Goal: Task Accomplishment & Management: Use online tool/utility

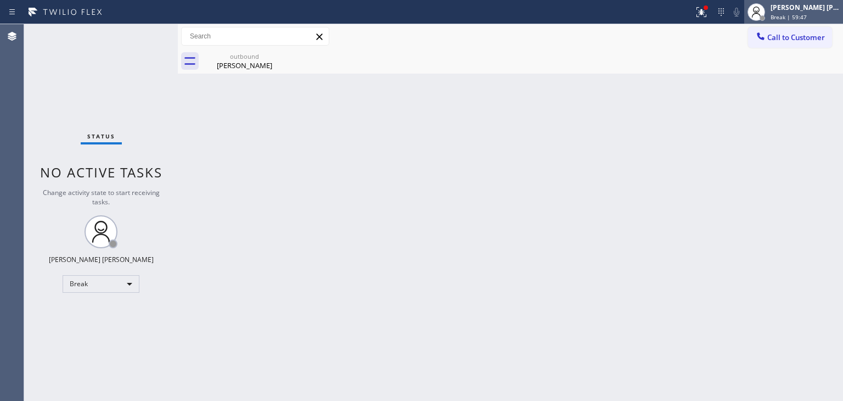
click at [806, 15] on span "Break | 59:47" at bounding box center [789, 17] width 36 height 8
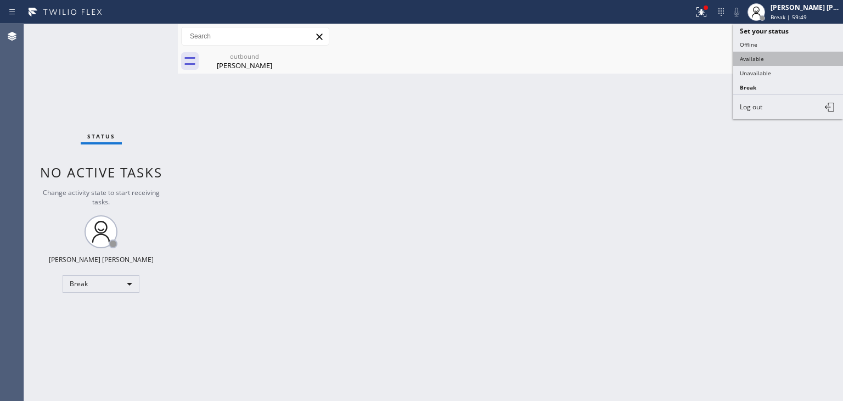
click at [747, 57] on button "Available" at bounding box center [789, 59] width 110 height 14
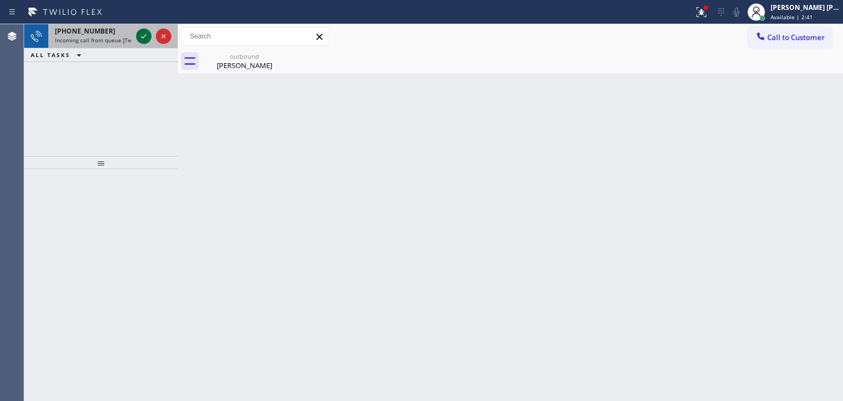
click at [148, 34] on icon at bounding box center [143, 36] width 13 height 13
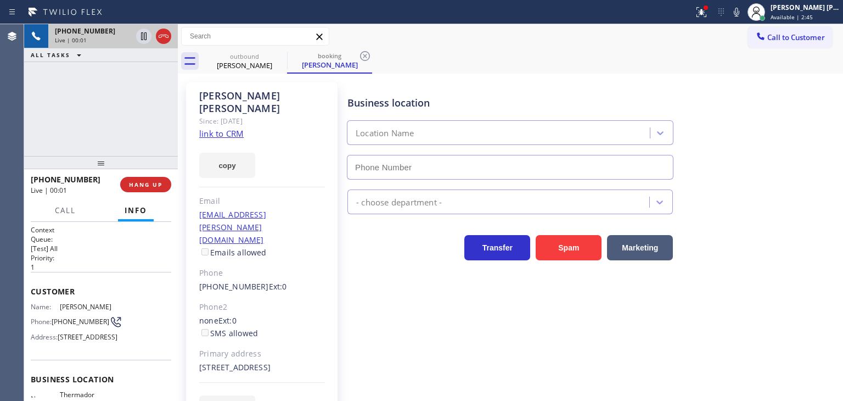
type input "[PHONE_NUMBER]"
click at [743, 13] on icon at bounding box center [736, 11] width 13 height 13
click at [231, 128] on link "link to CRM" at bounding box center [221, 133] width 44 height 11
click at [743, 11] on icon at bounding box center [736, 11] width 13 height 13
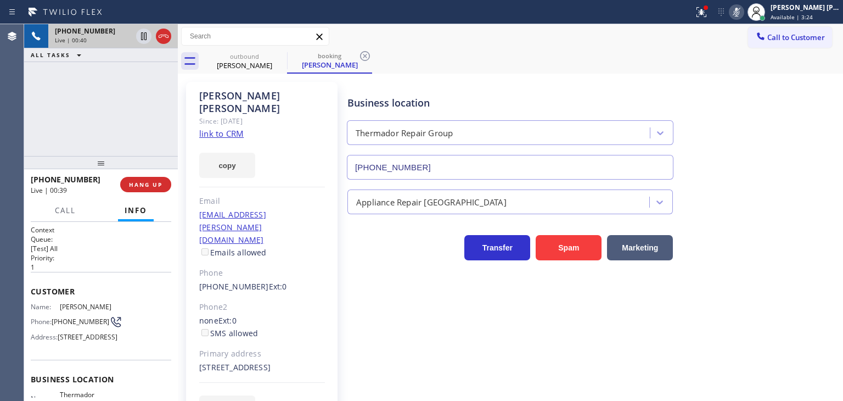
click at [743, 13] on icon at bounding box center [736, 11] width 13 height 13
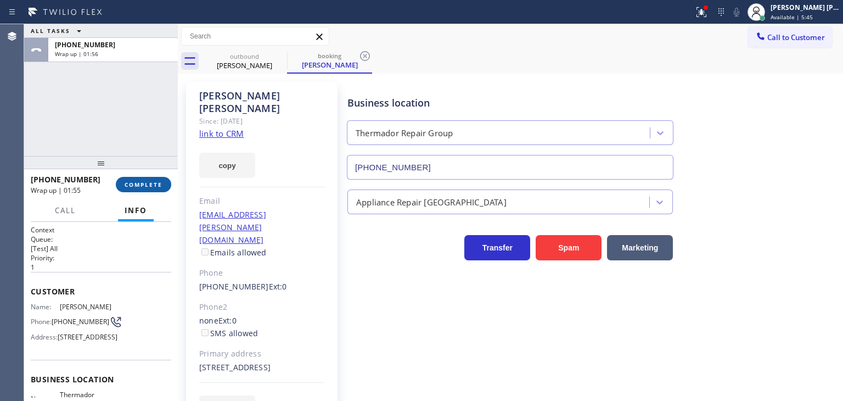
click at [153, 181] on span "COMPLETE" at bounding box center [144, 185] width 38 height 8
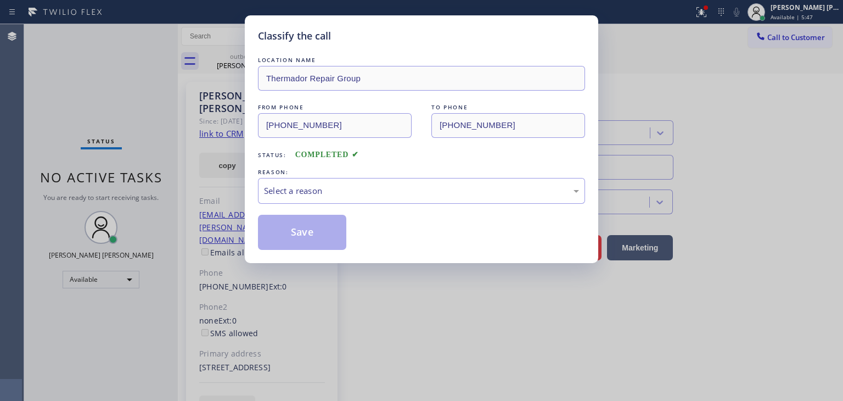
click at [303, 187] on div "Select a reason" at bounding box center [421, 190] width 315 height 13
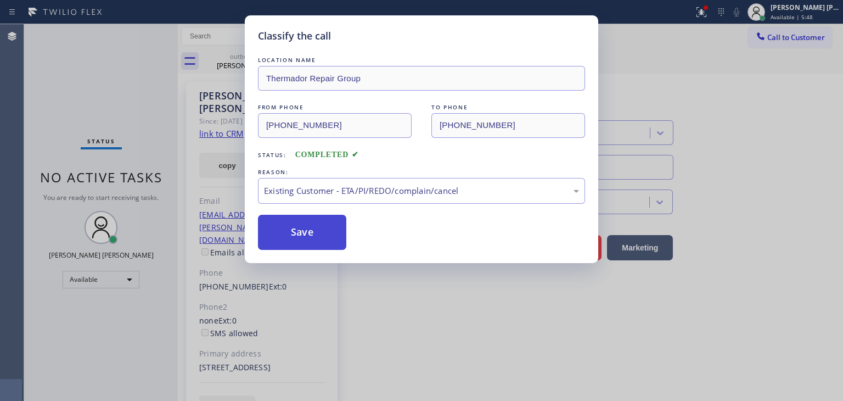
click at [303, 235] on button "Save" at bounding box center [302, 232] width 88 height 35
type input "[PHONE_NUMBER]"
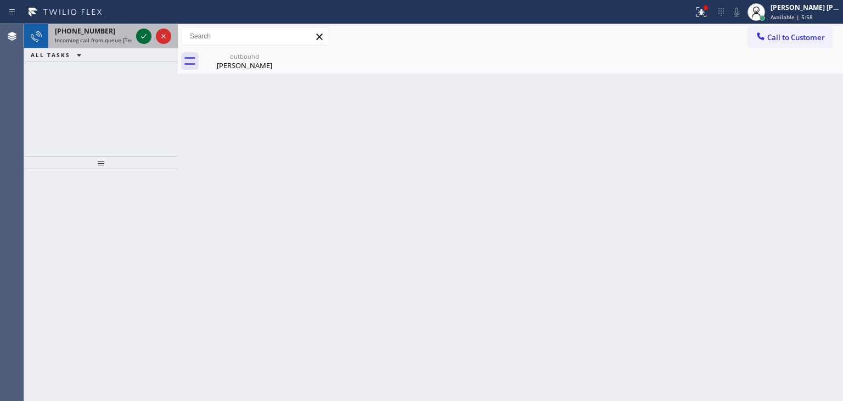
click at [142, 40] on icon at bounding box center [143, 36] width 13 height 13
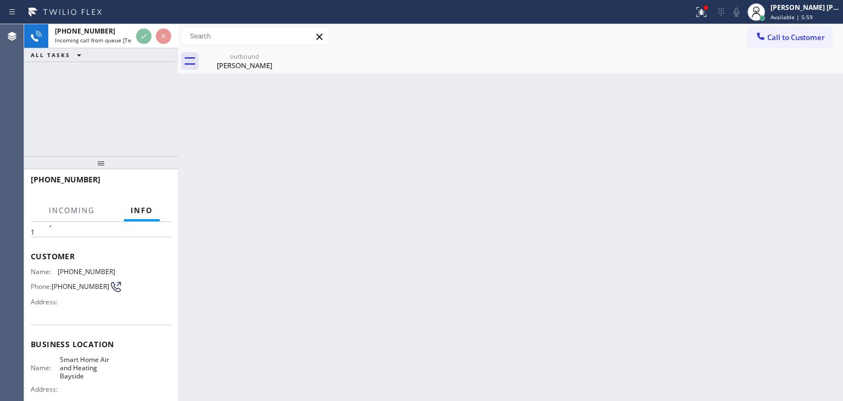
scroll to position [55, 0]
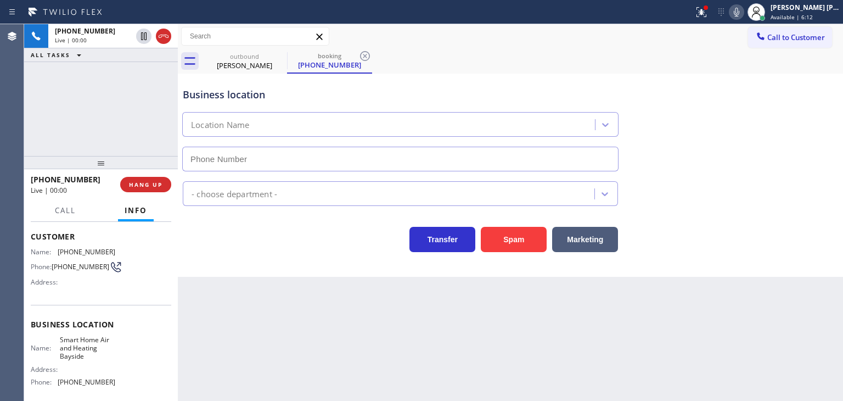
type input "[PHONE_NUMBER]"
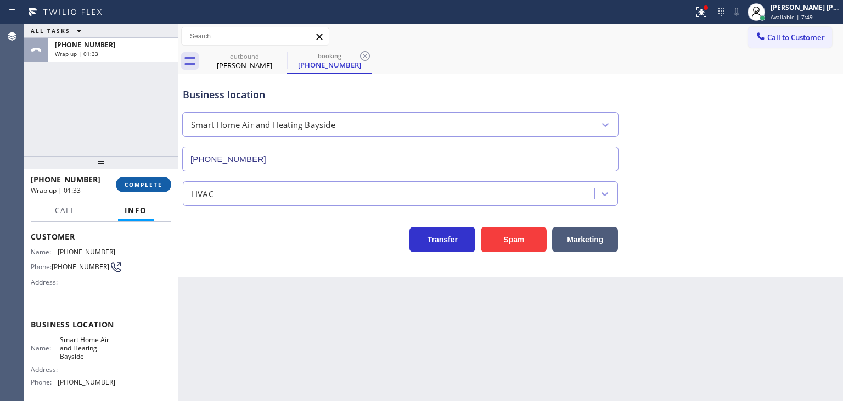
click at [147, 188] on span "COMPLETE" at bounding box center [144, 185] width 38 height 8
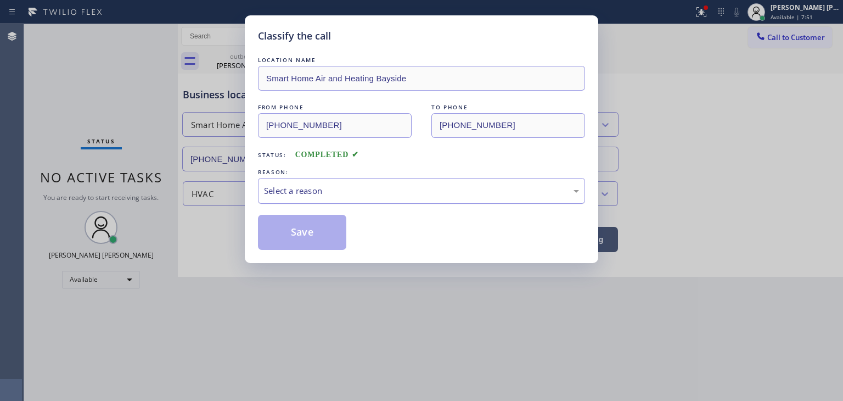
click at [315, 195] on div "Select a reason" at bounding box center [421, 190] width 315 height 13
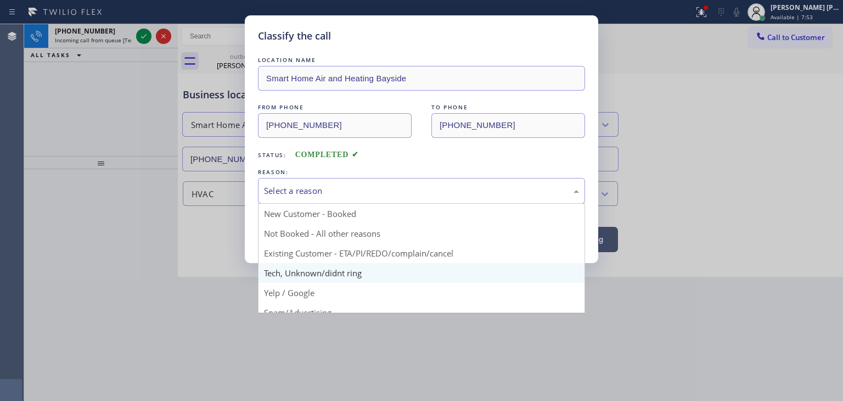
scroll to position [69, 0]
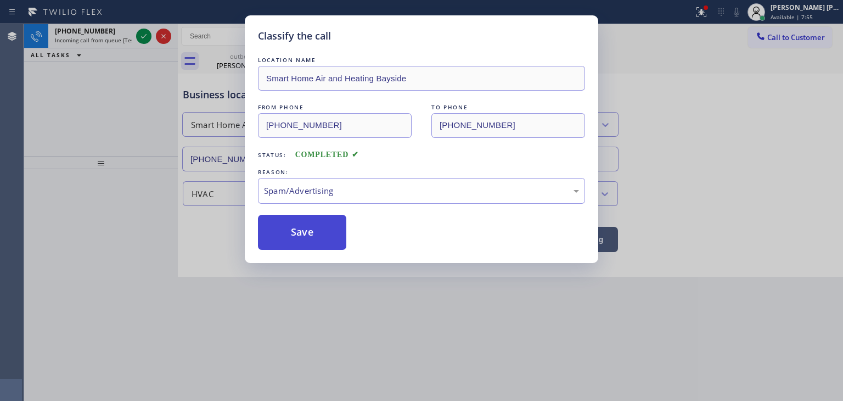
click at [299, 236] on button "Save" at bounding box center [302, 232] width 88 height 35
type input "[PHONE_NUMBER]"
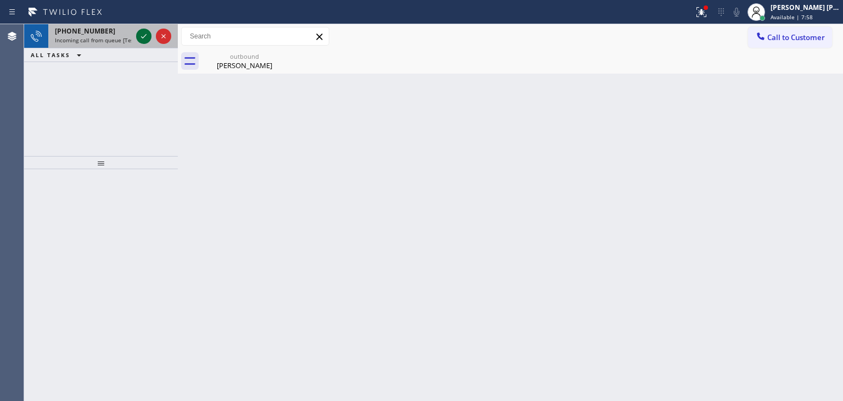
click at [145, 34] on icon at bounding box center [143, 36] width 13 height 13
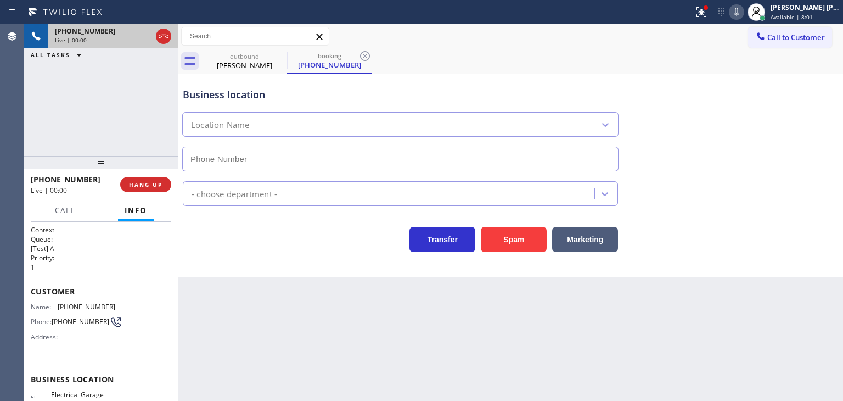
type input "[PHONE_NUMBER]"
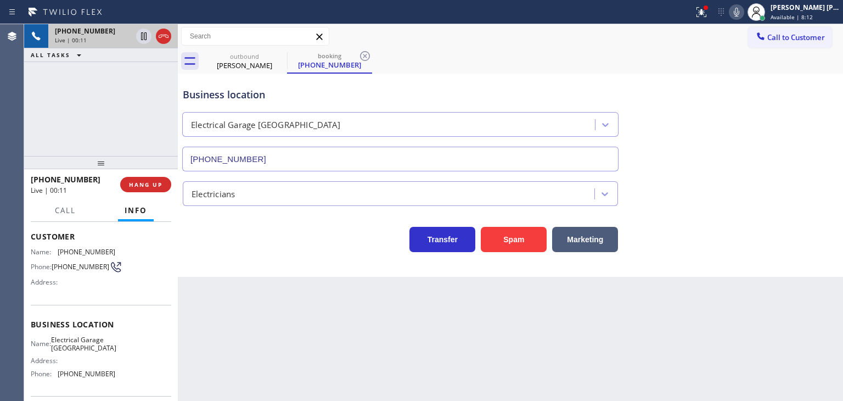
click at [740, 14] on icon at bounding box center [736, 12] width 5 height 9
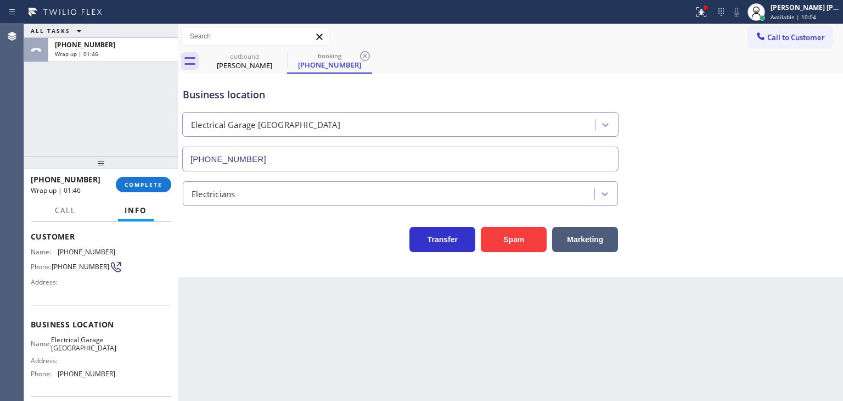
click at [795, 40] on span "Call to Customer" at bounding box center [797, 37] width 58 height 10
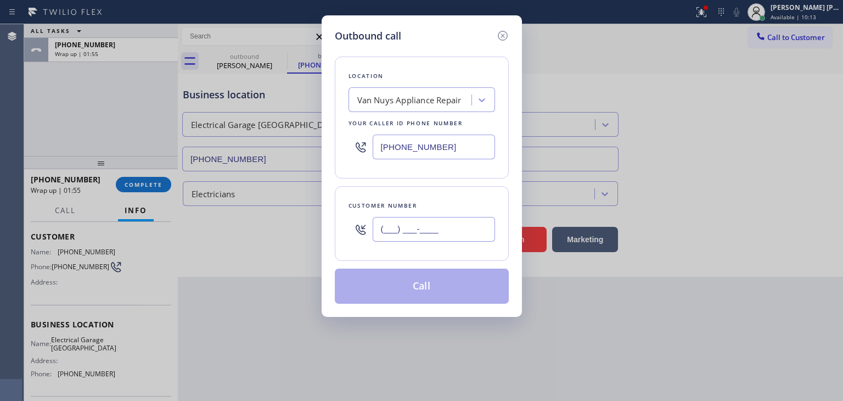
click at [402, 236] on input "(___) ___-____" at bounding box center [434, 229] width 122 height 25
paste input "818) 699-7570"
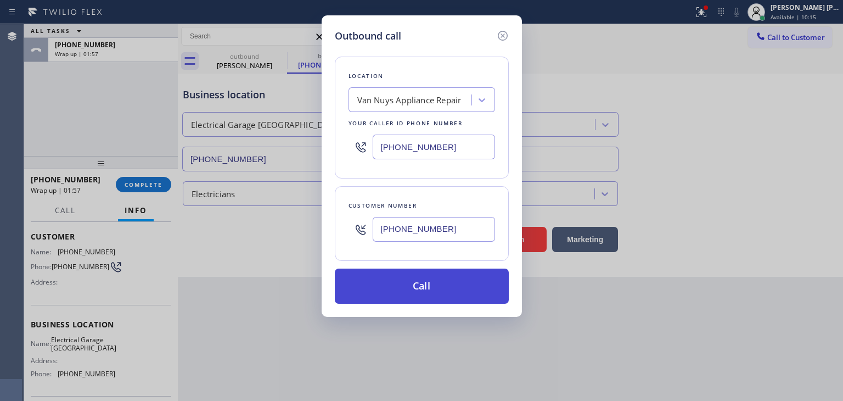
type input "[PHONE_NUMBER]"
click at [421, 278] on button "Call" at bounding box center [422, 286] width 174 height 35
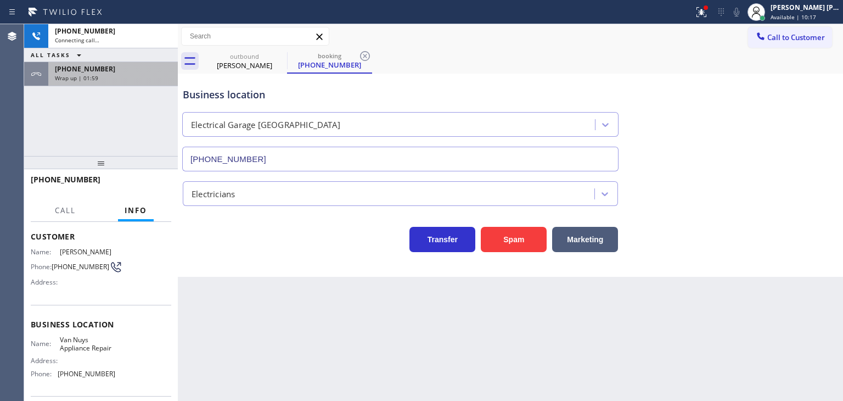
click at [158, 78] on div "Wrap up | 01:59" at bounding box center [113, 78] width 116 height 8
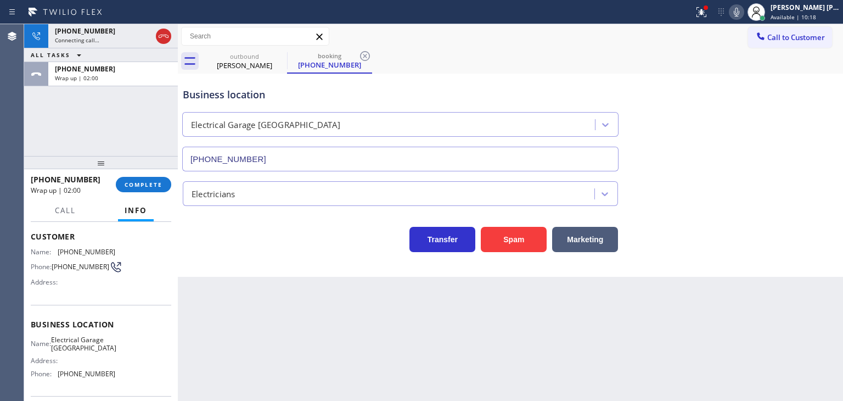
click at [136, 195] on div "[PHONE_NUMBER] Wrap up | 02:00 COMPLETE" at bounding box center [101, 184] width 141 height 29
click at [143, 183] on span "COMPLETE" at bounding box center [144, 185] width 38 height 8
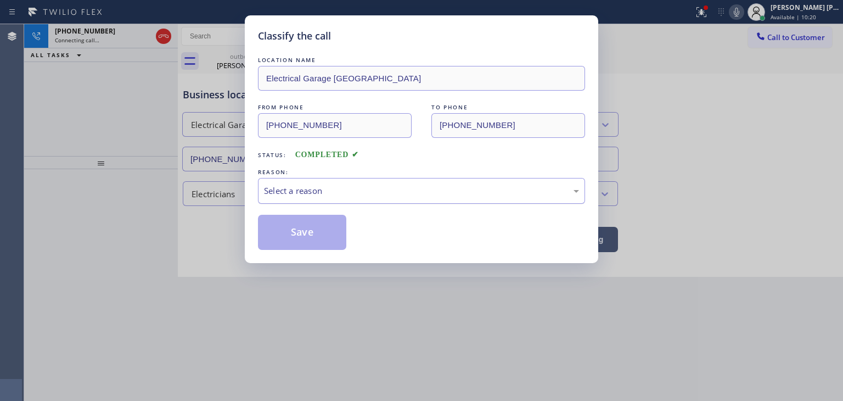
click at [307, 188] on div "Select a reason" at bounding box center [421, 190] width 315 height 13
click at [314, 226] on button "Save" at bounding box center [302, 232] width 88 height 35
type input "[PHONE_NUMBER]"
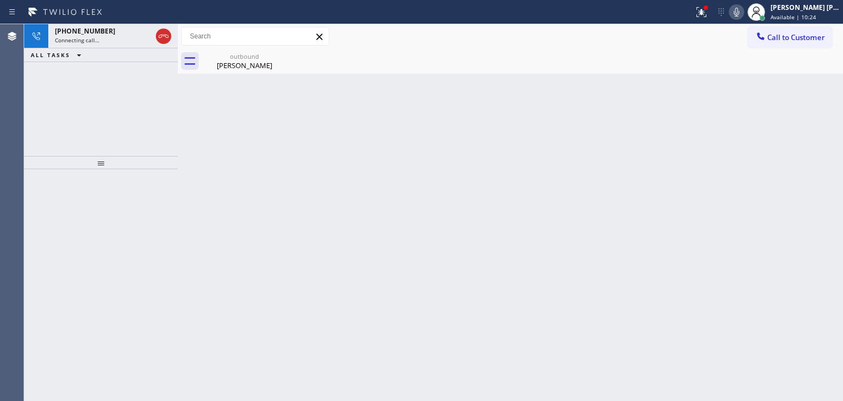
click at [743, 9] on icon at bounding box center [736, 11] width 13 height 13
click at [762, 14] on div at bounding box center [757, 12] width 24 height 24
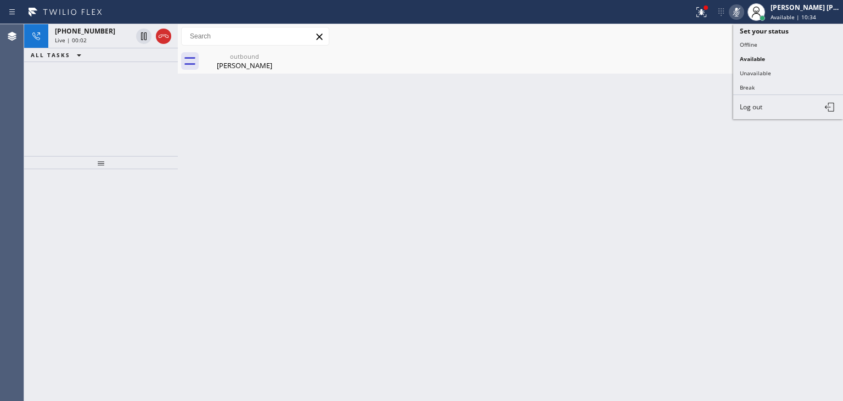
click at [743, 7] on icon at bounding box center [736, 11] width 13 height 13
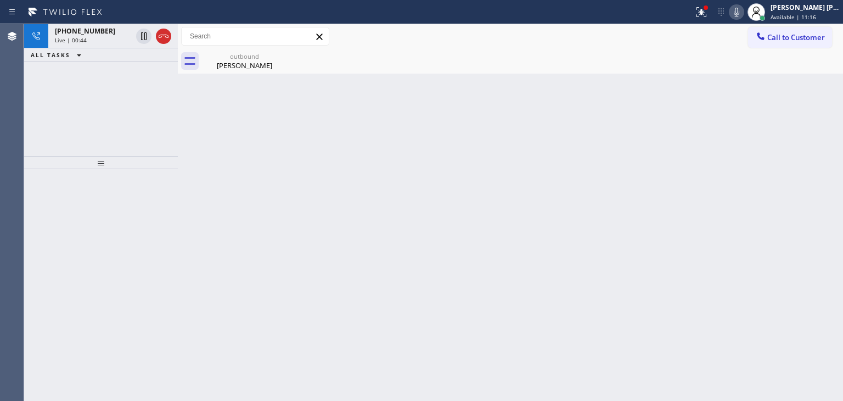
click at [743, 13] on icon at bounding box center [736, 11] width 13 height 13
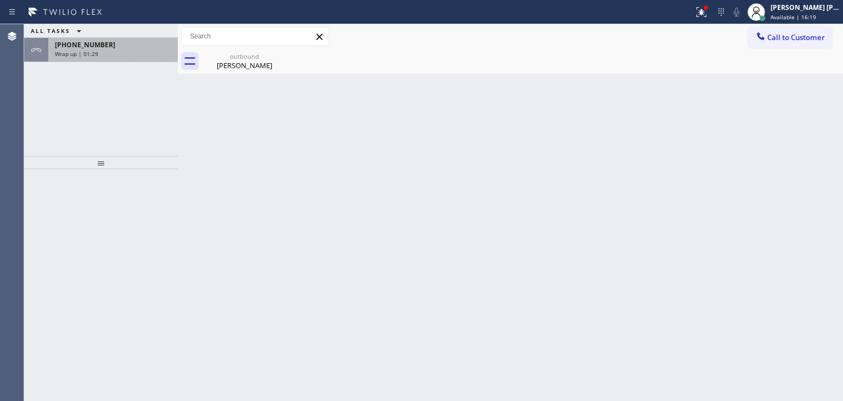
click at [130, 53] on div "Wrap up | 01:29" at bounding box center [113, 54] width 116 height 8
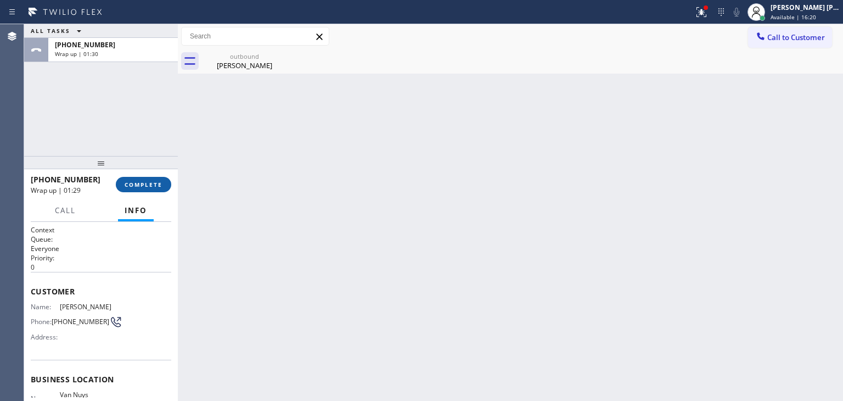
click at [146, 183] on span "COMPLETE" at bounding box center [144, 185] width 38 height 8
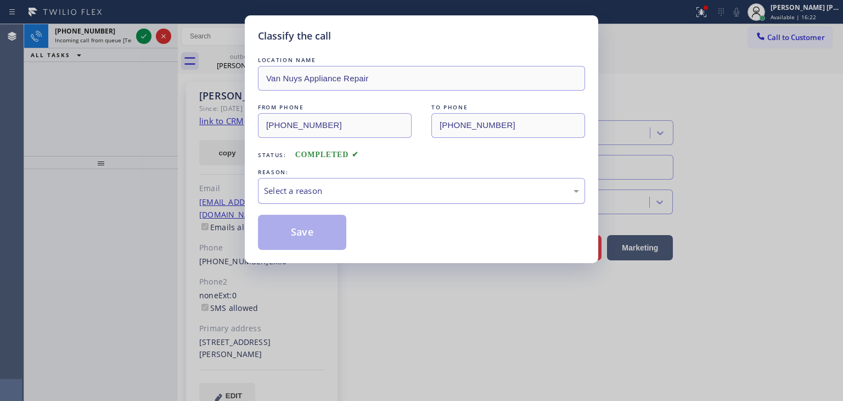
click at [348, 198] on div "Select a reason" at bounding box center [421, 191] width 327 height 26
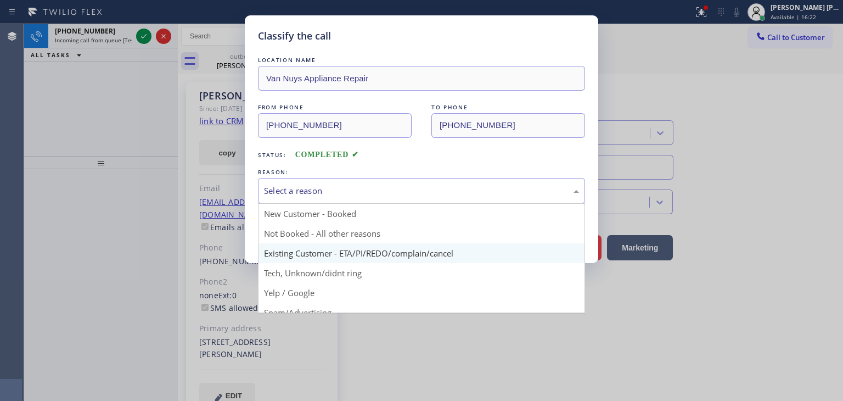
type input "[PHONE_NUMBER]"
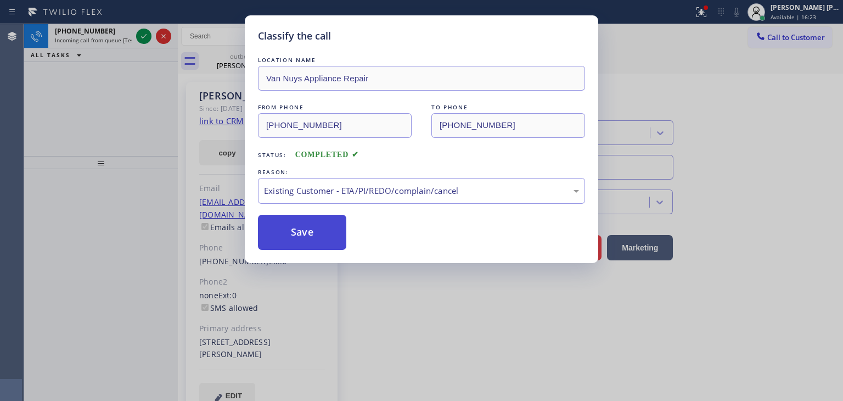
click at [298, 236] on button "Save" at bounding box center [302, 232] width 88 height 35
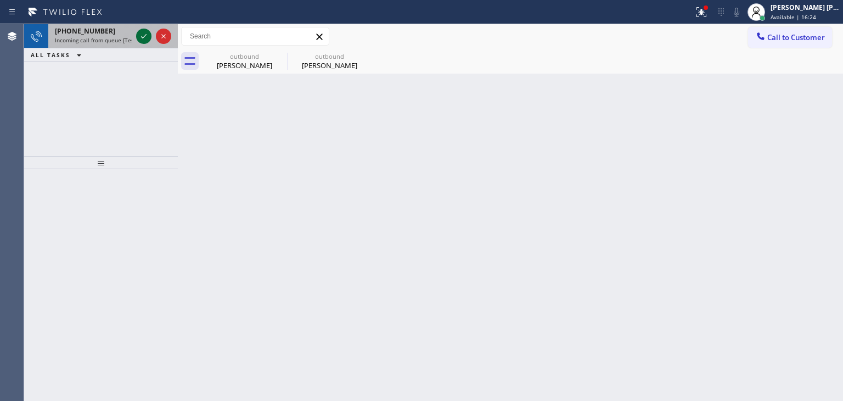
click at [143, 36] on icon at bounding box center [143, 36] width 13 height 13
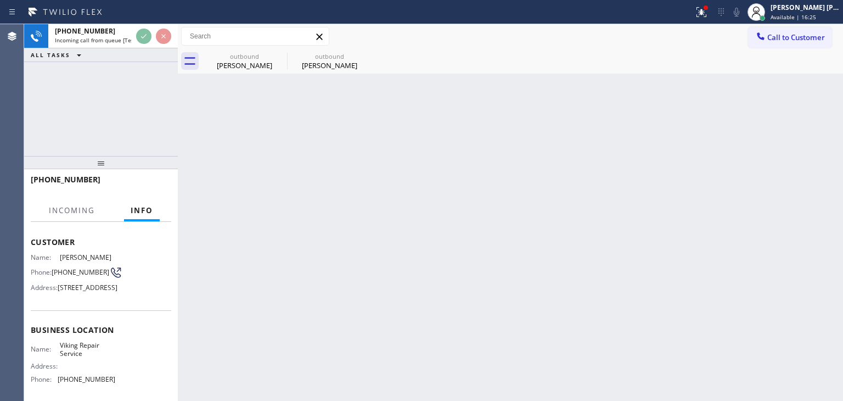
scroll to position [55, 0]
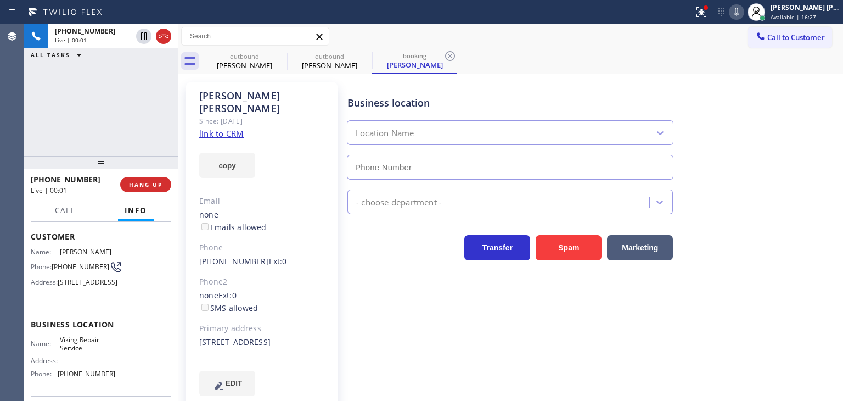
type input "[PHONE_NUMBER]"
click at [743, 12] on icon at bounding box center [736, 11] width 13 height 13
drag, startPoint x: 755, startPoint y: 10, endPoint x: 724, endPoint y: 10, distance: 31.3
click at [741, 10] on g at bounding box center [737, 11] width 8 height 9
click at [221, 140] on div "copy" at bounding box center [262, 159] width 126 height 38
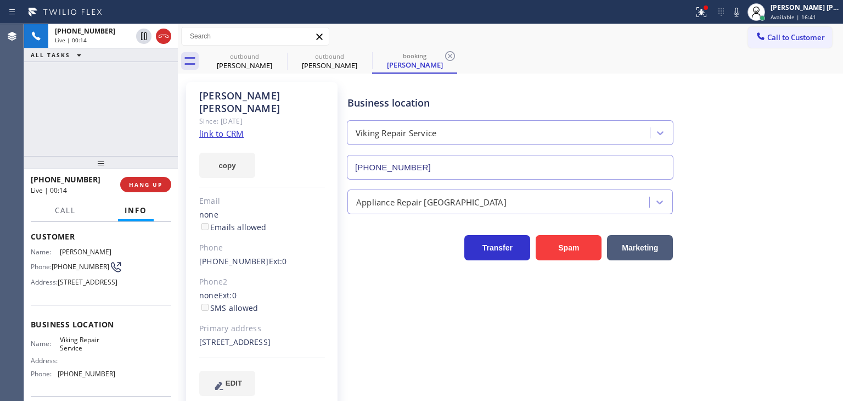
click at [230, 128] on link "link to CRM" at bounding box center [221, 133] width 44 height 11
click at [818, 8] on div "[PERSON_NAME] [PERSON_NAME]" at bounding box center [805, 7] width 69 height 9
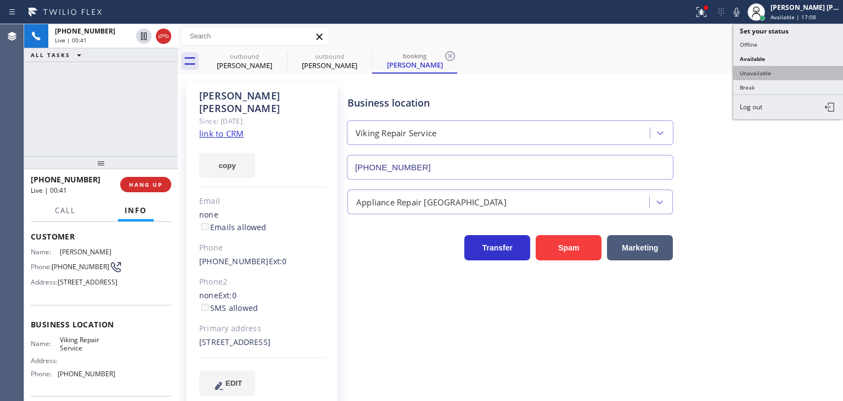
click at [772, 69] on button "Unavailable" at bounding box center [789, 73] width 110 height 14
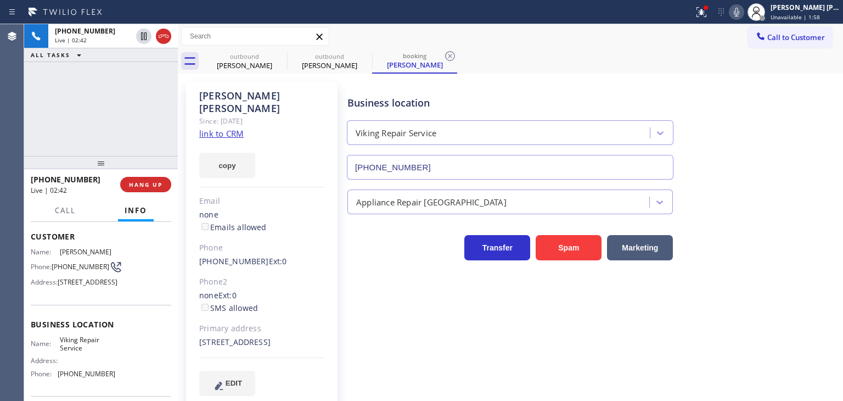
click at [743, 12] on icon at bounding box center [736, 11] width 13 height 13
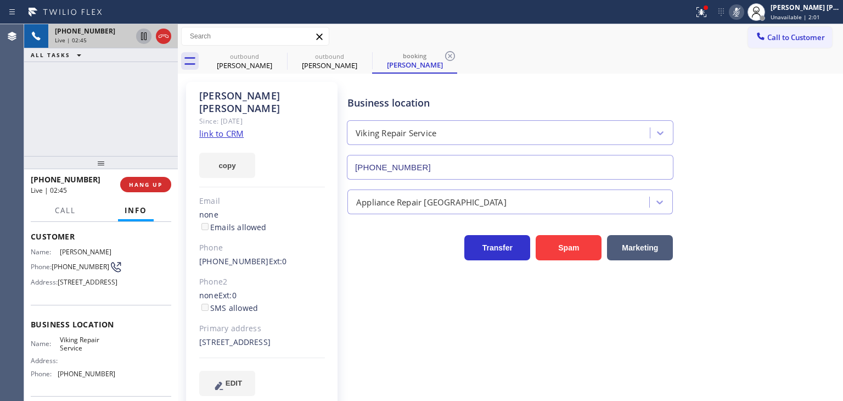
click at [146, 31] on icon at bounding box center [143, 36] width 13 height 13
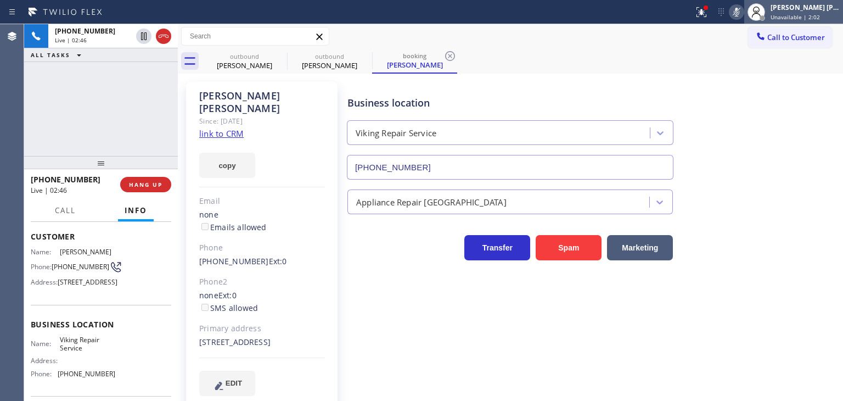
click at [819, 5] on div "[PERSON_NAME] [PERSON_NAME]" at bounding box center [805, 7] width 69 height 9
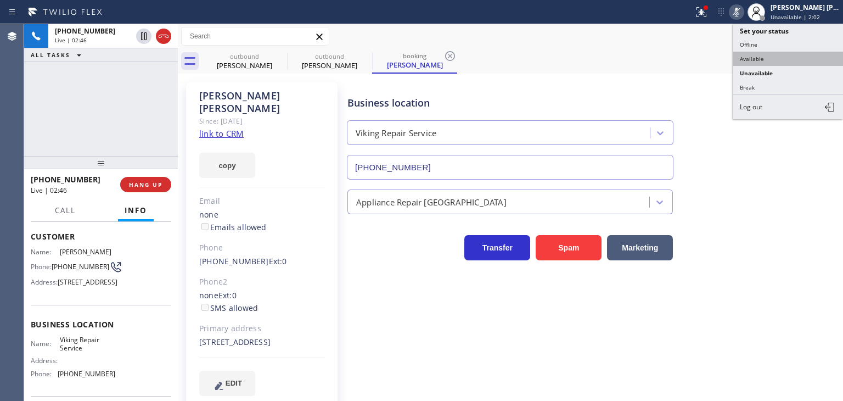
click at [739, 57] on button "Available" at bounding box center [789, 59] width 110 height 14
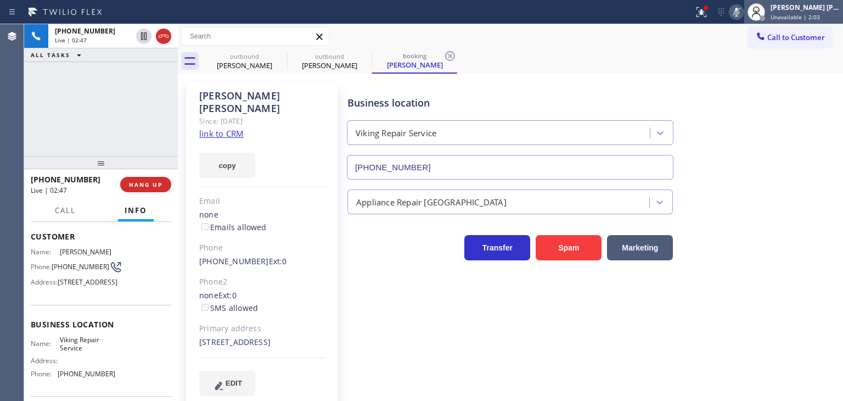
click at [820, 1] on div "[PERSON_NAME] [PERSON_NAME] Unavailable | 2:03" at bounding box center [794, 12] width 99 height 24
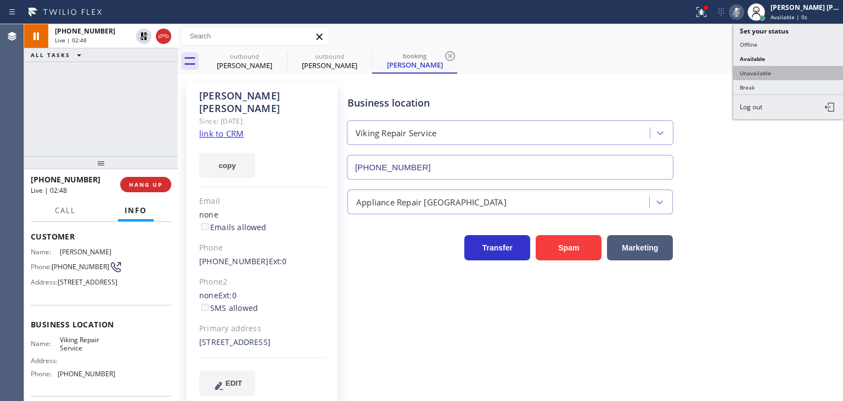
click at [767, 67] on button "Unavailable" at bounding box center [789, 73] width 110 height 14
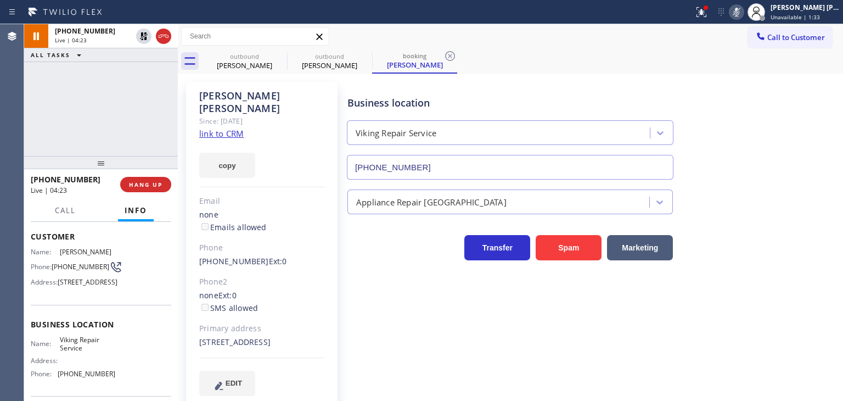
click at [743, 12] on icon at bounding box center [736, 11] width 13 height 13
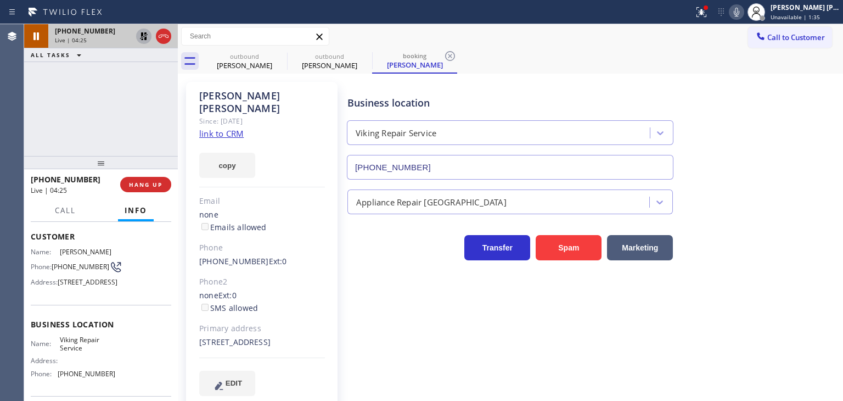
click at [148, 38] on icon at bounding box center [143, 36] width 13 height 13
click at [743, 14] on icon at bounding box center [736, 11] width 13 height 13
click at [743, 13] on icon at bounding box center [736, 11] width 13 height 13
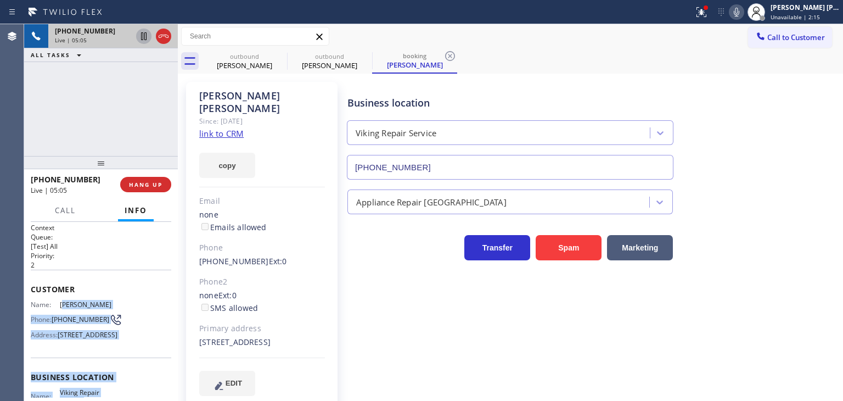
scroll to position [0, 0]
drag, startPoint x: 115, startPoint y: 336, endPoint x: 24, endPoint y: 309, distance: 95.2
click at [24, 309] on div "Context Queue: [Test] All Priority: 2 Customer Name: [PERSON_NAME] Phone: [PHON…" at bounding box center [101, 311] width 154 height 179
copy div "Name: [PERSON_NAME] Phone: [PHONE_NUMBER] Address: [STREET_ADDRESS] Business lo…"
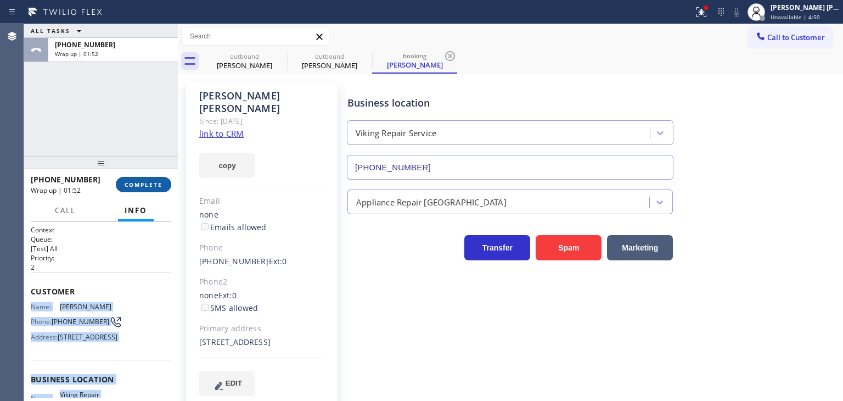
click at [144, 180] on button "COMPLETE" at bounding box center [143, 184] width 55 height 15
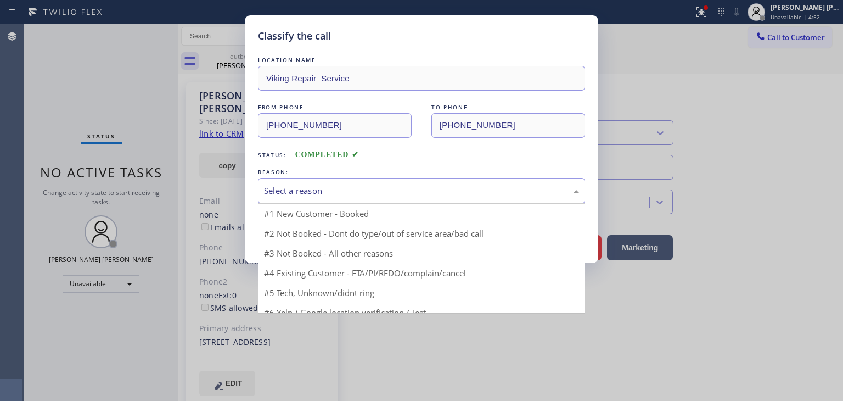
click at [355, 191] on div "Select a reason" at bounding box center [421, 190] width 315 height 13
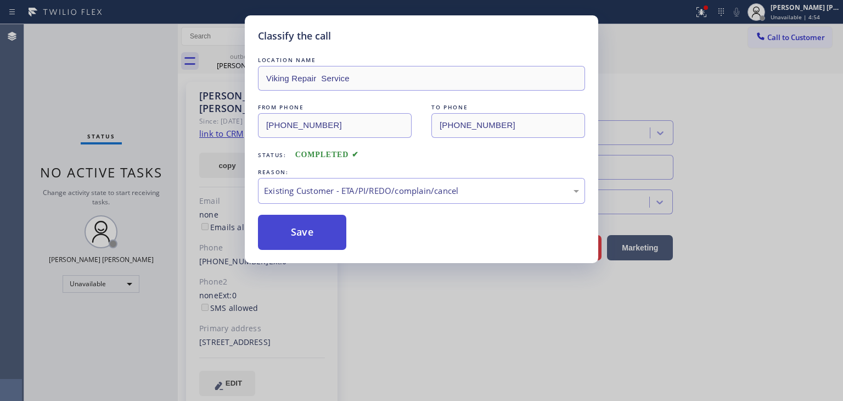
click at [307, 237] on button "Save" at bounding box center [302, 232] width 88 height 35
type input "[PHONE_NUMBER]"
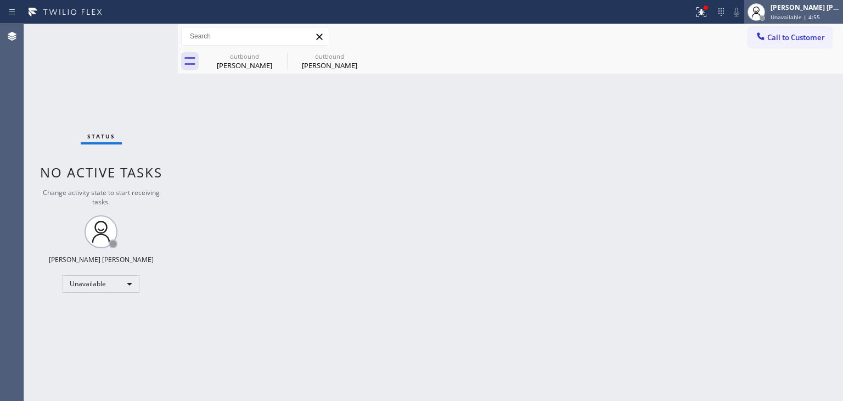
click at [806, 14] on span "Unavailable | 4:55" at bounding box center [795, 17] width 49 height 8
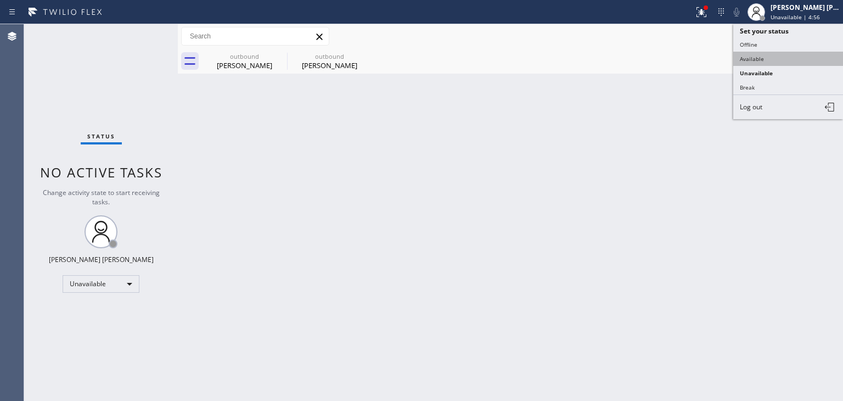
click at [742, 60] on button "Available" at bounding box center [789, 59] width 110 height 14
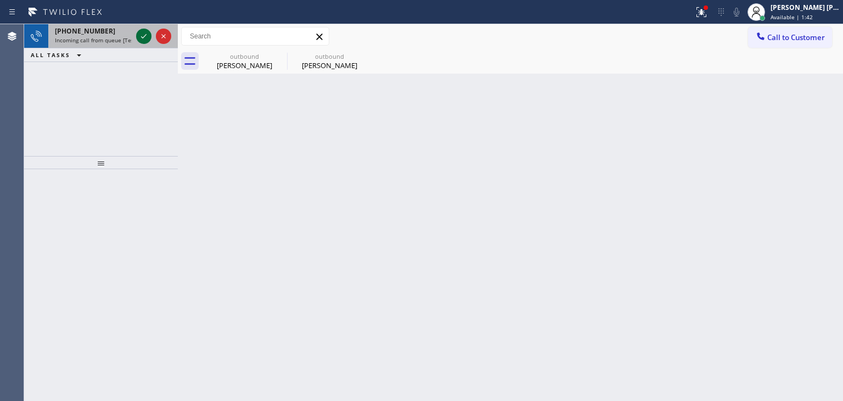
click at [143, 38] on icon at bounding box center [143, 36] width 5 height 4
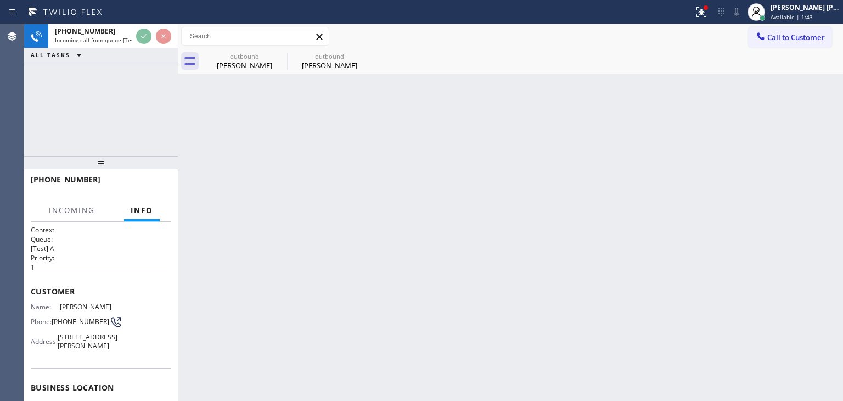
scroll to position [110, 0]
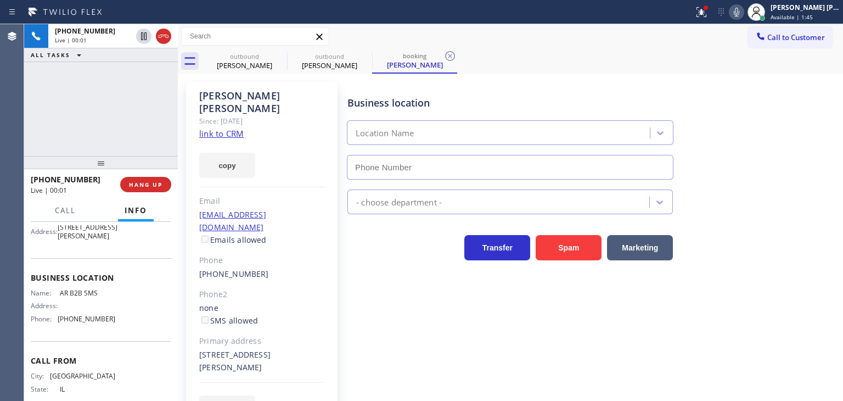
type input "[PHONE_NUMBER]"
click at [234, 128] on link "link to CRM" at bounding box center [221, 133] width 44 height 11
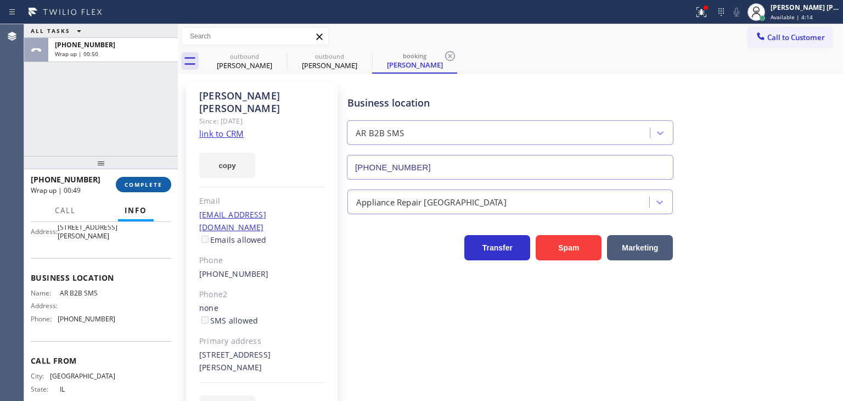
click at [151, 187] on span "COMPLETE" at bounding box center [144, 185] width 38 height 8
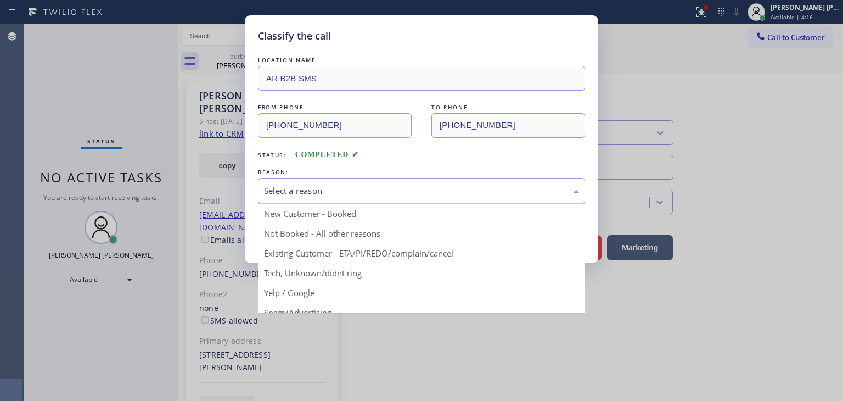
click at [319, 191] on div "Select a reason" at bounding box center [421, 190] width 315 height 13
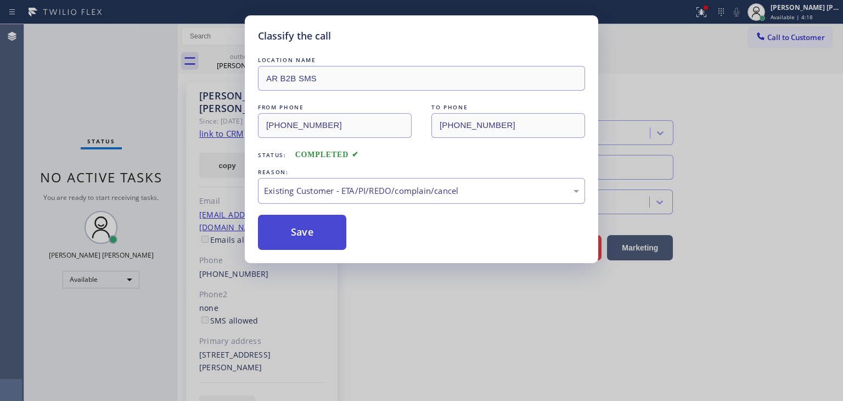
click at [301, 239] on button "Save" at bounding box center [302, 232] width 88 height 35
type input "[PHONE_NUMBER]"
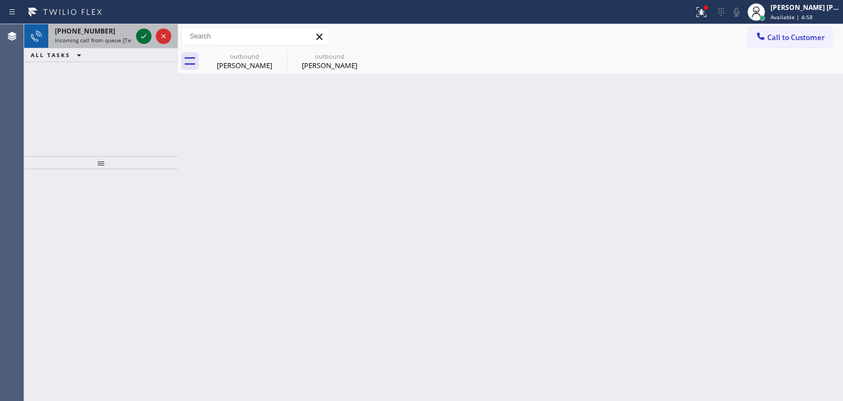
click at [147, 38] on icon at bounding box center [143, 36] width 13 height 13
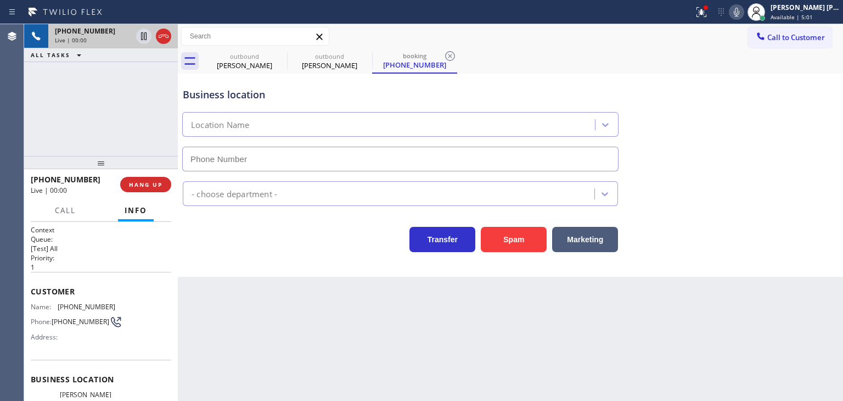
type input "[PHONE_NUMBER]"
click at [743, 16] on icon at bounding box center [736, 11] width 13 height 13
click at [743, 8] on icon at bounding box center [736, 11] width 13 height 13
click at [743, 7] on icon at bounding box center [736, 11] width 13 height 13
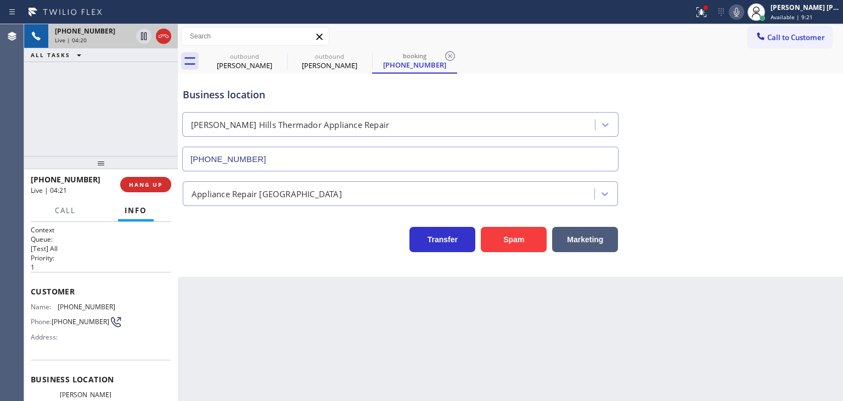
click at [743, 12] on icon at bounding box center [736, 11] width 13 height 13
click at [743, 10] on icon at bounding box center [736, 11] width 13 height 13
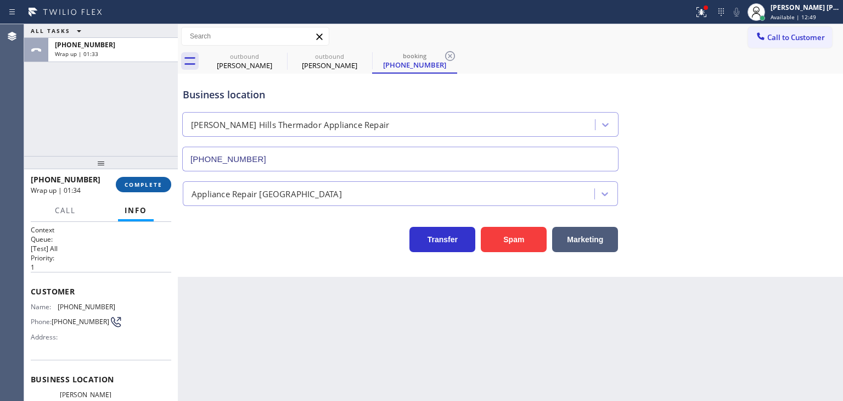
click at [126, 181] on span "COMPLETE" at bounding box center [144, 185] width 38 height 8
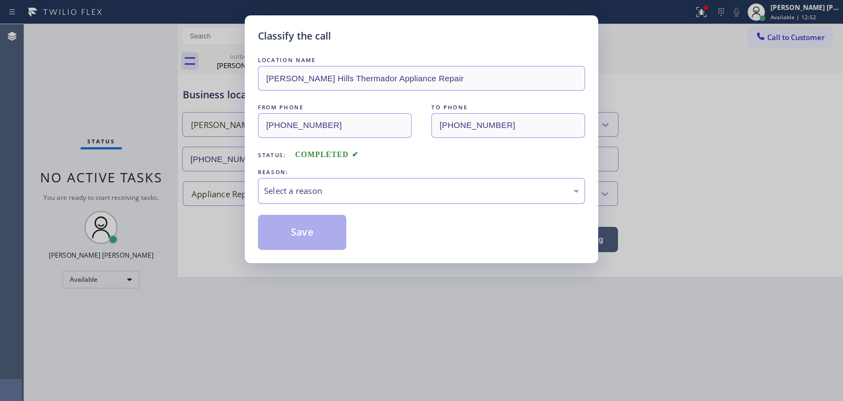
click at [299, 192] on div "Select a reason" at bounding box center [421, 190] width 315 height 13
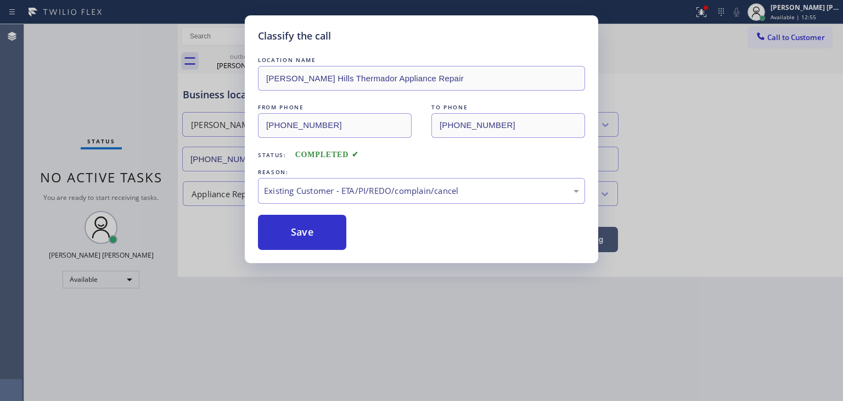
drag, startPoint x: 316, startPoint y: 229, endPoint x: 443, endPoint y: 219, distance: 126.7
click at [315, 229] on button "Save" at bounding box center [302, 232] width 88 height 35
type input "[PHONE_NUMBER]"
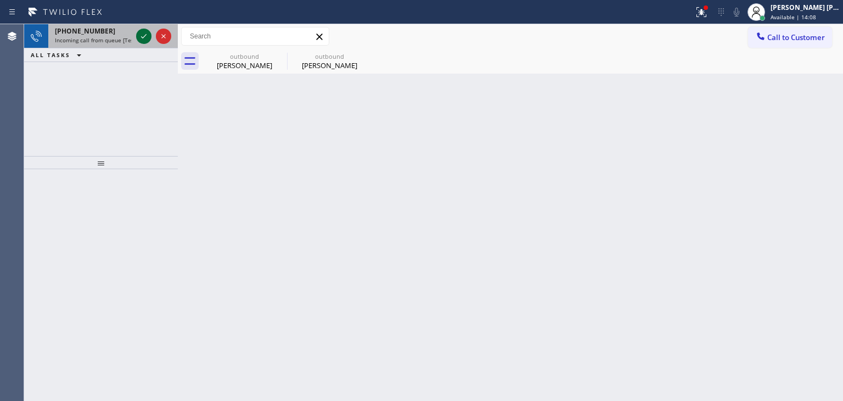
click at [147, 37] on icon at bounding box center [143, 36] width 13 height 13
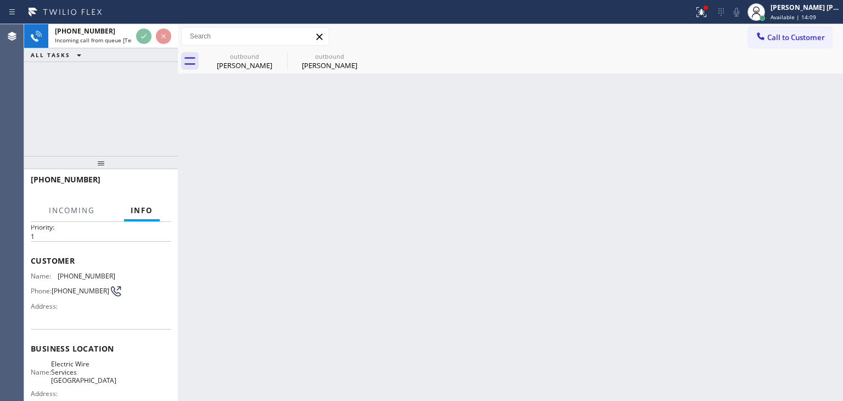
scroll to position [55, 0]
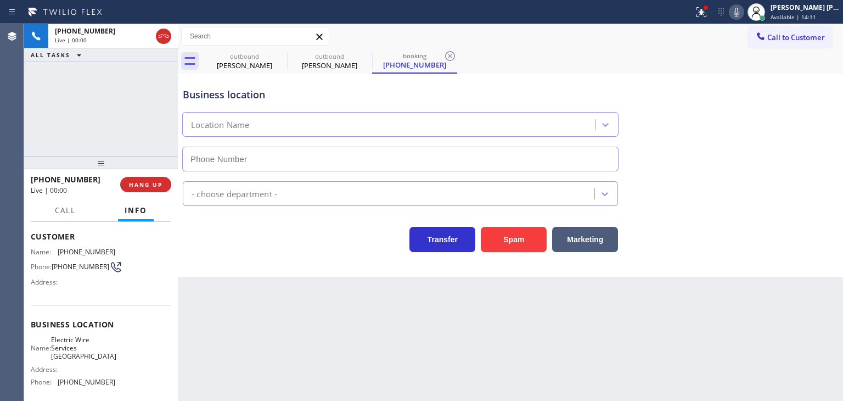
type input "[PHONE_NUMBER]"
click at [743, 12] on icon at bounding box center [736, 11] width 13 height 13
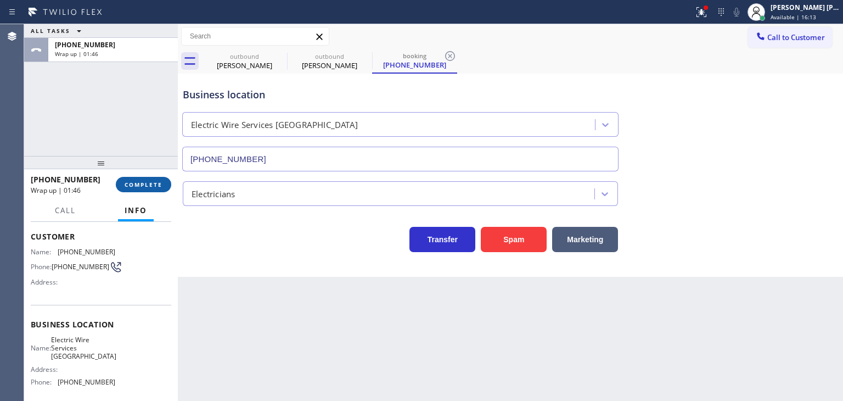
click at [156, 187] on span "COMPLETE" at bounding box center [144, 185] width 38 height 8
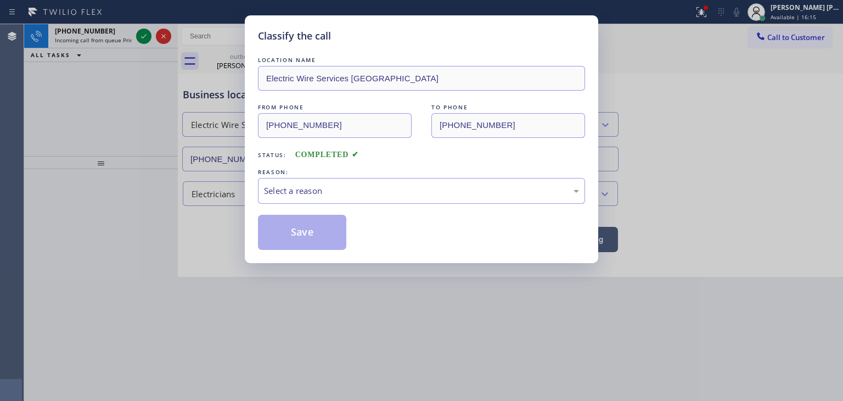
click at [317, 176] on div "REASON:" at bounding box center [421, 172] width 327 height 12
click at [323, 202] on div "Select a reason" at bounding box center [421, 191] width 327 height 26
drag, startPoint x: 301, startPoint y: 231, endPoint x: 198, endPoint y: 102, distance: 165.2
click at [300, 229] on button "Save" at bounding box center [302, 232] width 88 height 35
type input "[PHONE_NUMBER]"
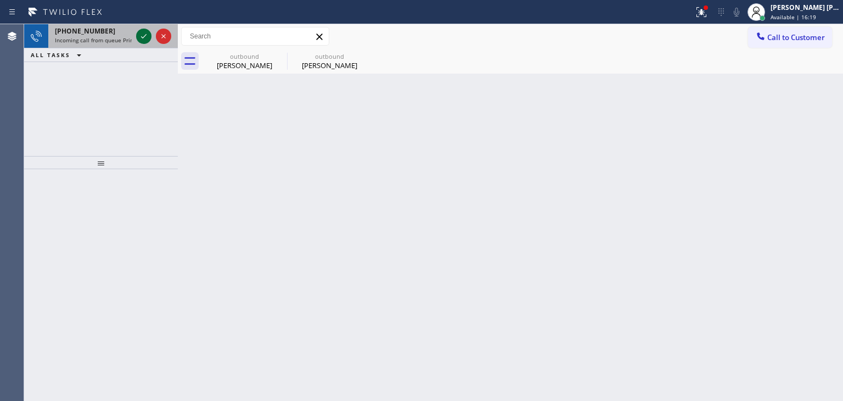
click at [143, 39] on icon at bounding box center [143, 36] width 13 height 13
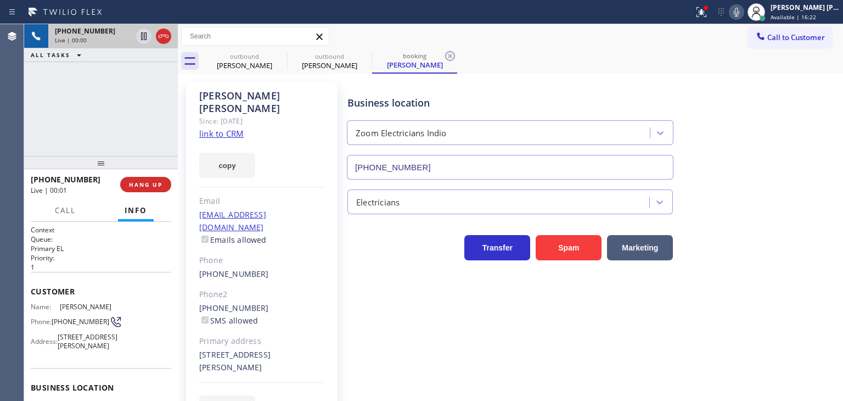
type input "[PHONE_NUMBER]"
click at [231, 128] on link "link to CRM" at bounding box center [221, 133] width 44 height 11
click at [743, 10] on icon at bounding box center [736, 11] width 13 height 13
click at [740, 10] on icon at bounding box center [736, 12] width 5 height 9
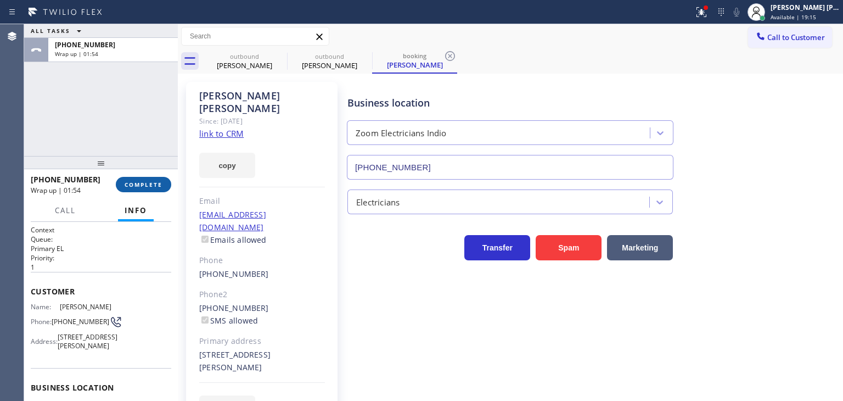
click at [144, 189] on button "COMPLETE" at bounding box center [143, 184] width 55 height 15
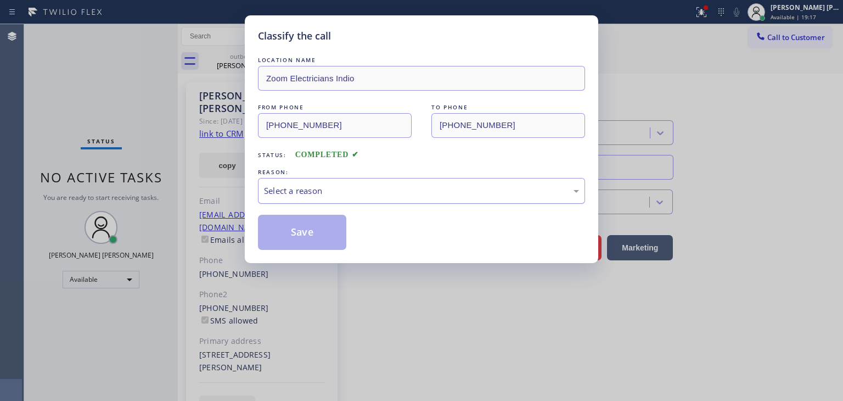
click at [281, 187] on div "Select a reason" at bounding box center [421, 190] width 315 height 13
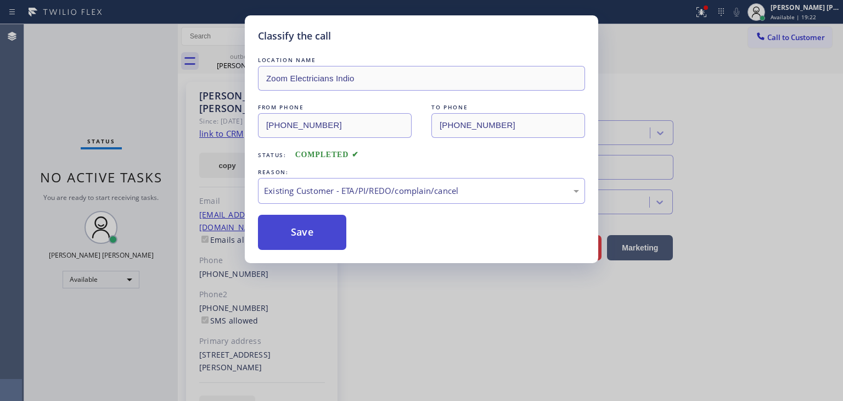
click at [306, 236] on button "Save" at bounding box center [302, 232] width 88 height 35
type input "[PHONE_NUMBER]"
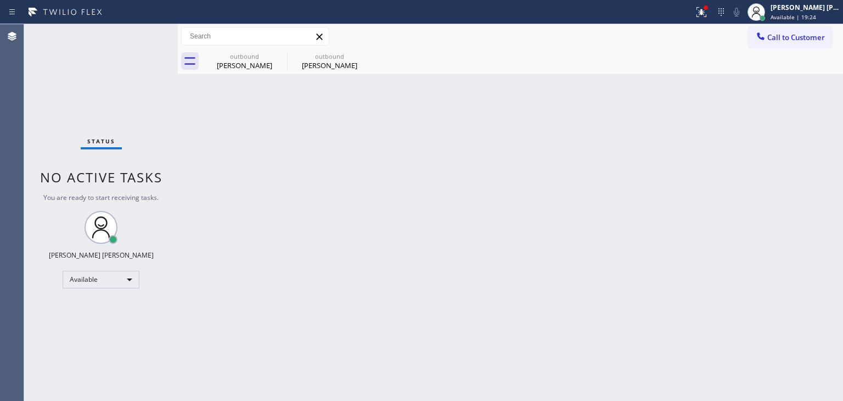
click at [0, 0] on icon at bounding box center [0, 0] width 0 height 0
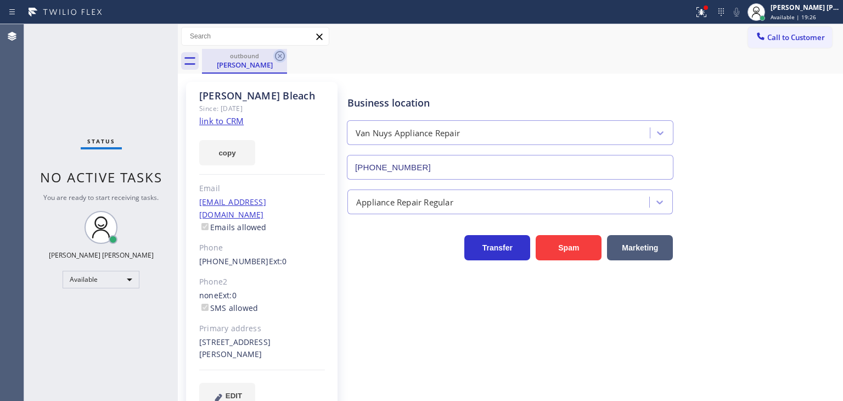
click at [277, 57] on icon at bounding box center [279, 55] width 13 height 13
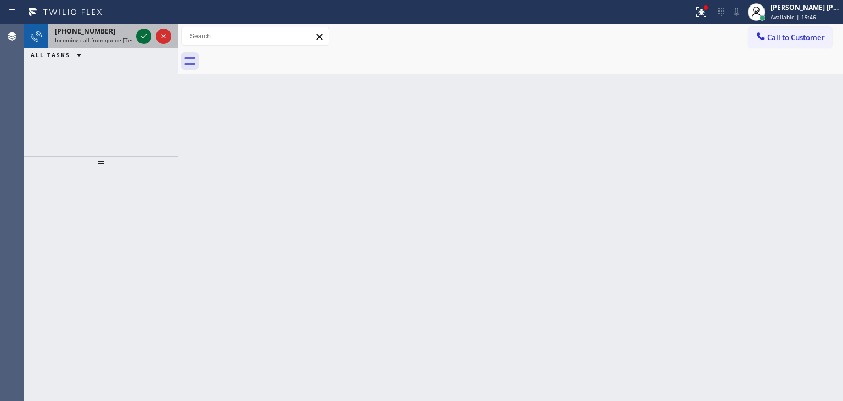
click at [142, 40] on icon at bounding box center [143, 36] width 13 height 13
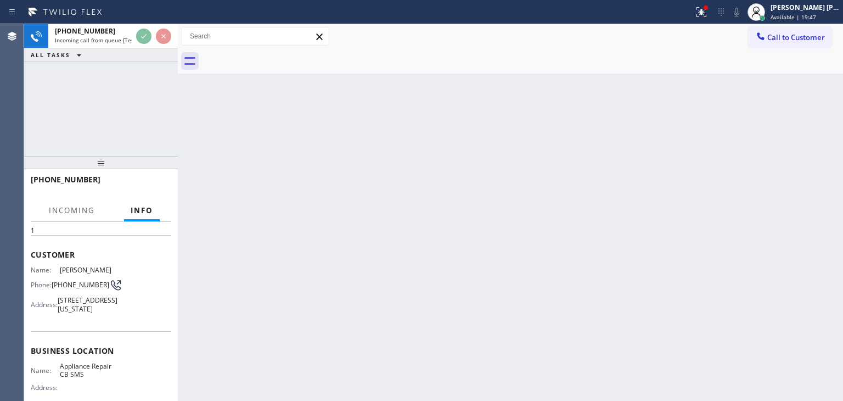
scroll to position [55, 0]
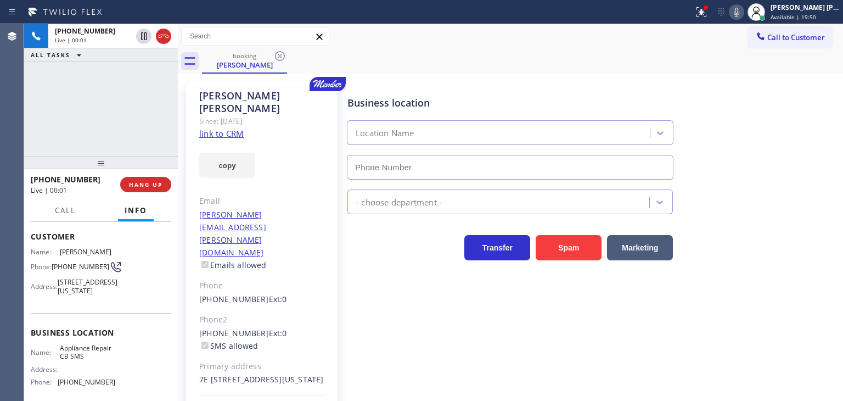
type input "[PHONE_NUMBER]"
click at [207, 128] on link "link to CRM" at bounding box center [221, 133] width 44 height 11
click at [743, 8] on icon at bounding box center [736, 11] width 13 height 13
click at [834, 8] on div "[PERSON_NAME] [PERSON_NAME]" at bounding box center [805, 7] width 69 height 9
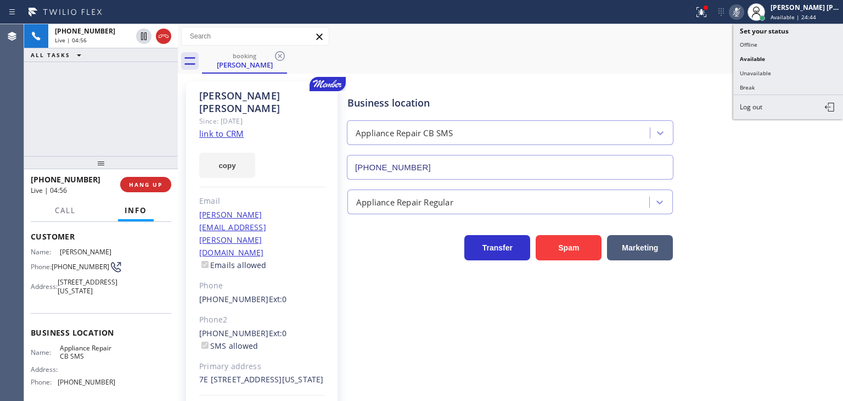
drag, startPoint x: 781, startPoint y: 66, endPoint x: 704, endPoint y: 62, distance: 77.5
click at [780, 67] on button "Unavailable" at bounding box center [789, 73] width 110 height 14
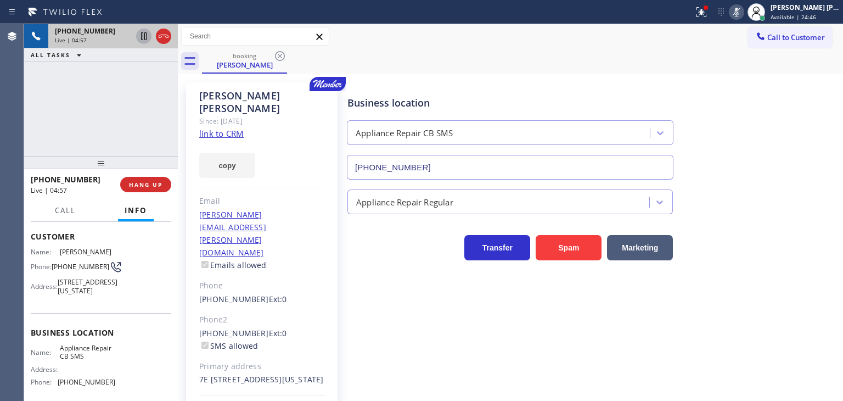
click at [145, 33] on icon at bounding box center [143, 36] width 5 height 8
click at [743, 16] on icon at bounding box center [736, 11] width 13 height 13
click at [143, 34] on icon at bounding box center [144, 36] width 8 height 8
drag, startPoint x: 101, startPoint y: 381, endPoint x: 76, endPoint y: 370, distance: 27.5
click at [76, 370] on div "Name: Appliance Repair CB SMS Address: Phone: [PHONE_NUMBER]" at bounding box center [73, 367] width 85 height 47
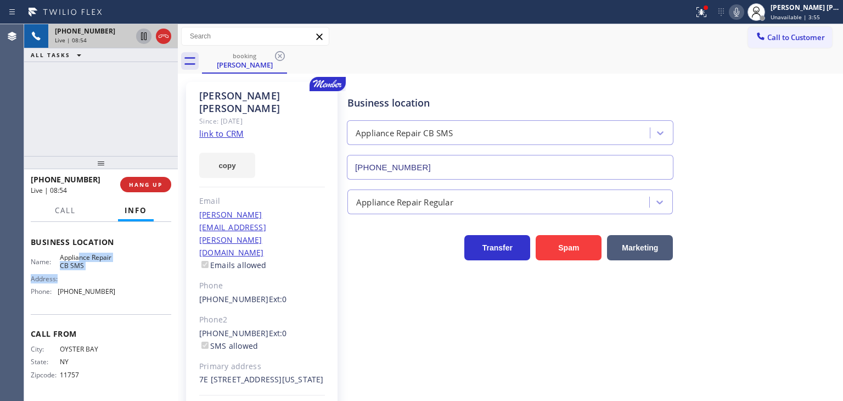
scroll to position [163, 0]
click at [121, 291] on div "Name: Appliance Repair CB SMS Address: Phone: [PHONE_NUMBER]" at bounding box center [101, 276] width 141 height 47
drag, startPoint x: 121, startPoint y: 291, endPoint x: 64, endPoint y: 294, distance: 57.2
click at [64, 294] on div "Name: Appliance Repair CB SMS Address: Phone: [PHONE_NUMBER]" at bounding box center [101, 276] width 141 height 47
copy span "855) 532-8955"
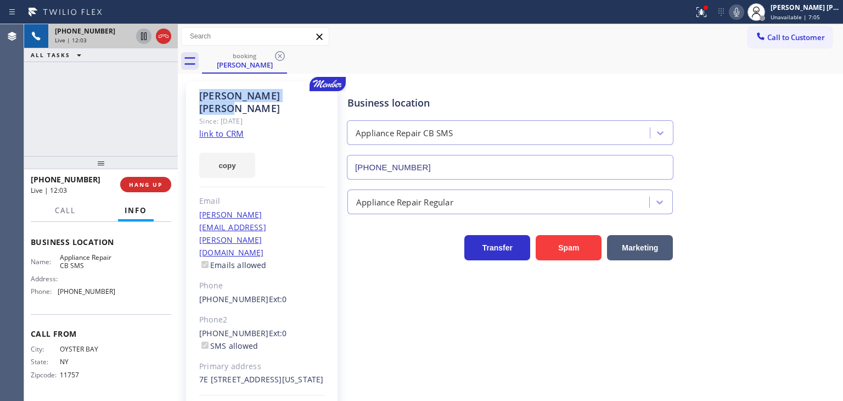
drag, startPoint x: 295, startPoint y: 93, endPoint x: 188, endPoint y: 93, distance: 107.1
click at [188, 93] on div "[PERSON_NAME] Since: [DATE] link to CRM copy Email [PERSON_NAME][EMAIL_ADDRESS]…" at bounding box center [262, 264] width 152 height 365
copy div "[PERSON_NAME]"
click at [228, 128] on link "link to CRM" at bounding box center [221, 133] width 44 height 11
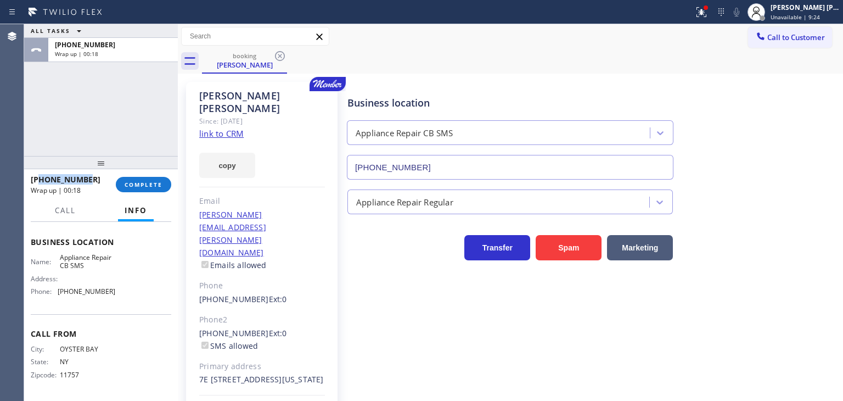
drag, startPoint x: 99, startPoint y: 178, endPoint x: 41, endPoint y: 181, distance: 58.3
click at [41, 181] on div "[PHONE_NUMBER]" at bounding box center [69, 179] width 77 height 10
copy span "5168402343"
drag, startPoint x: 315, startPoint y: 202, endPoint x: 192, endPoint y: 202, distance: 122.4
click at [192, 202] on div "[PERSON_NAME] Since: [DATE] link to CRM copy Email [PERSON_NAME][EMAIL_ADDRESS]…" at bounding box center [262, 264] width 152 height 365
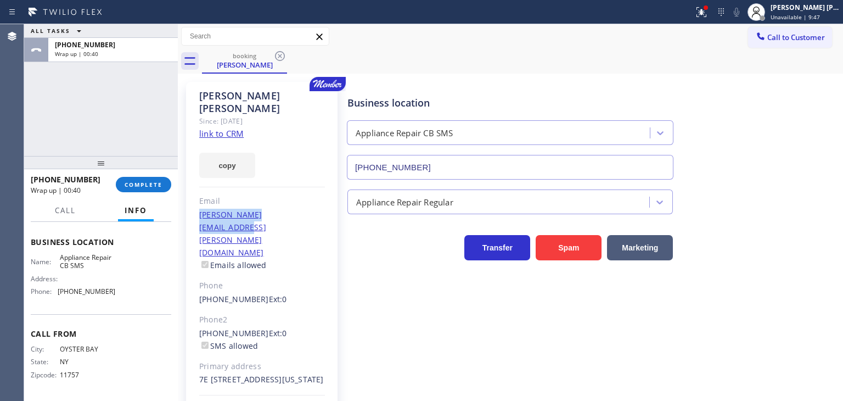
copy link "[PERSON_NAME][EMAIL_ADDRESS][PERSON_NAME][DOMAIN_NAME]"
click at [149, 182] on span "COMPLETE" at bounding box center [144, 185] width 38 height 8
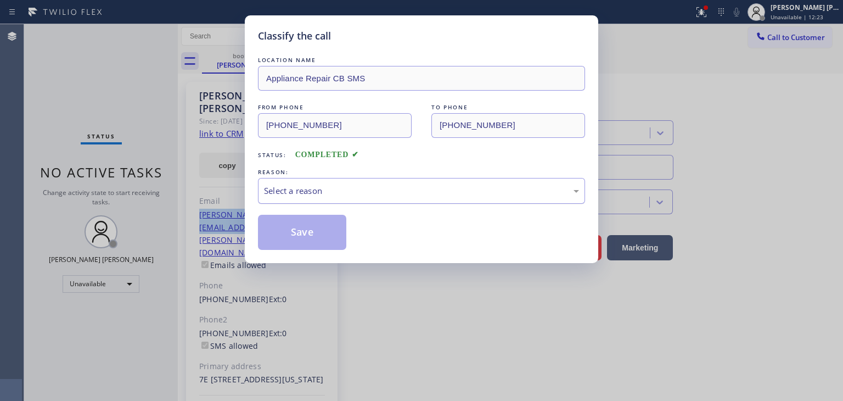
click at [330, 192] on div "Select a reason" at bounding box center [421, 190] width 315 height 13
click at [302, 233] on button "Save" at bounding box center [302, 232] width 88 height 35
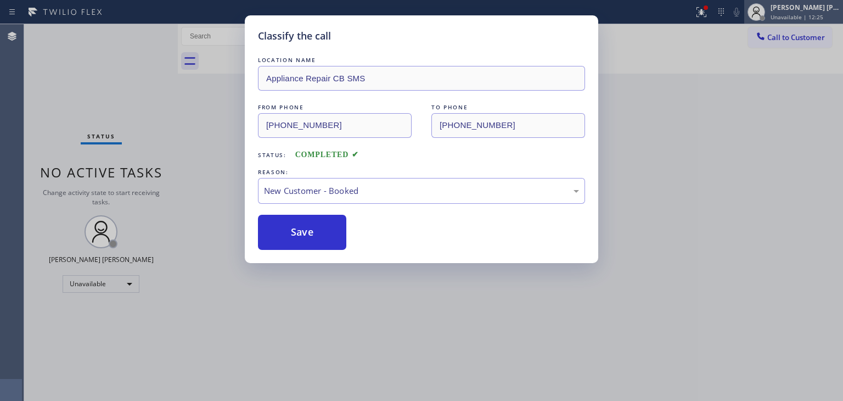
click at [815, 14] on div "Status report Issues detected These issues could affect your workflow. Please c…" at bounding box center [421, 200] width 843 height 401
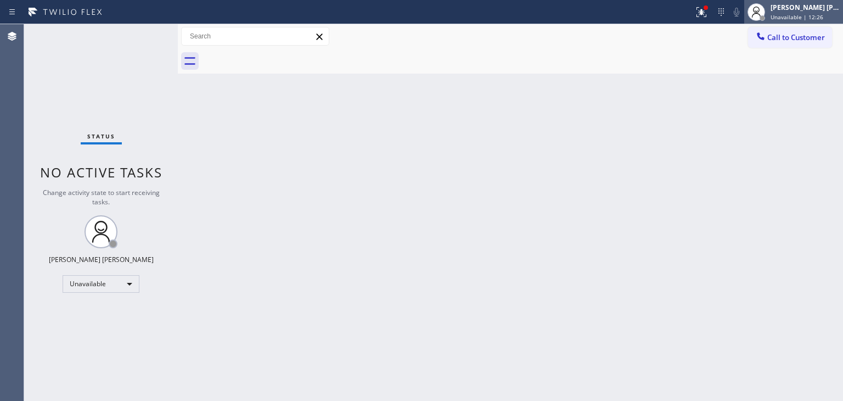
click at [815, 14] on span "Unavailable | 12:26" at bounding box center [797, 17] width 53 height 8
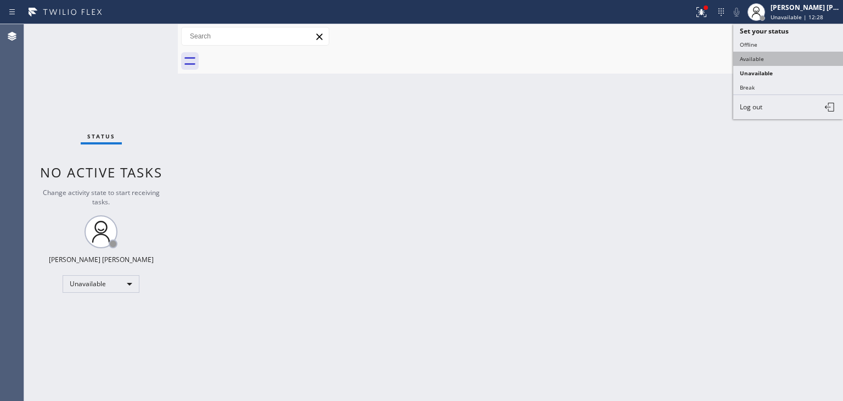
click at [756, 61] on button "Available" at bounding box center [789, 59] width 110 height 14
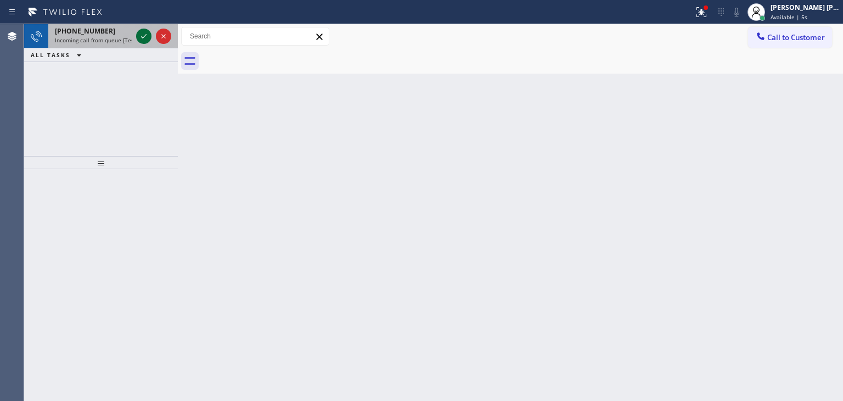
click at [146, 36] on icon at bounding box center [143, 36] width 13 height 13
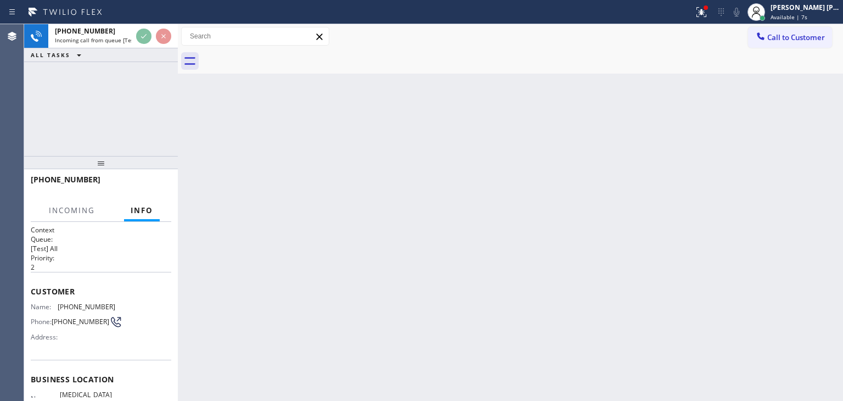
scroll to position [110, 0]
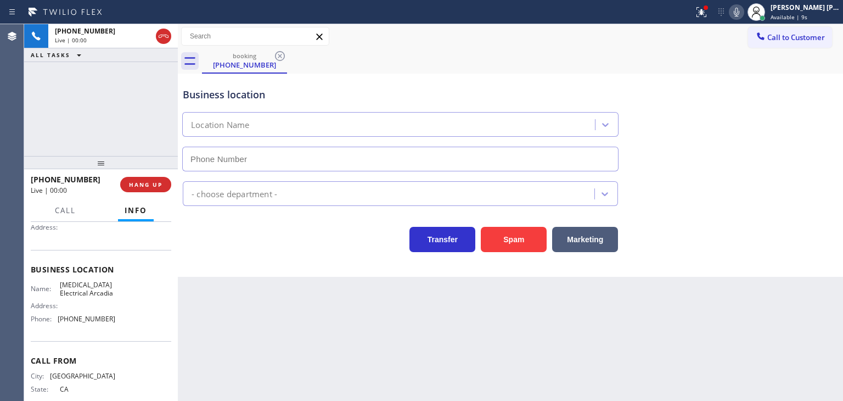
type input "[PHONE_NUMBER]"
click at [743, 12] on icon at bounding box center [736, 11] width 13 height 13
click at [743, 6] on icon at bounding box center [736, 11] width 13 height 13
click at [740, 10] on icon at bounding box center [736, 12] width 5 height 9
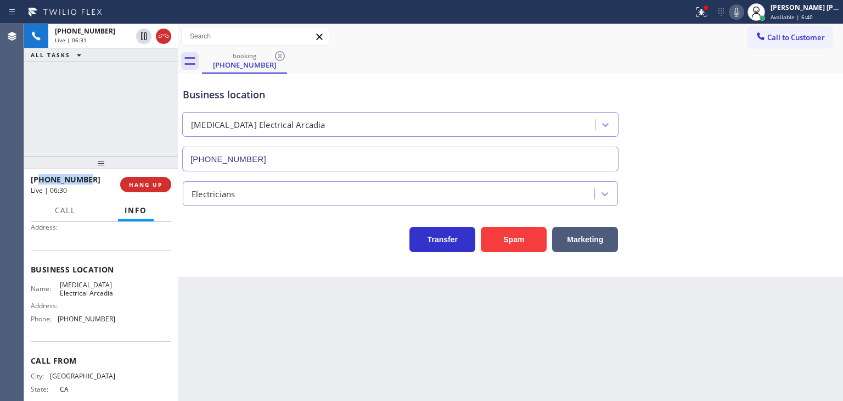
drag, startPoint x: 97, startPoint y: 175, endPoint x: 38, endPoint y: 184, distance: 60.0
click at [38, 184] on div "[PHONE_NUMBER]" at bounding box center [72, 179] width 82 height 10
copy span "6263791867"
click at [743, 8] on icon at bounding box center [736, 11] width 13 height 13
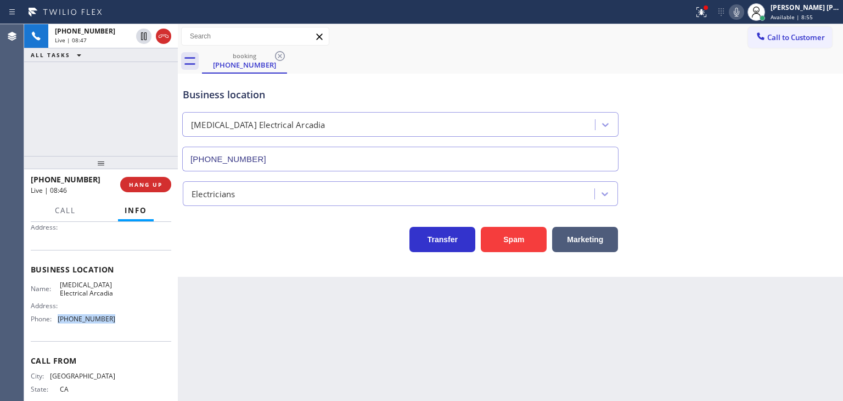
drag, startPoint x: 127, startPoint y: 323, endPoint x: 56, endPoint y: 329, distance: 71.6
click at [56, 328] on div "Name: [MEDICAL_DATA] Electrical Arcadia Address: Phone: [PHONE_NUMBER]" at bounding box center [101, 304] width 141 height 47
copy div "[PHONE_NUMBER]"
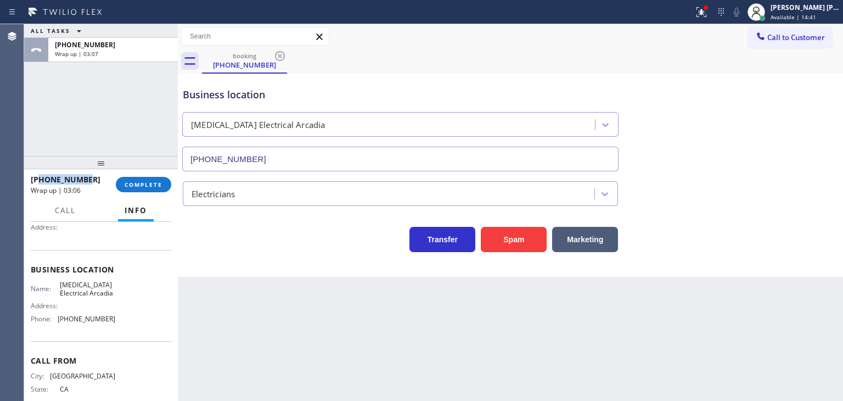
drag, startPoint x: 97, startPoint y: 176, endPoint x: 42, endPoint y: 175, distance: 54.9
click at [42, 175] on div "[PHONE_NUMBER]" at bounding box center [69, 179] width 77 height 10
copy span "6263791867"
click at [814, 17] on span "Available | 14:51" at bounding box center [794, 17] width 46 height 8
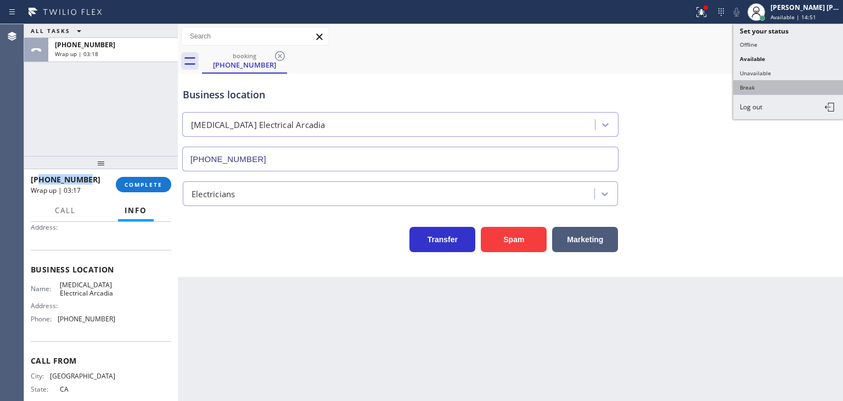
click at [771, 84] on button "Break" at bounding box center [789, 87] width 110 height 14
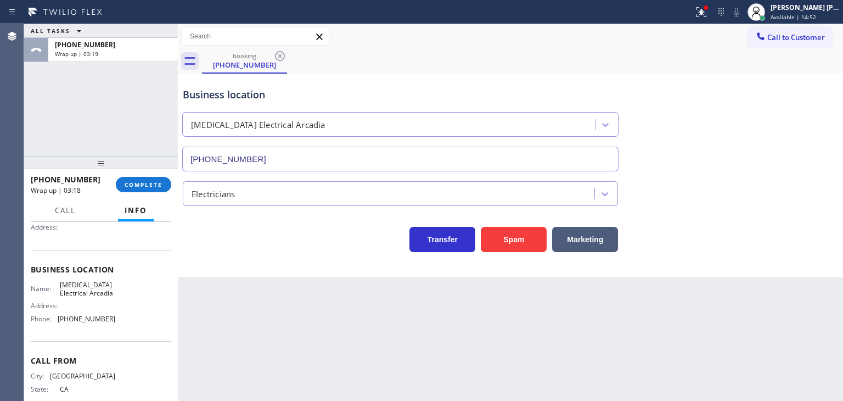
click at [131, 193] on div "[PHONE_NUMBER] Wrap up | 03:18 COMPLETE" at bounding box center [101, 184] width 141 height 29
click at [151, 181] on span "COMPLETE" at bounding box center [144, 185] width 38 height 8
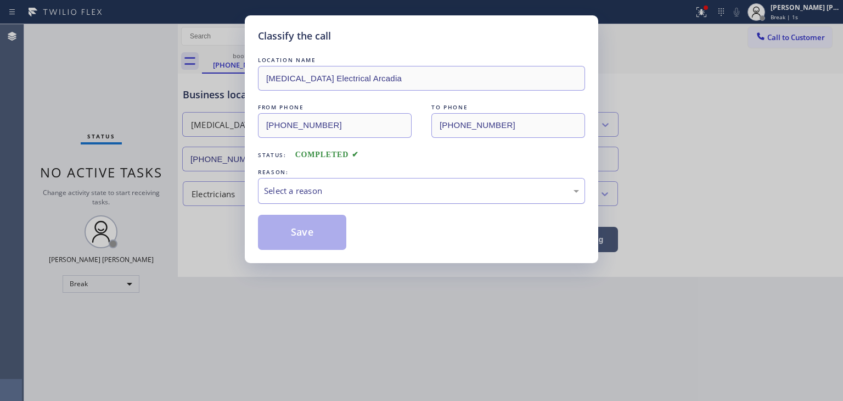
click at [290, 187] on div "Select a reason" at bounding box center [421, 190] width 315 height 13
click at [299, 227] on button "Save" at bounding box center [302, 232] width 88 height 35
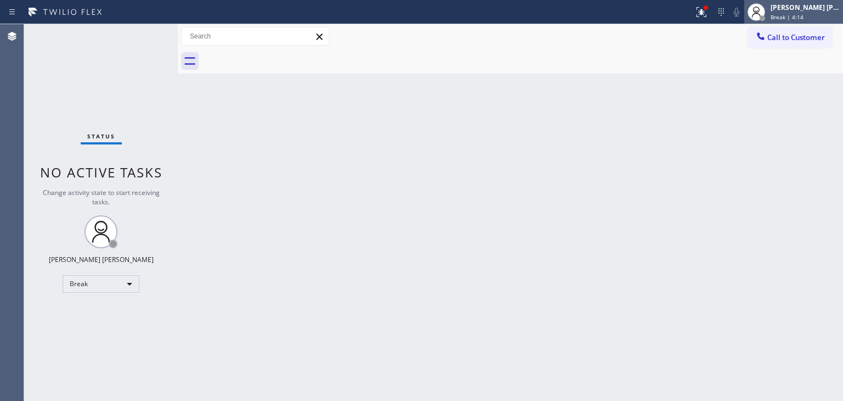
click at [821, 12] on div "[PERSON_NAME] [PERSON_NAME] Break | 4:14" at bounding box center [806, 11] width 75 height 19
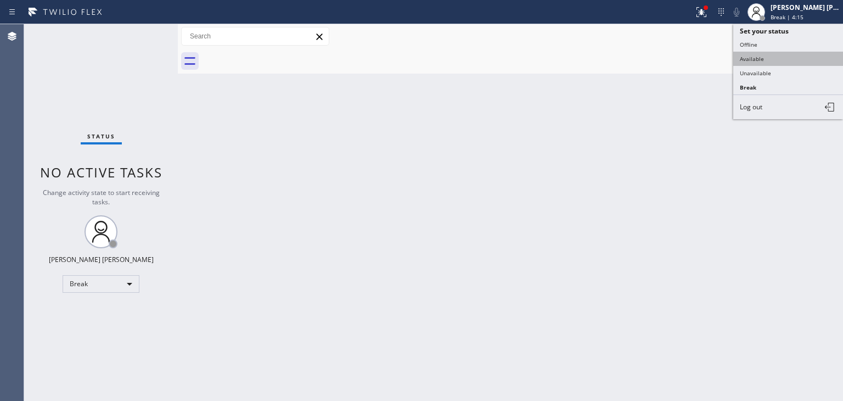
click at [757, 60] on button "Available" at bounding box center [789, 59] width 110 height 14
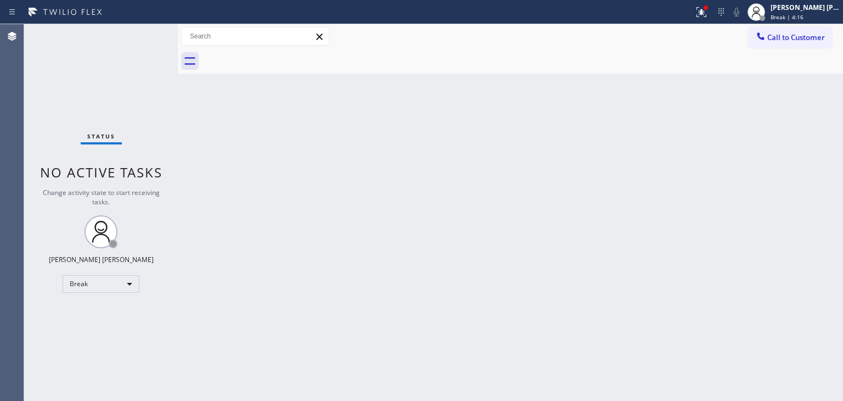
click at [138, 29] on div "Status No active tasks Change activity state to start receiving tasks. [PERSON_…" at bounding box center [101, 212] width 154 height 377
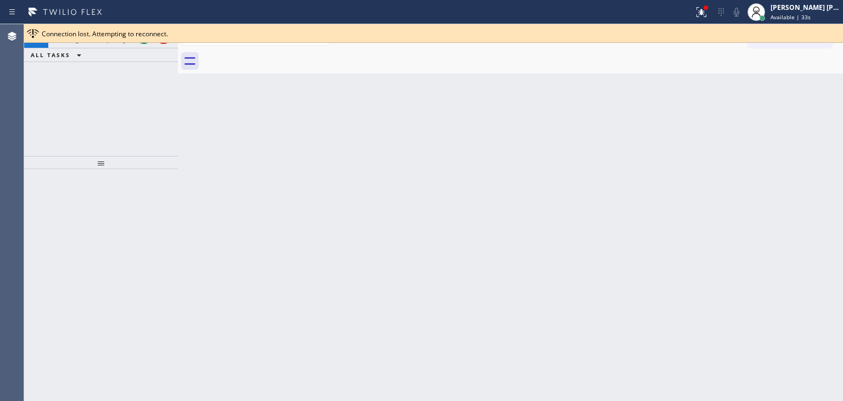
click at [146, 39] on div "Connection lost. Attempting to reconnect." at bounding box center [433, 33] width 819 height 19
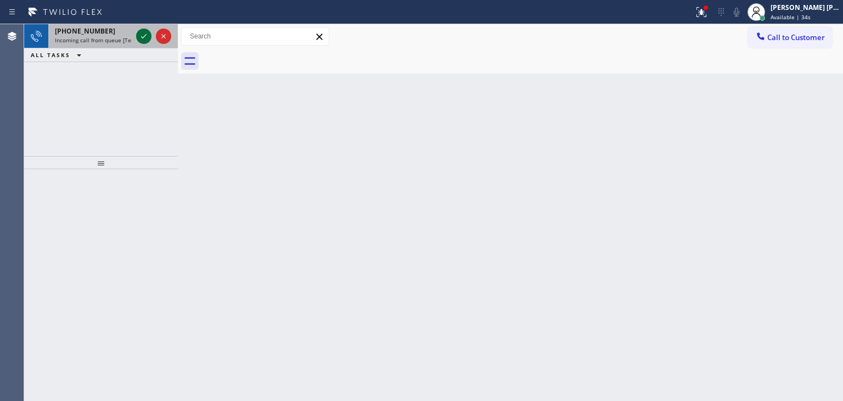
click at [145, 41] on icon at bounding box center [143, 36] width 13 height 13
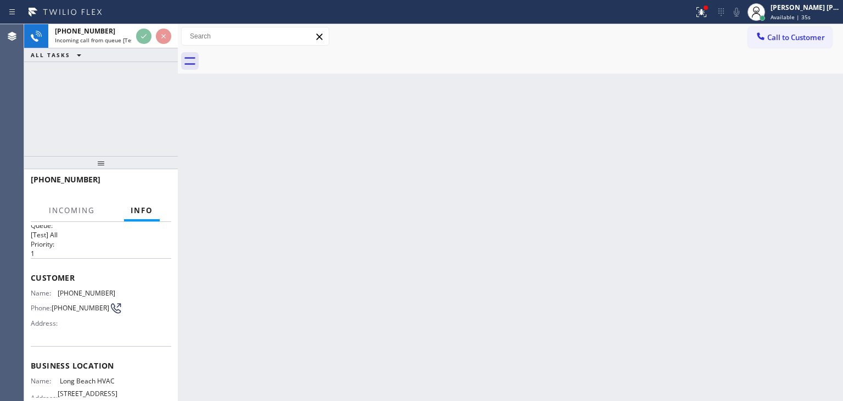
scroll to position [55, 0]
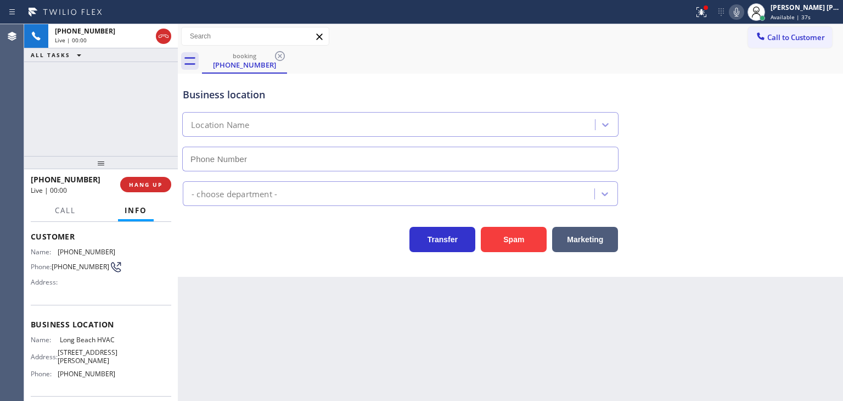
type input "[PHONE_NUMBER]"
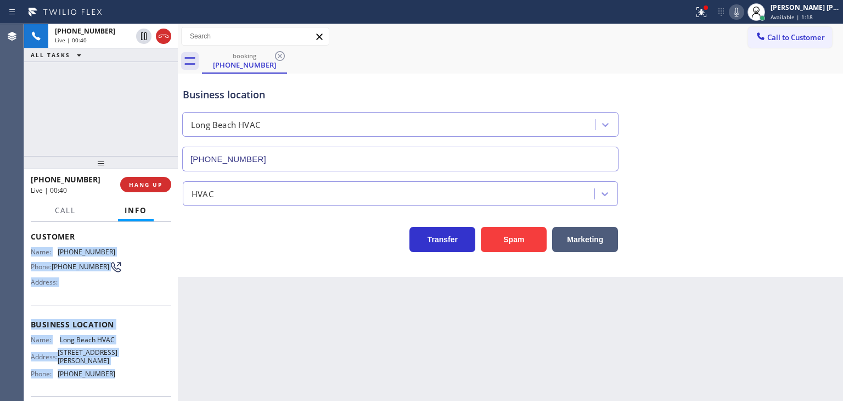
drag, startPoint x: 108, startPoint y: 378, endPoint x: 27, endPoint y: 252, distance: 149.1
click at [27, 252] on div "Context Queue: [Test] All Priority: 1 Customer Name: [PHONE_NUMBER] Phone: [PHO…" at bounding box center [101, 311] width 154 height 179
copy div "Name: [PHONE_NUMBER] Phone: [PHONE_NUMBER] Address: Business location Name: [GE…"
click at [743, 12] on icon at bounding box center [736, 11] width 13 height 13
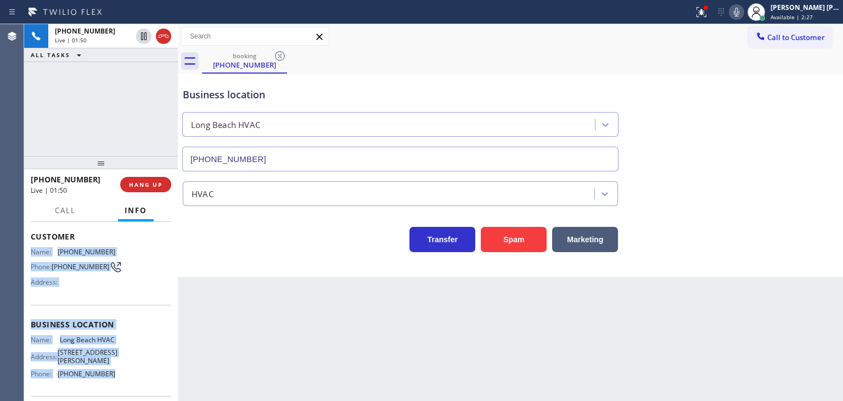
click at [740, 12] on icon at bounding box center [736, 12] width 5 height 9
click at [740, 10] on icon at bounding box center [736, 12] width 5 height 9
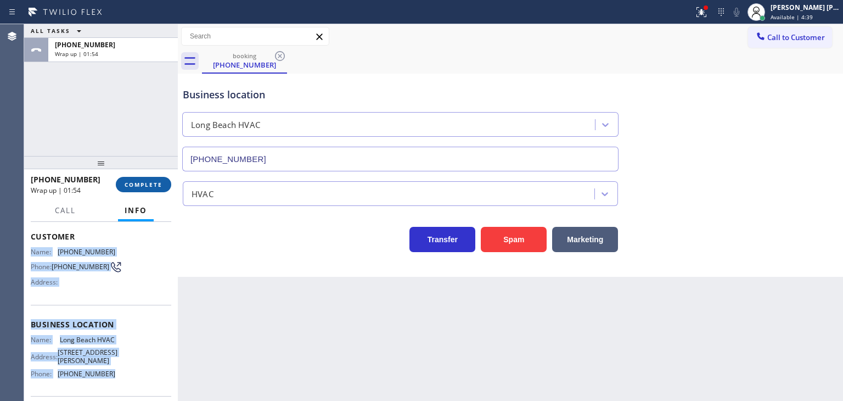
click at [147, 182] on span "COMPLETE" at bounding box center [144, 185] width 38 height 8
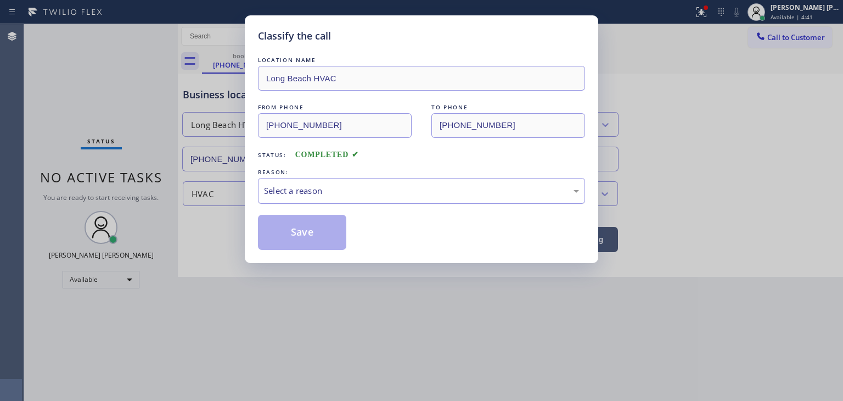
click at [334, 187] on div "Select a reason" at bounding box center [421, 190] width 315 height 13
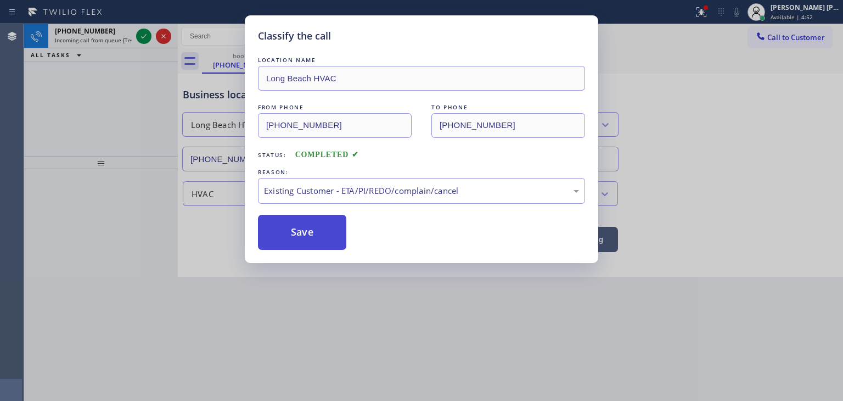
click at [304, 226] on button "Save" at bounding box center [302, 232] width 88 height 35
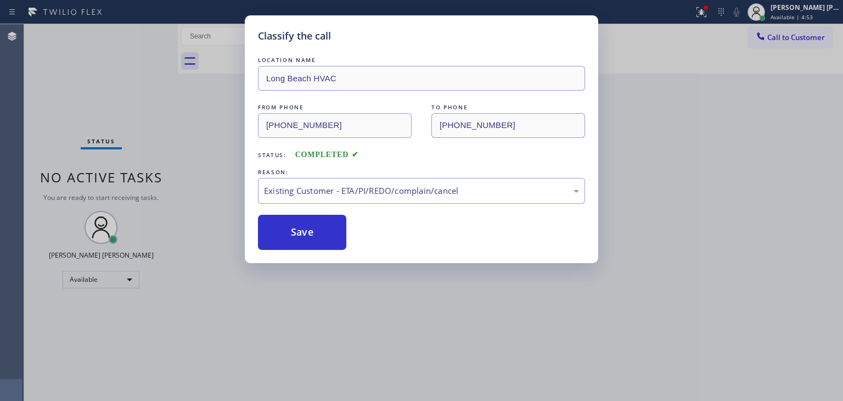
click at [143, 35] on div "Classify the call LOCATION NAME Long Beach HVAC FROM PHONE [PHONE_NUMBER] TO PH…" at bounding box center [421, 200] width 843 height 401
click at [143, 35] on div "Status No active tasks You are ready to start receiving tasks. [PERSON_NAME] [P…" at bounding box center [101, 212] width 154 height 377
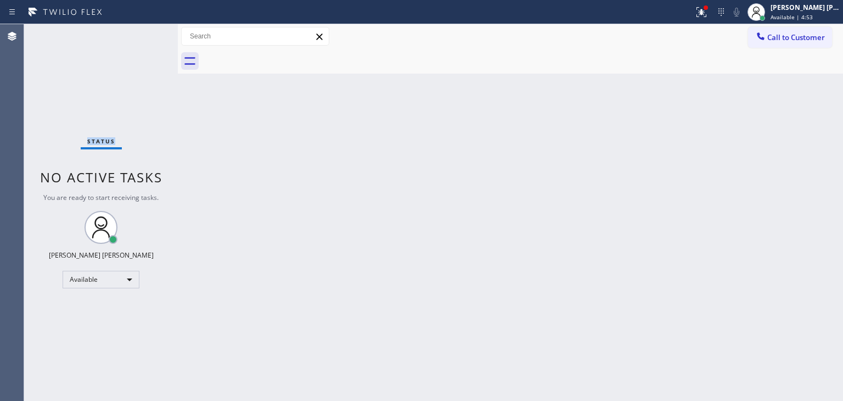
click at [143, 35] on div "Status No active tasks You are ready to start receiving tasks. [PERSON_NAME] [P…" at bounding box center [101, 212] width 154 height 377
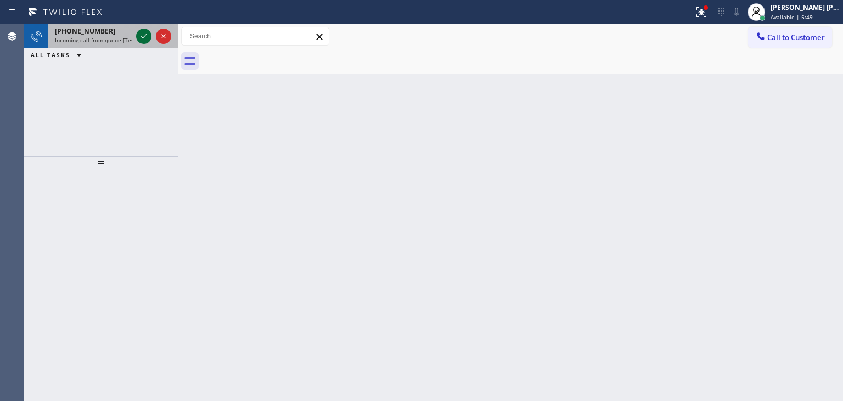
click at [141, 35] on icon at bounding box center [143, 36] width 13 height 13
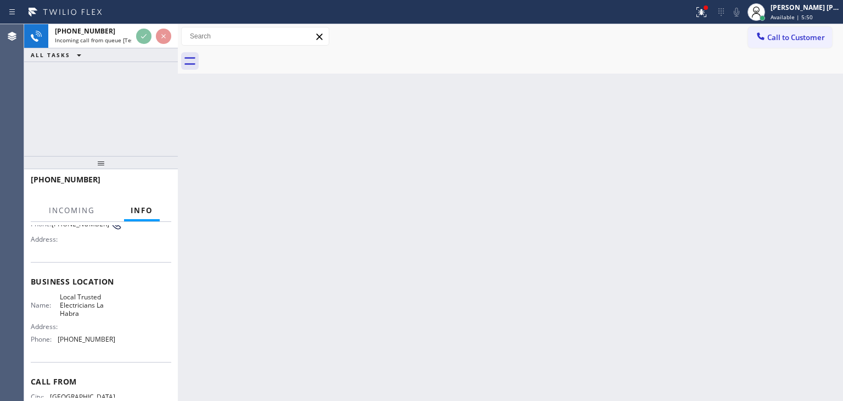
scroll to position [110, 0]
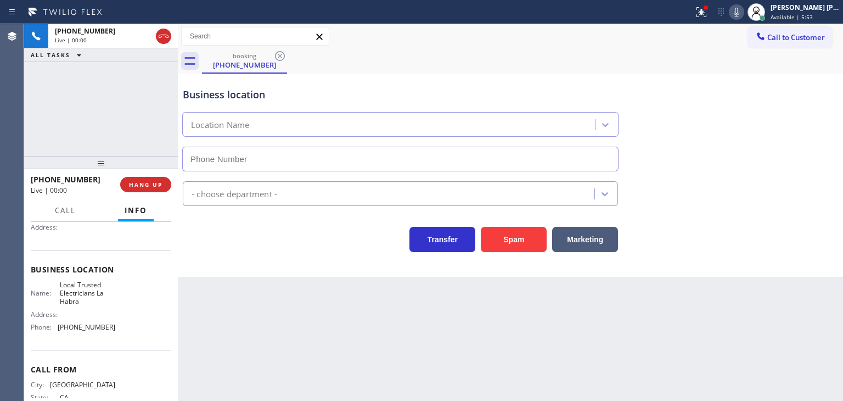
type input "[PHONE_NUMBER]"
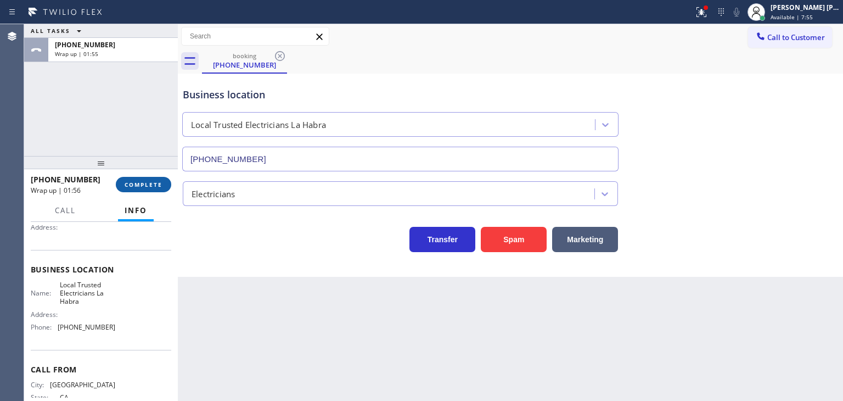
click at [151, 188] on button "COMPLETE" at bounding box center [143, 184] width 55 height 15
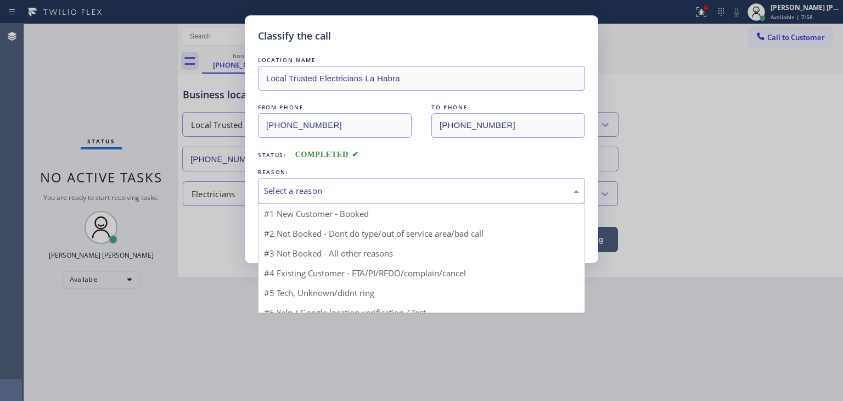
click at [329, 187] on div "Select a reason" at bounding box center [421, 190] width 315 height 13
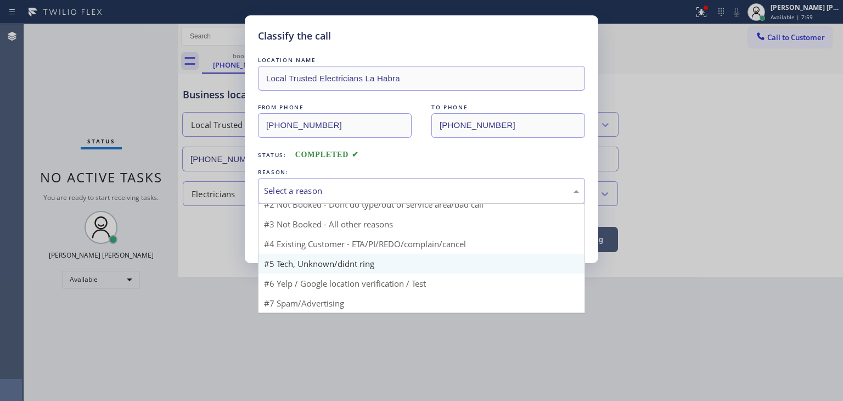
scroll to position [9, 0]
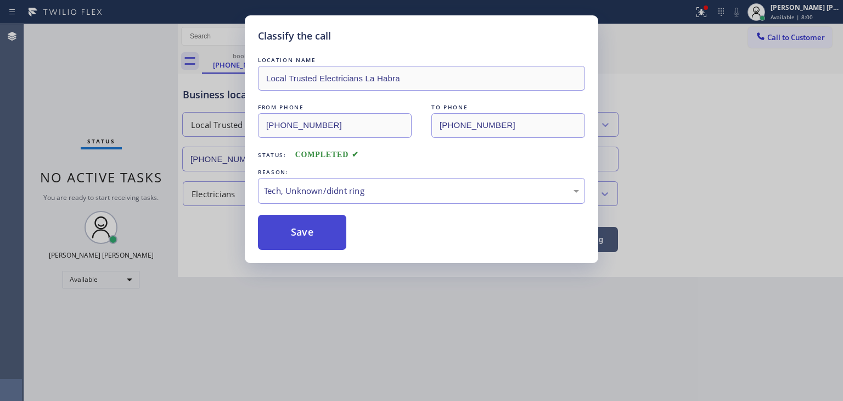
click at [317, 236] on button "Save" at bounding box center [302, 232] width 88 height 35
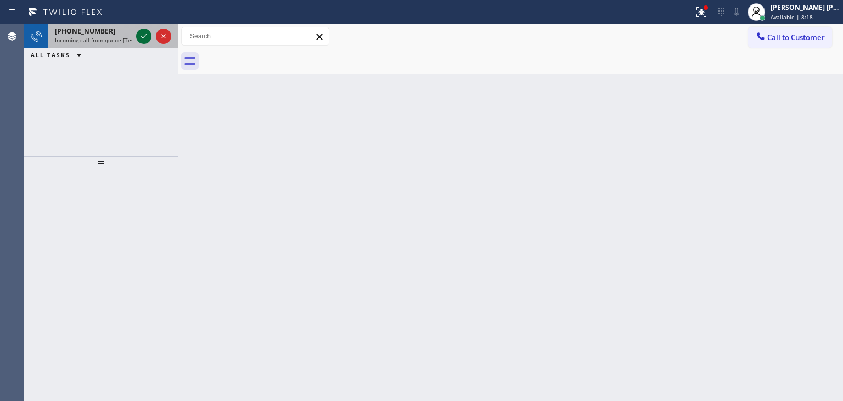
click at [146, 38] on icon at bounding box center [143, 36] width 13 height 13
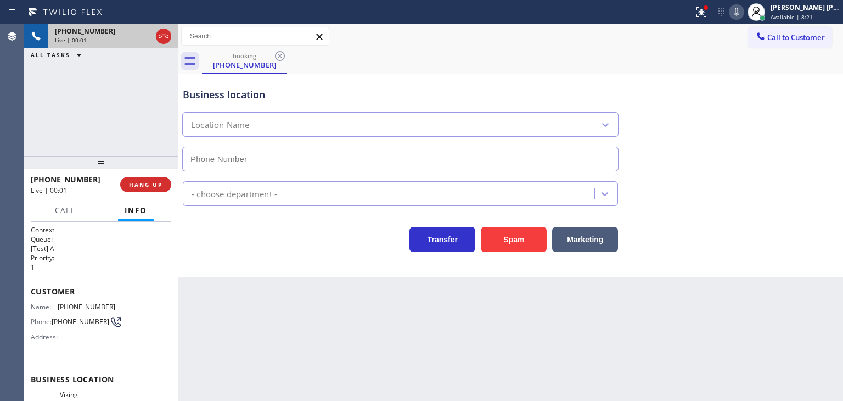
scroll to position [55, 0]
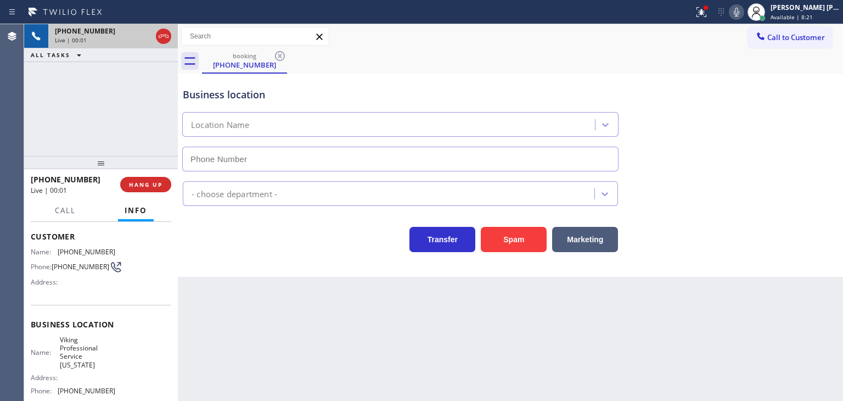
type input "[PHONE_NUMBER]"
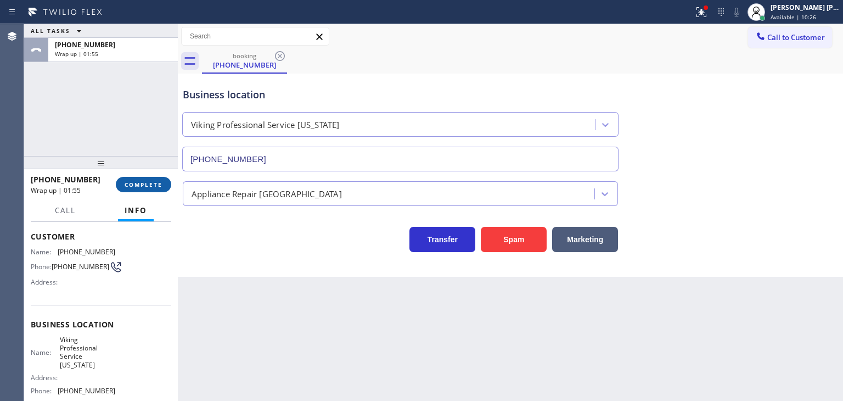
click at [154, 183] on span "COMPLETE" at bounding box center [144, 185] width 38 height 8
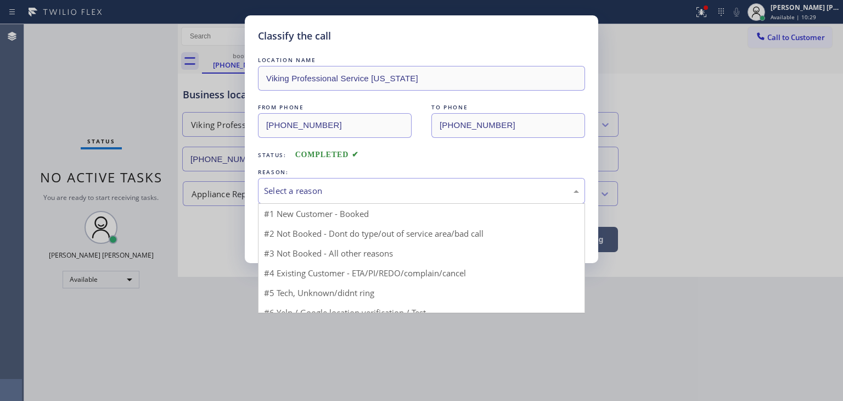
click at [342, 191] on div "Select a reason" at bounding box center [421, 190] width 315 height 13
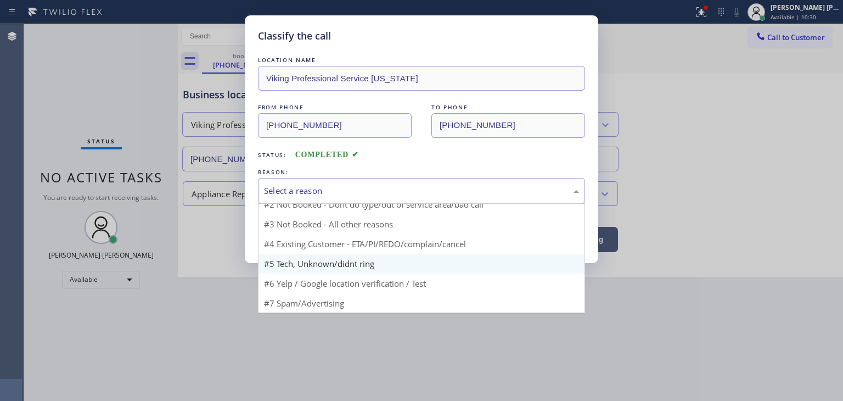
scroll to position [9, 0]
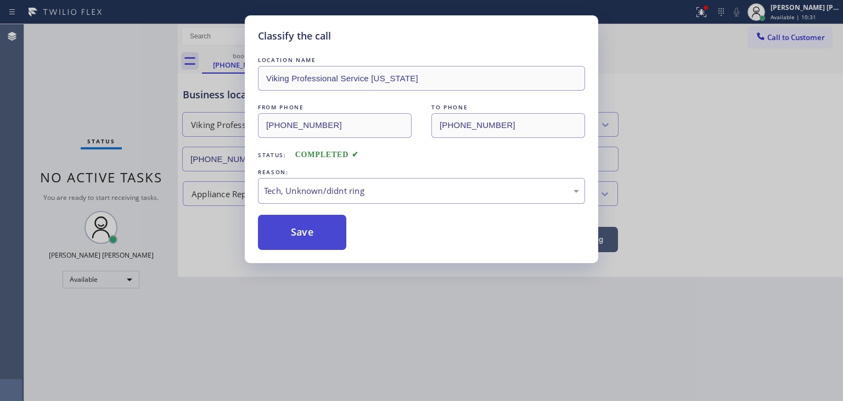
click at [308, 238] on button "Save" at bounding box center [302, 232] width 88 height 35
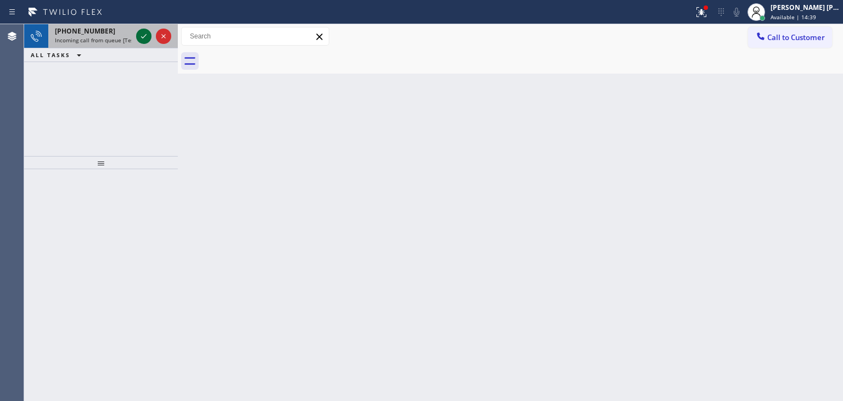
click at [144, 34] on icon at bounding box center [143, 36] width 13 height 13
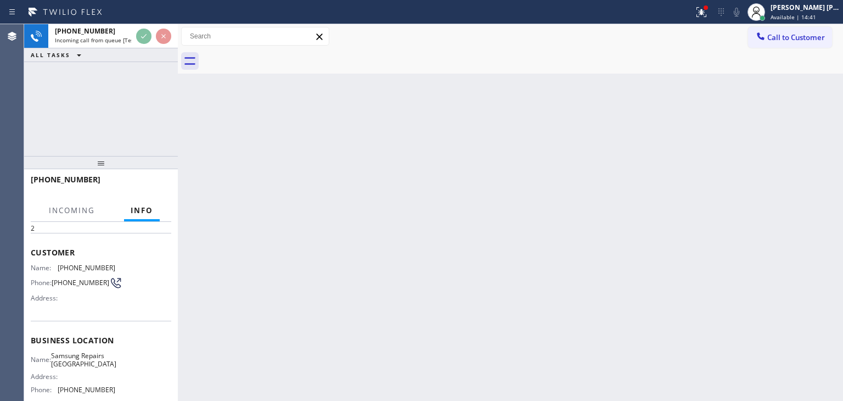
scroll to position [55, 0]
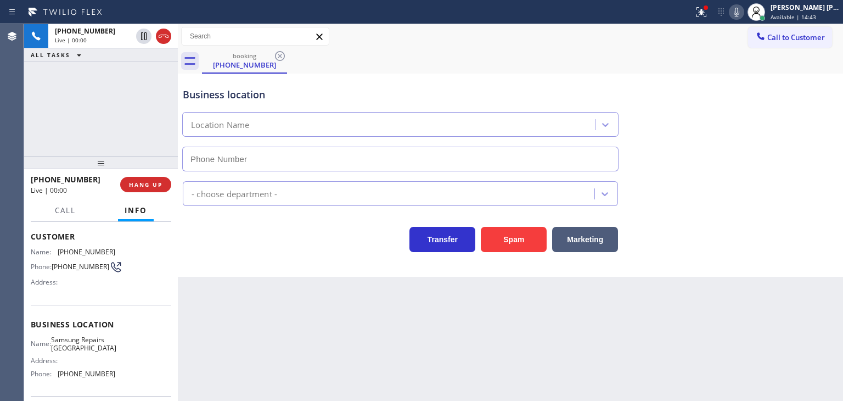
type input "[PHONE_NUMBER]"
click at [743, 17] on icon at bounding box center [736, 11] width 13 height 13
click at [743, 15] on icon at bounding box center [736, 11] width 13 height 13
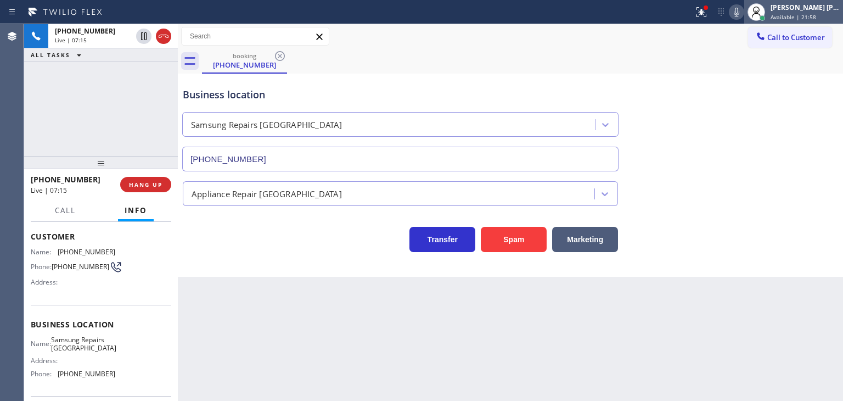
click at [813, 9] on div "[PERSON_NAME] [PERSON_NAME]" at bounding box center [805, 7] width 69 height 9
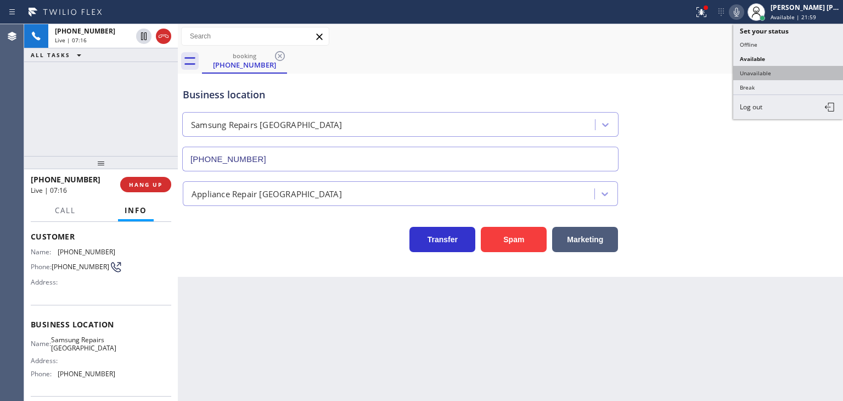
click at [778, 70] on button "Unavailable" at bounding box center [789, 73] width 110 height 14
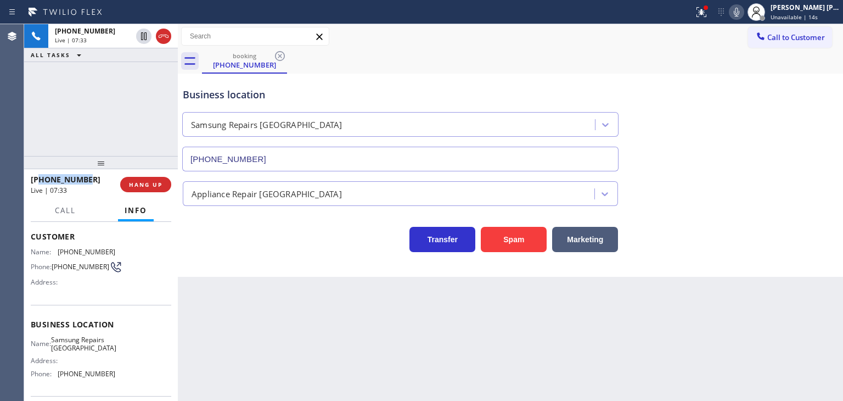
drag, startPoint x: 103, startPoint y: 183, endPoint x: 39, endPoint y: 175, distance: 64.8
click at [39, 175] on div "[PHONE_NUMBER]" at bounding box center [72, 179] width 82 height 10
copy span "3129750122"
drag, startPoint x: 111, startPoint y: 374, endPoint x: 58, endPoint y: 372, distance: 53.9
click at [58, 372] on div "Name: Samsung Repairs [GEOGRAPHIC_DATA] Address: Phone: [PHONE_NUMBER]" at bounding box center [101, 358] width 141 height 47
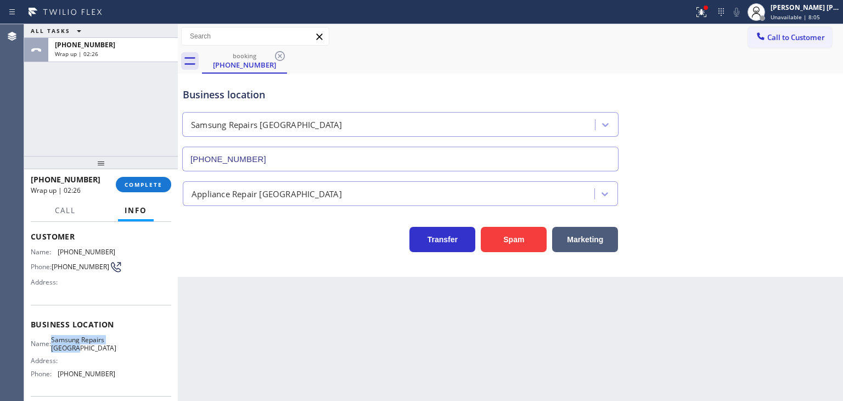
drag, startPoint x: 109, startPoint y: 349, endPoint x: 59, endPoint y: 337, distance: 51.5
click at [59, 337] on span "Samsung Repairs [GEOGRAPHIC_DATA]" at bounding box center [83, 343] width 65 height 17
click at [144, 185] on span "COMPLETE" at bounding box center [144, 185] width 38 height 8
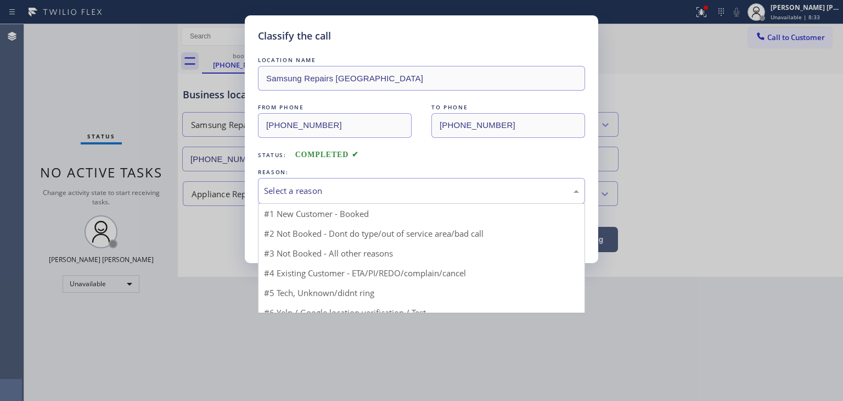
click at [295, 189] on div "Select a reason" at bounding box center [421, 190] width 315 height 13
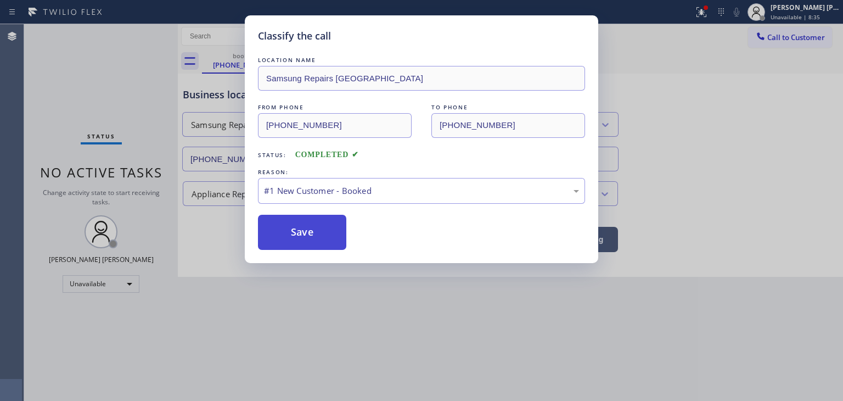
click at [302, 234] on button "Save" at bounding box center [302, 232] width 88 height 35
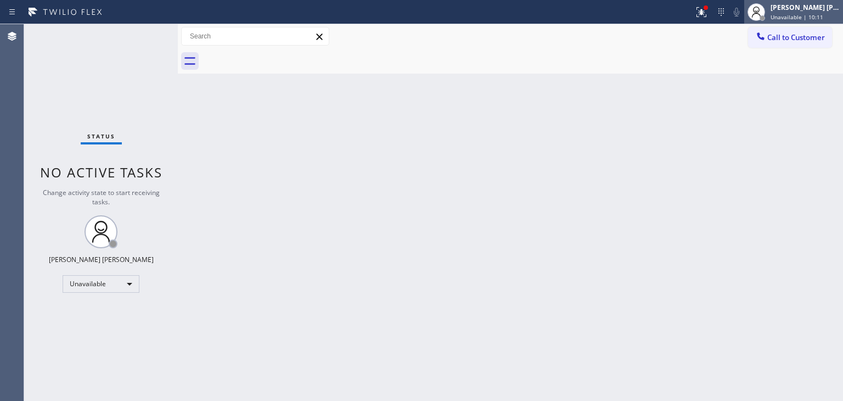
click at [820, 18] on span "Unavailable | 10:11" at bounding box center [797, 17] width 53 height 8
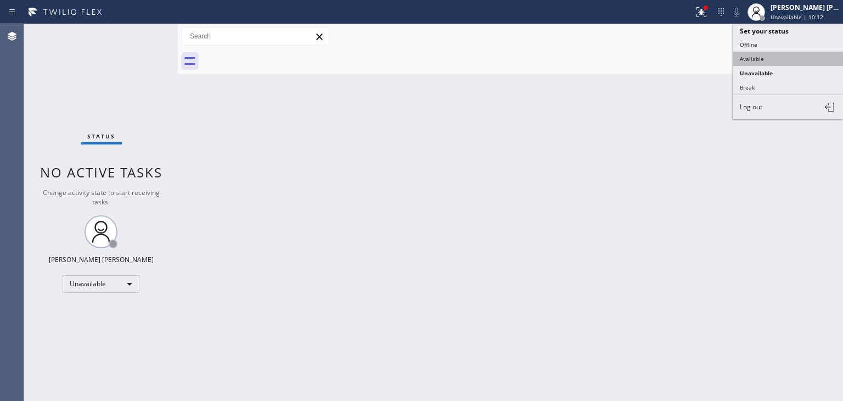
click at [760, 57] on button "Available" at bounding box center [789, 59] width 110 height 14
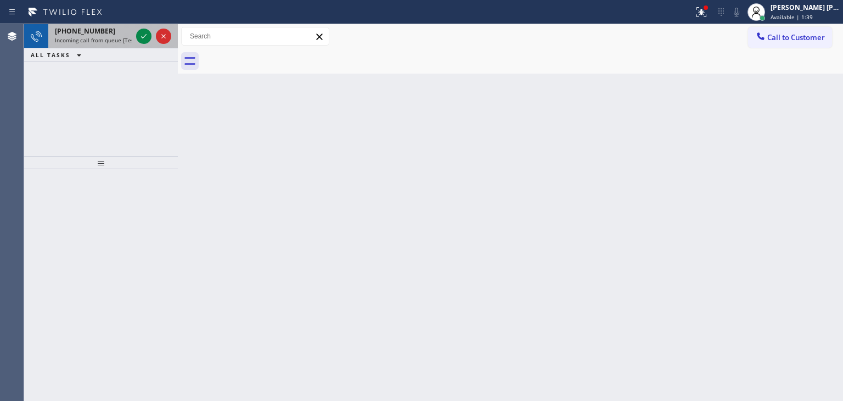
click at [152, 43] on div at bounding box center [154, 36] width 40 height 24
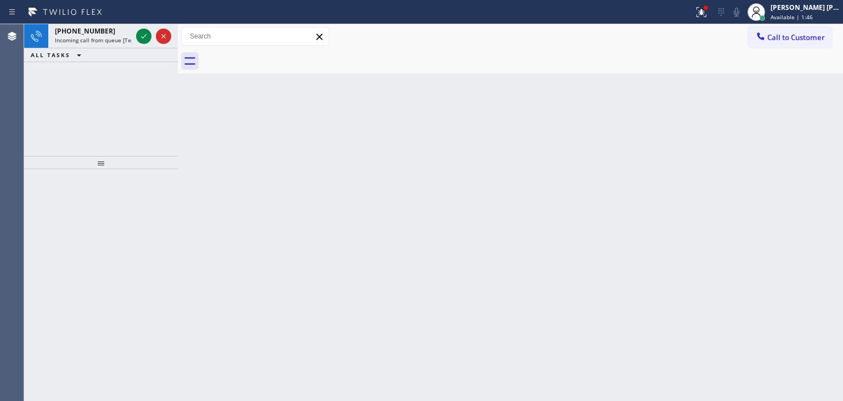
drag, startPoint x: 144, startPoint y: 33, endPoint x: 116, endPoint y: 156, distance: 125.5
click at [144, 33] on icon at bounding box center [143, 36] width 13 height 13
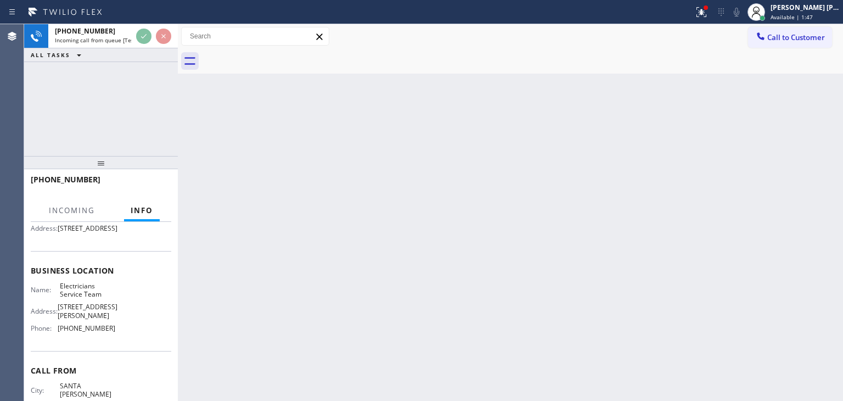
scroll to position [110, 0]
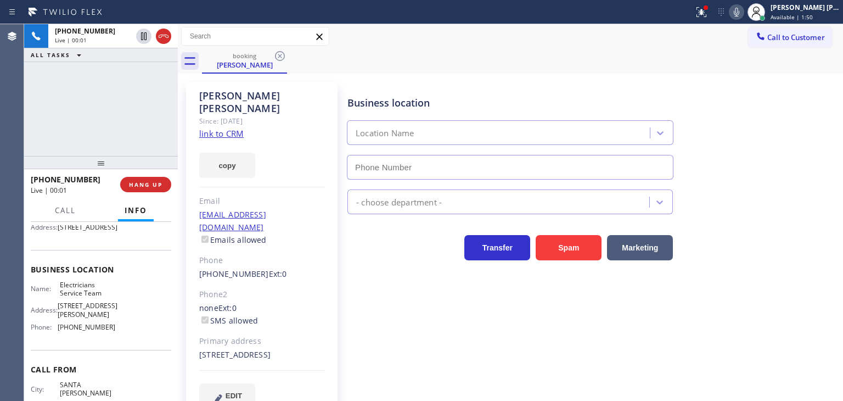
type input "[PHONE_NUMBER]"
click at [743, 10] on icon at bounding box center [736, 11] width 13 height 13
click at [740, 9] on icon at bounding box center [736, 12] width 5 height 9
click at [233, 128] on link "link to CRM" at bounding box center [221, 133] width 44 height 11
click at [743, 13] on icon at bounding box center [736, 11] width 13 height 13
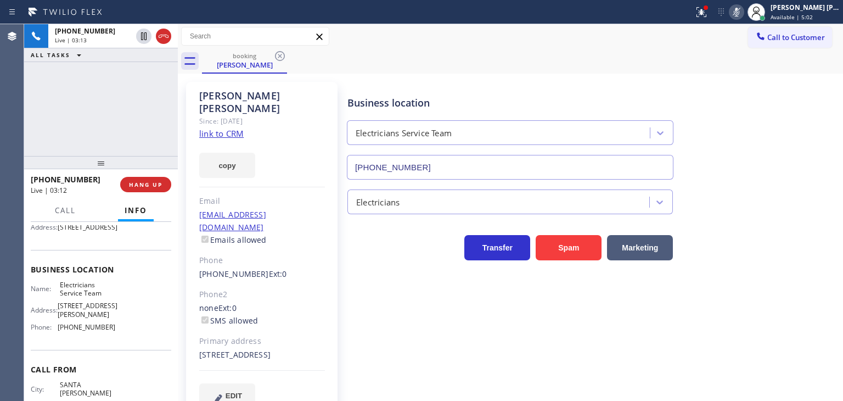
click at [743, 6] on icon at bounding box center [736, 11] width 13 height 13
click at [745, 13] on div at bounding box center [736, 11] width 15 height 13
click at [743, 13] on icon at bounding box center [736, 11] width 13 height 13
click at [142, 73] on icon at bounding box center [143, 74] width 13 height 13
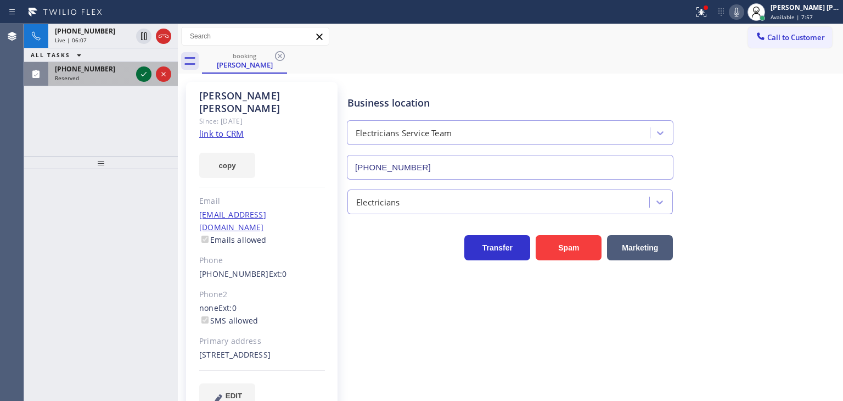
click at [146, 68] on icon at bounding box center [143, 74] width 13 height 13
click at [142, 76] on icon at bounding box center [143, 74] width 13 height 13
click at [141, 72] on icon at bounding box center [143, 74] width 13 height 13
click at [142, 74] on icon at bounding box center [143, 74] width 13 height 13
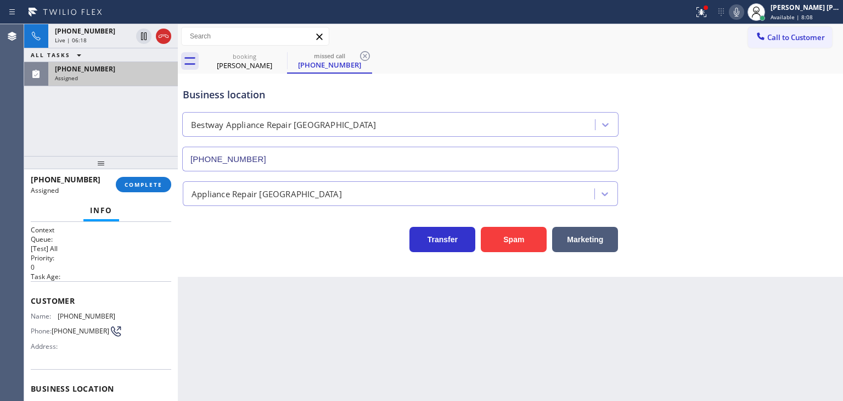
type input "[PHONE_NUMBER]"
click at [115, 80] on div "Assigned" at bounding box center [113, 78] width 116 height 8
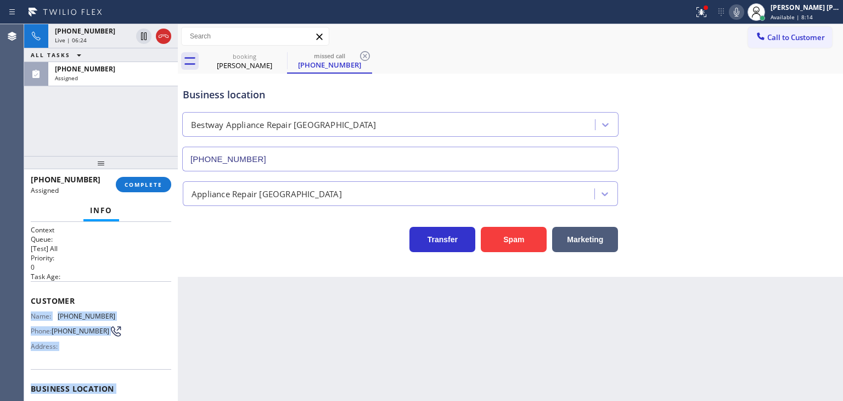
drag, startPoint x: 113, startPoint y: 332, endPoint x: 29, endPoint y: 312, distance: 86.4
click at [29, 312] on div "Context Queue: [Test] All Priority: 0 Task Age: Customer Name: [PHONE_NUMBER] P…" at bounding box center [101, 311] width 154 height 179
click at [127, 80] on div "Assigned" at bounding box center [113, 78] width 116 height 8
click at [143, 182] on span "COMPLETE" at bounding box center [144, 185] width 38 height 8
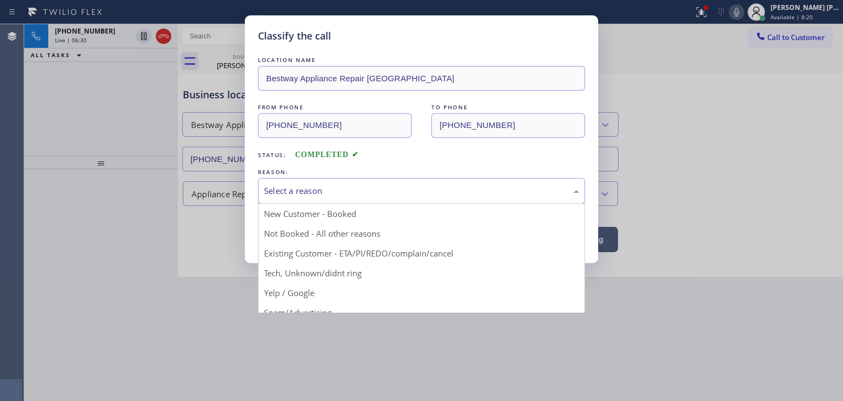
drag, startPoint x: 310, startPoint y: 187, endPoint x: 307, endPoint y: 200, distance: 13.5
click at [309, 187] on div "Select a reason" at bounding box center [421, 190] width 315 height 13
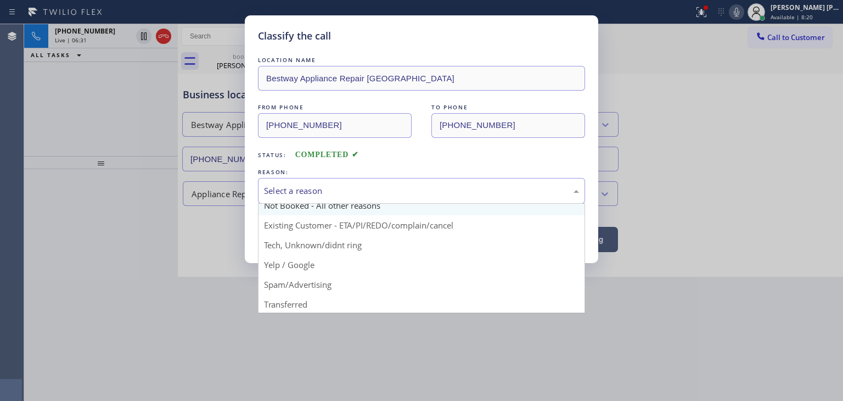
scroll to position [55, 0]
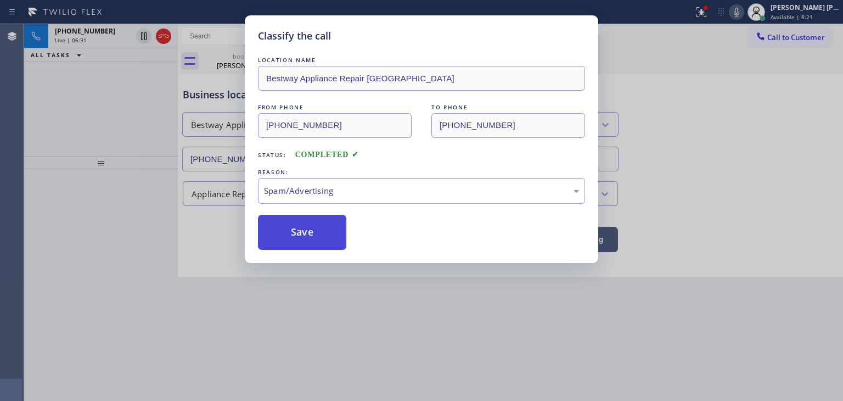
click at [299, 234] on button "Save" at bounding box center [302, 232] width 88 height 35
type input "[PHONE_NUMBER]"
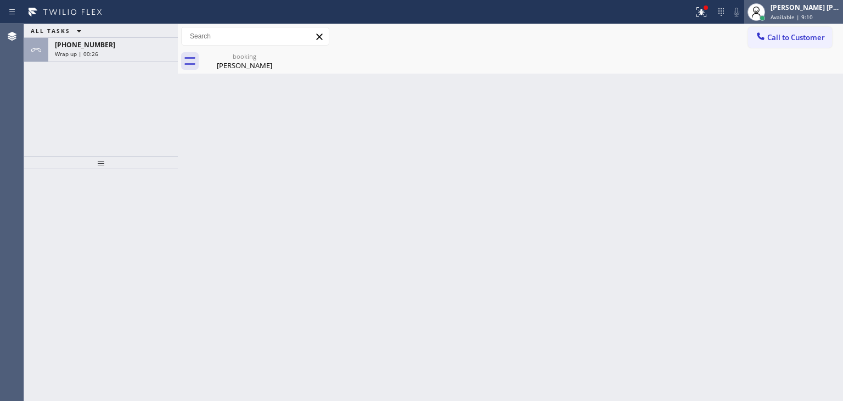
click at [813, 8] on div "[PERSON_NAME] [PERSON_NAME]" at bounding box center [805, 7] width 69 height 9
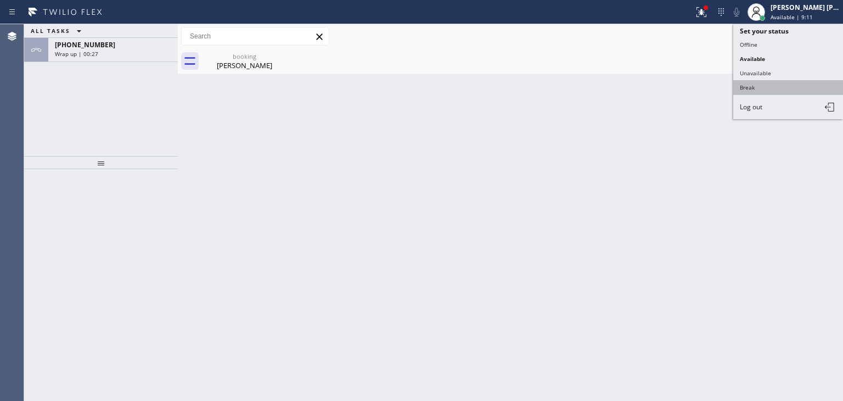
click at [757, 88] on button "Break" at bounding box center [789, 87] width 110 height 14
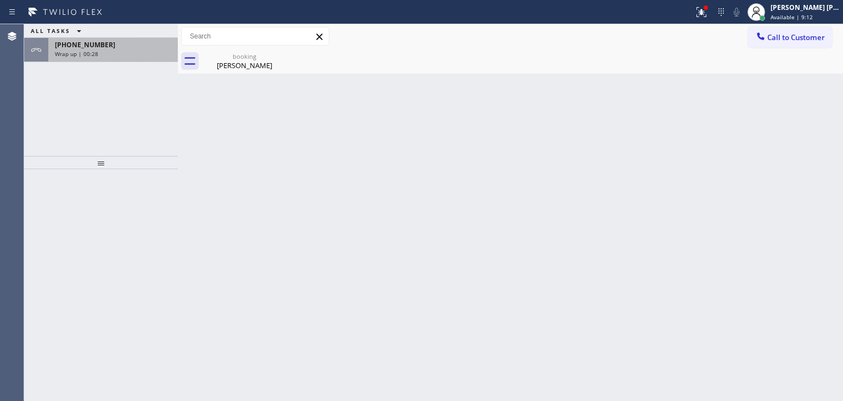
click at [110, 40] on div "[PHONE_NUMBER]" at bounding box center [113, 44] width 116 height 9
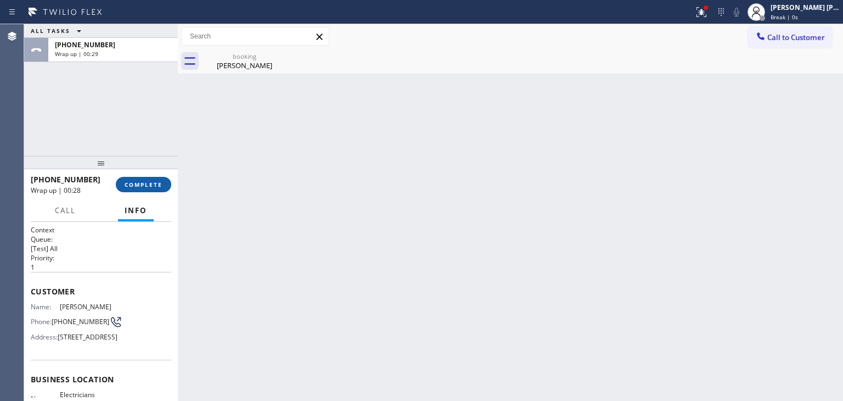
click at [128, 183] on span "COMPLETE" at bounding box center [144, 185] width 38 height 8
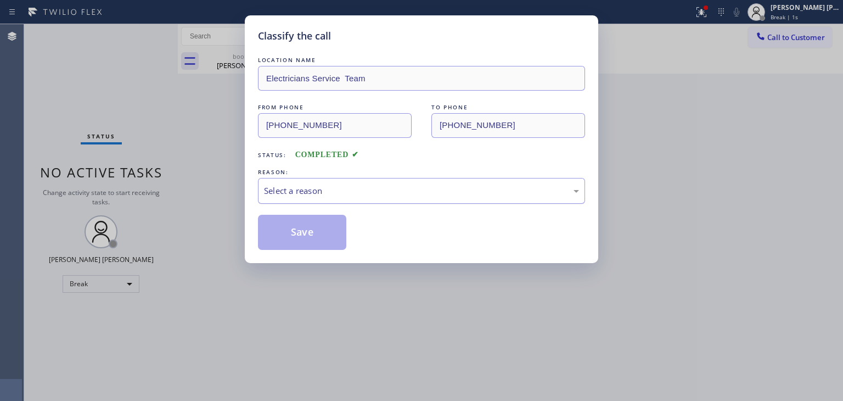
click at [301, 192] on div "Select a reason" at bounding box center [421, 190] width 315 height 13
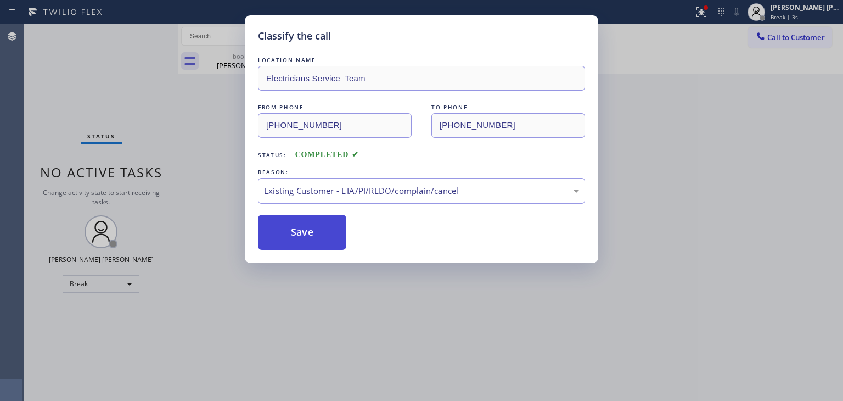
click at [305, 237] on button "Save" at bounding box center [302, 232] width 88 height 35
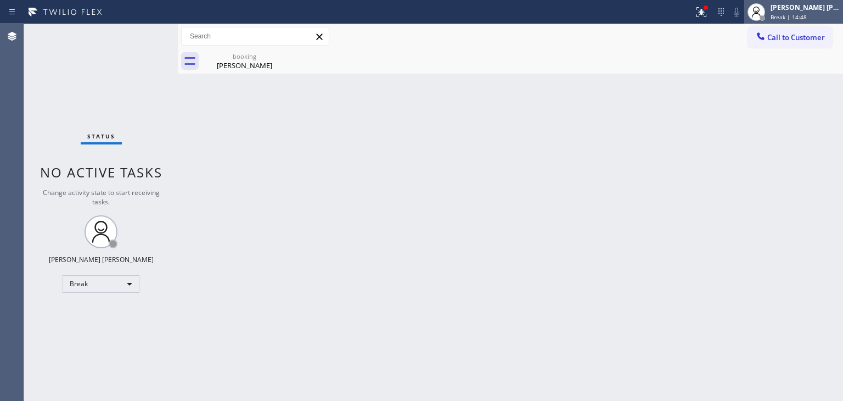
click at [807, 17] on span "Break | 14:48" at bounding box center [789, 17] width 36 height 8
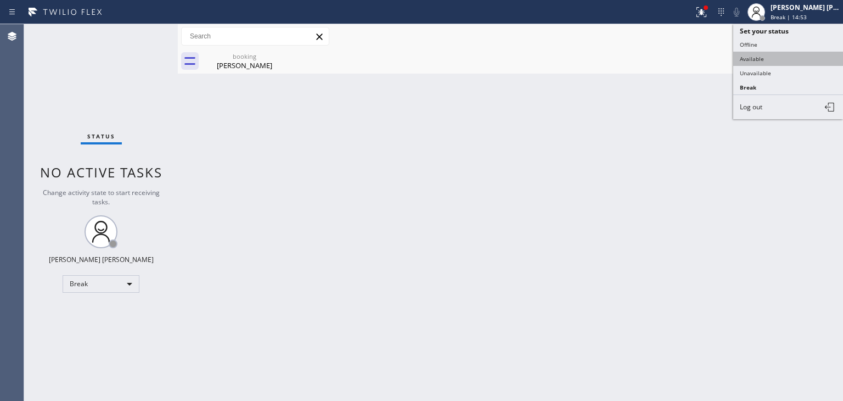
click at [791, 54] on button "Available" at bounding box center [789, 59] width 110 height 14
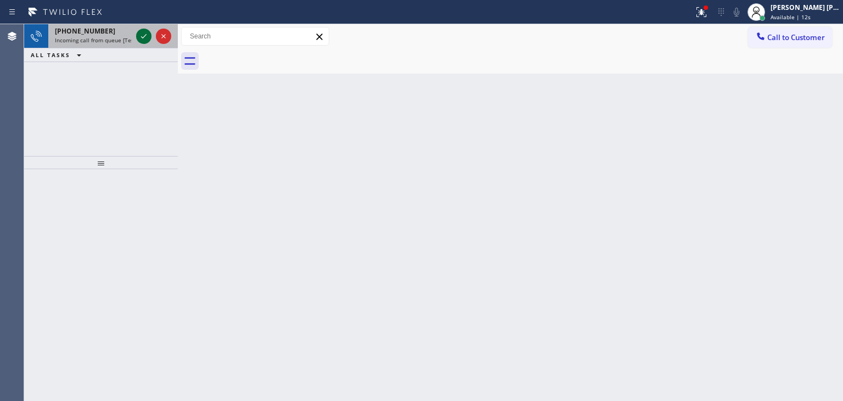
click at [146, 36] on icon at bounding box center [143, 36] width 13 height 13
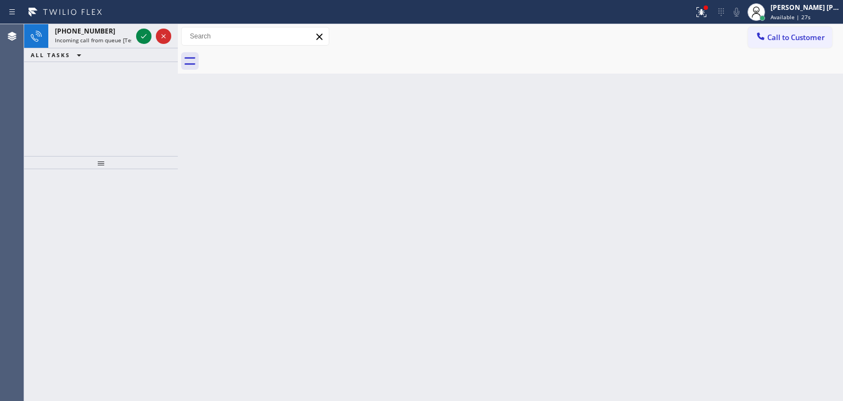
drag, startPoint x: 147, startPoint y: 35, endPoint x: 130, endPoint y: 113, distance: 80.5
click at [147, 35] on icon at bounding box center [143, 36] width 13 height 13
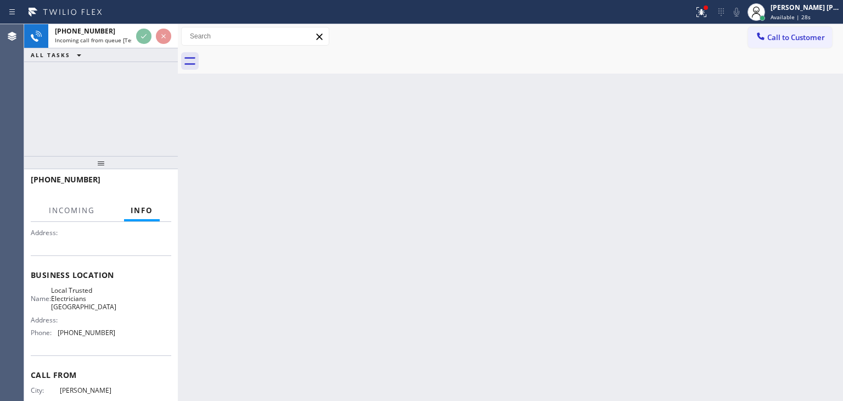
scroll to position [110, 0]
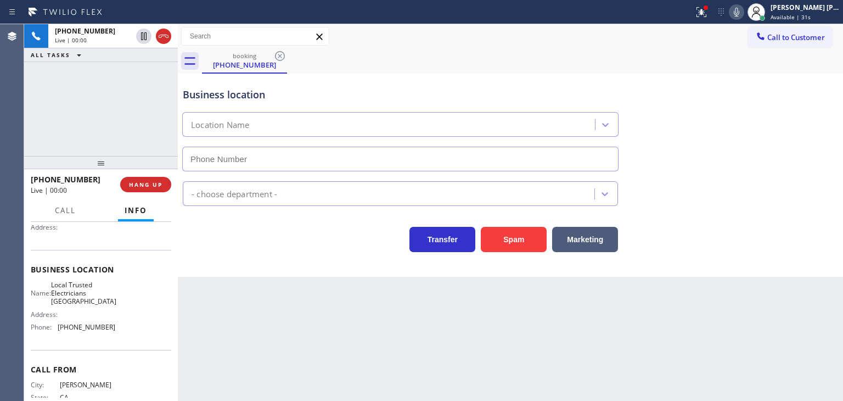
type input "[PHONE_NUMBER]"
click at [743, 16] on icon at bounding box center [736, 11] width 13 height 13
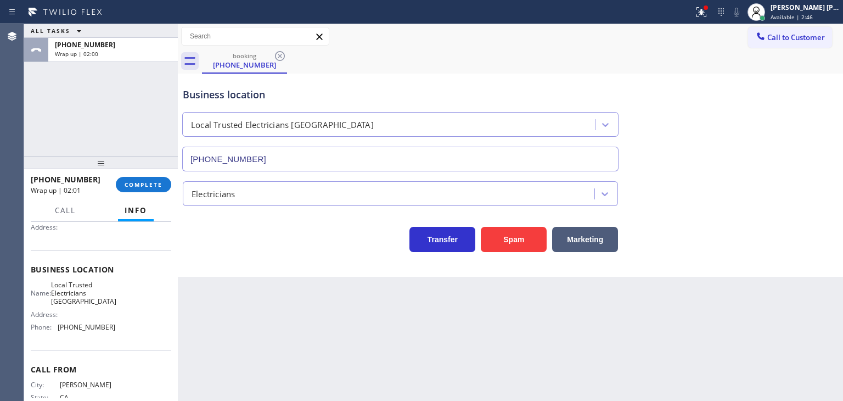
click at [155, 122] on div "ALL TASKS ALL TASKS ACTIVE TASKS TASKS IN WRAP UP [PHONE_NUMBER] Wrap up | 02:00" at bounding box center [101, 90] width 154 height 132
click at [158, 186] on span "COMPLETE" at bounding box center [144, 185] width 38 height 8
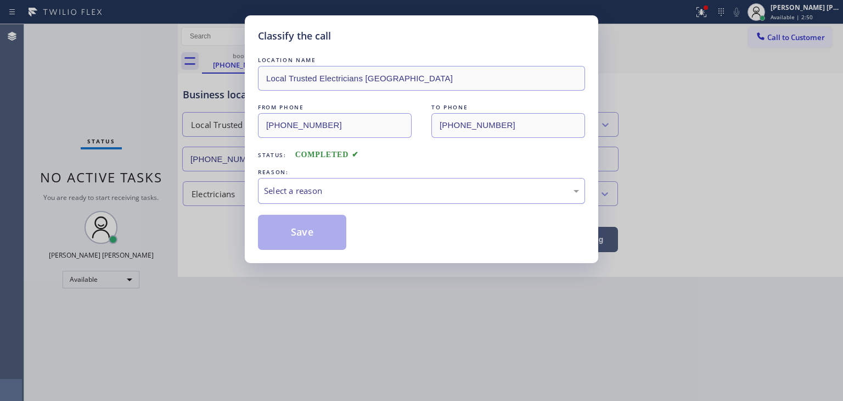
click at [322, 186] on div "Select a reason" at bounding box center [421, 190] width 315 height 13
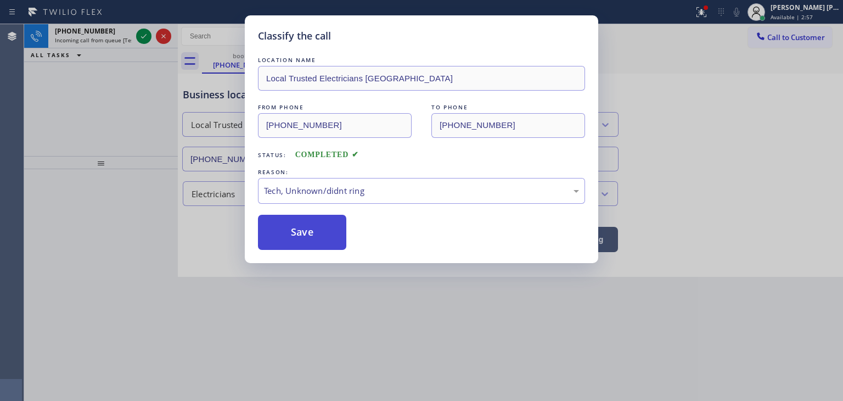
click at [315, 234] on button "Save" at bounding box center [302, 232] width 88 height 35
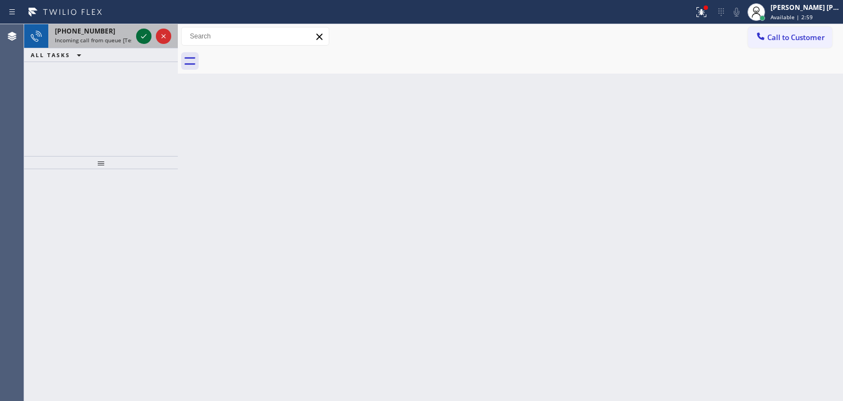
click at [148, 36] on icon at bounding box center [143, 36] width 13 height 13
click at [143, 38] on icon at bounding box center [143, 36] width 13 height 13
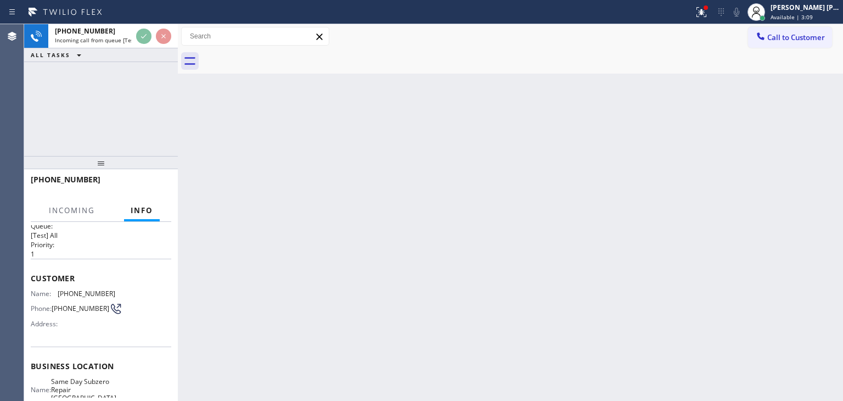
scroll to position [55, 0]
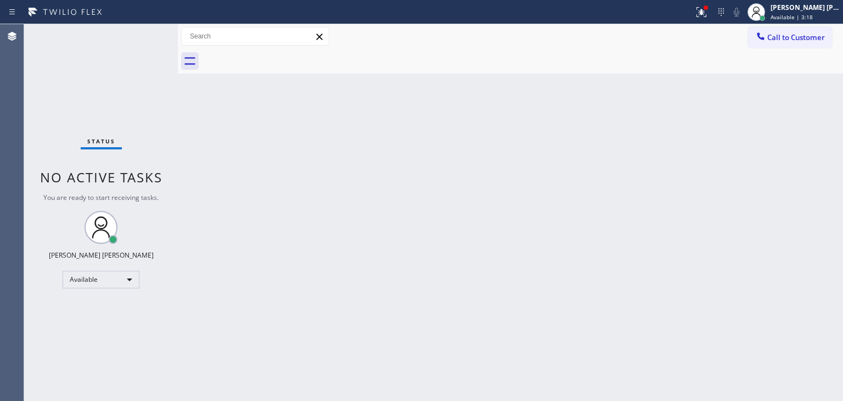
click at [145, 44] on div "Status No active tasks You are ready to start receiving tasks. [PERSON_NAME] [P…" at bounding box center [101, 212] width 154 height 377
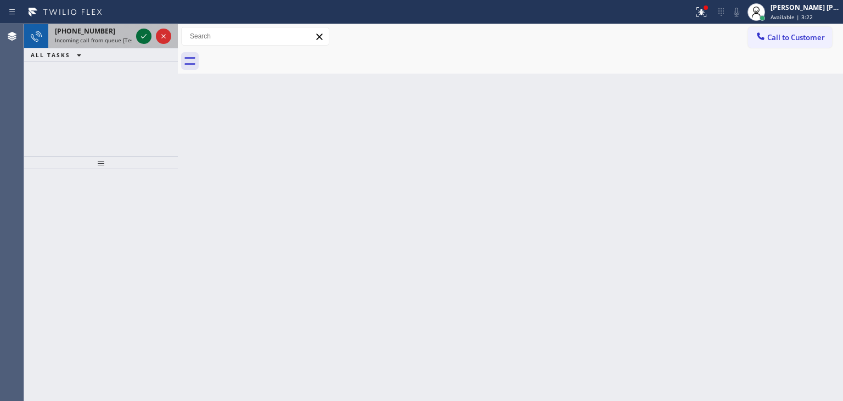
click at [141, 38] on icon at bounding box center [143, 36] width 13 height 13
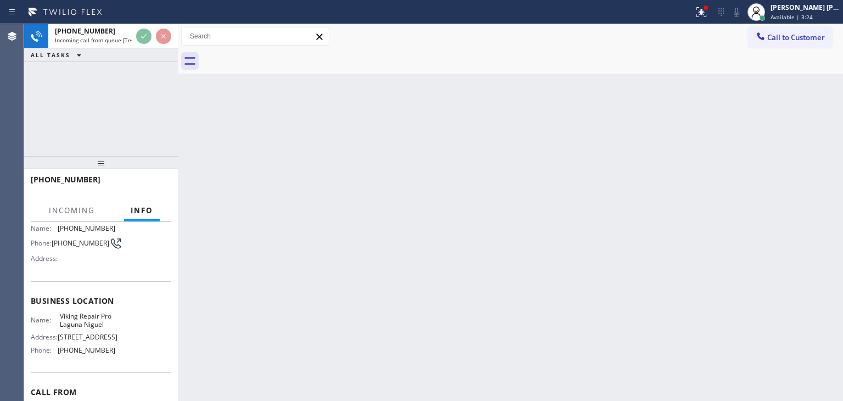
scroll to position [110, 0]
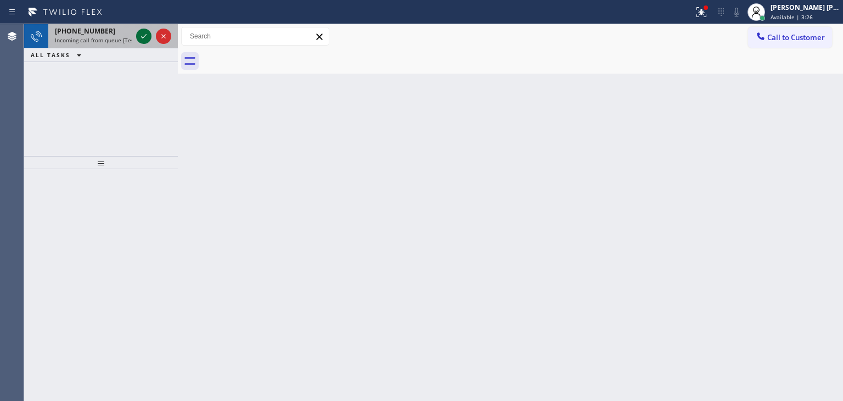
click at [145, 33] on icon at bounding box center [143, 36] width 13 height 13
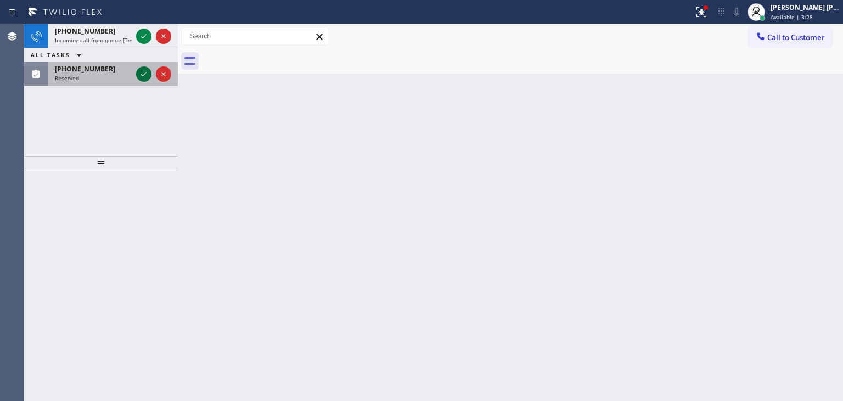
click at [144, 76] on icon at bounding box center [143, 74] width 13 height 13
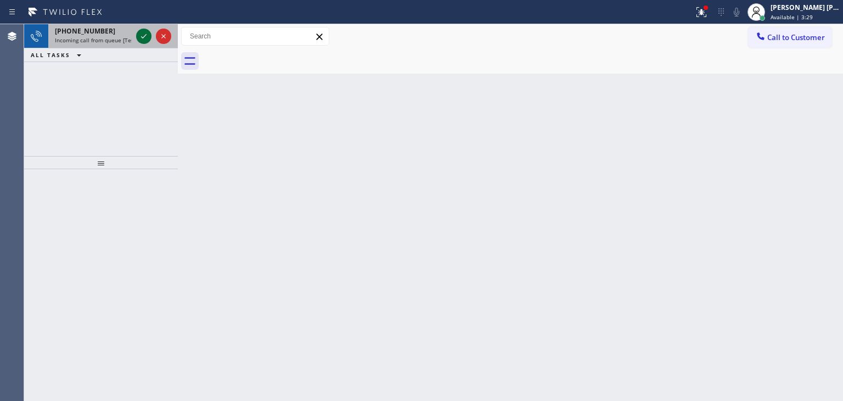
click at [142, 31] on icon at bounding box center [143, 36] width 13 height 13
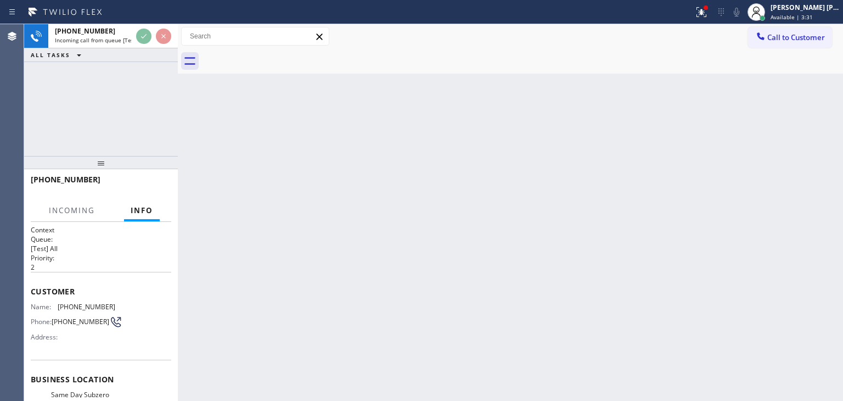
click at [145, 75] on div "[PHONE_NUMBER] Incoming call from queue [Test] All ALL TASKS ALL TASKS ACTIVE T…" at bounding box center [101, 90] width 154 height 132
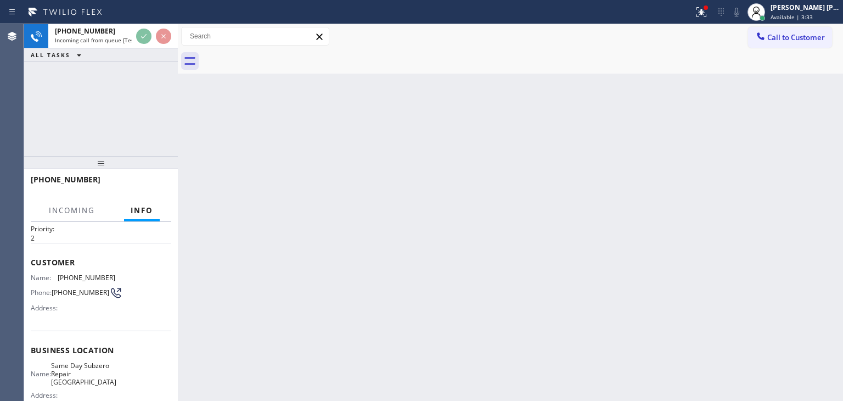
scroll to position [55, 0]
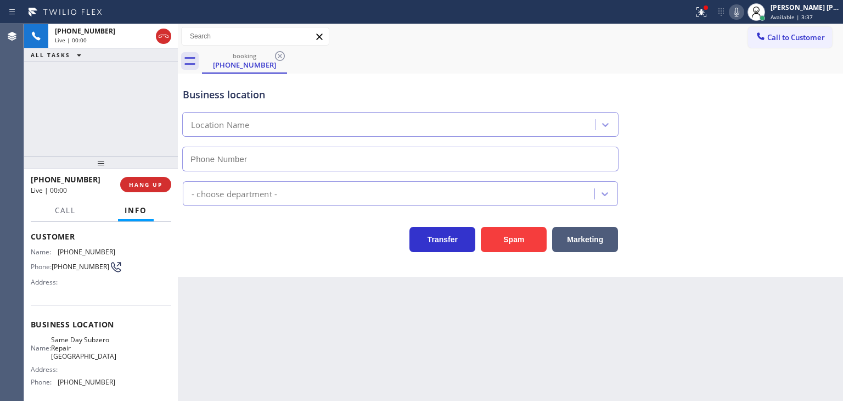
type input "[PHONE_NUMBER]"
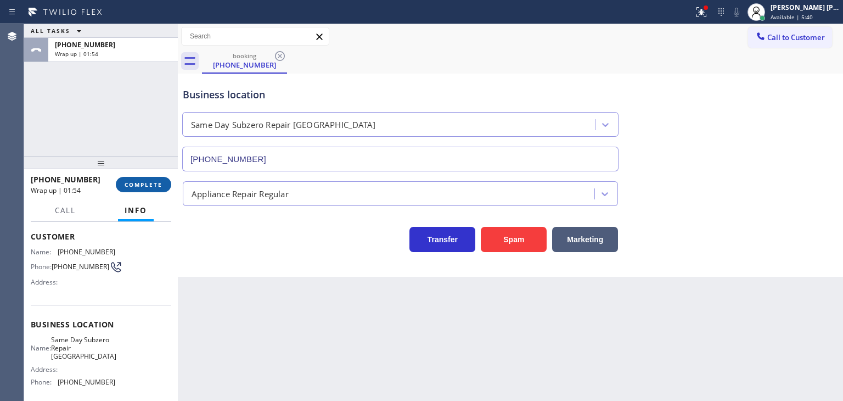
click at [156, 182] on span "COMPLETE" at bounding box center [144, 185] width 38 height 8
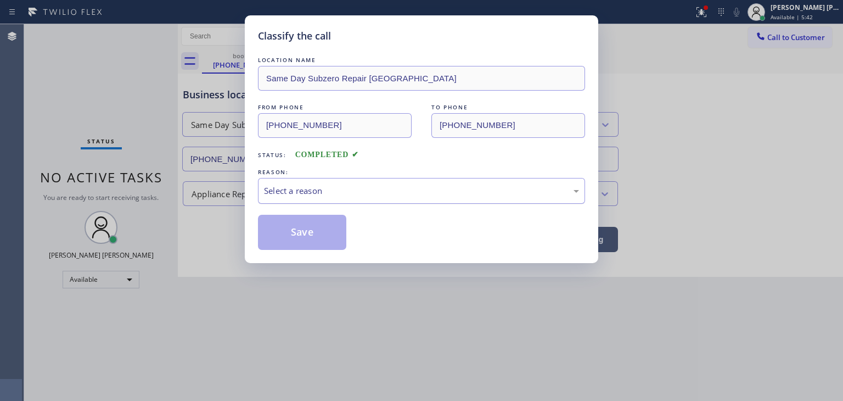
click at [294, 189] on div "Select a reason" at bounding box center [421, 190] width 315 height 13
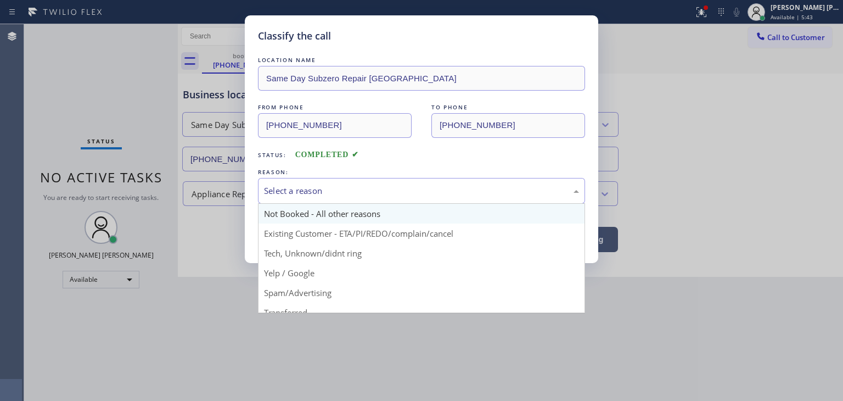
scroll to position [55, 0]
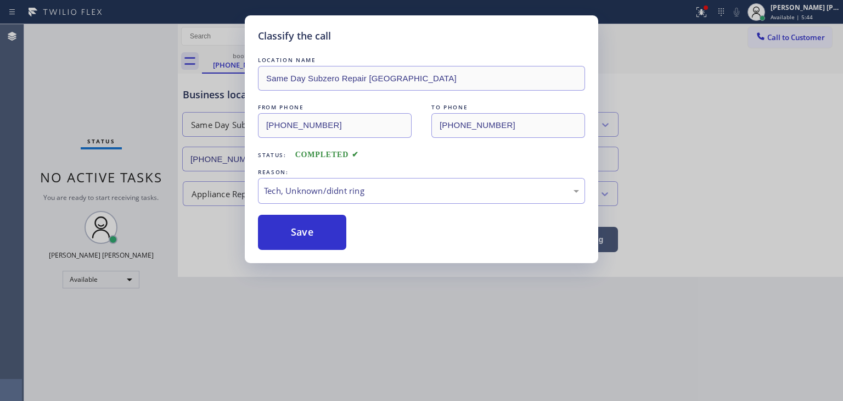
click at [343, 225] on button "Save" at bounding box center [302, 232] width 88 height 35
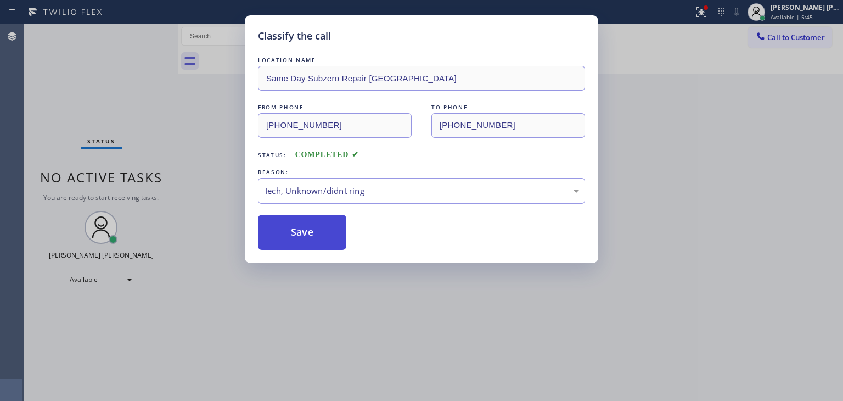
click at [322, 230] on button "Save" at bounding box center [302, 232] width 88 height 35
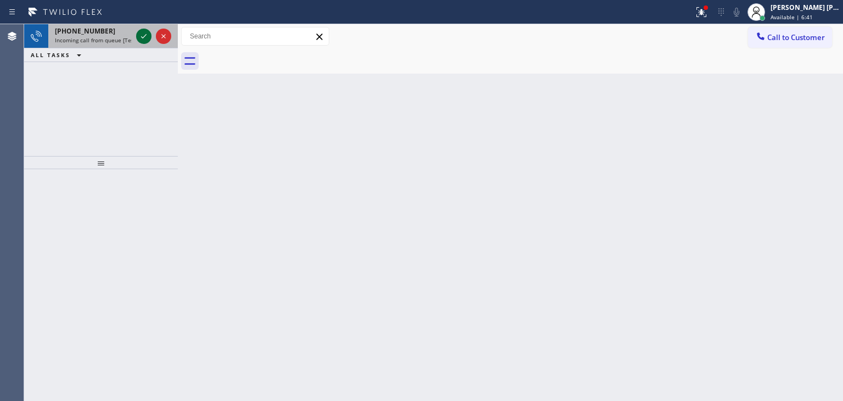
click at [146, 38] on icon at bounding box center [143, 36] width 13 height 13
click at [144, 37] on icon at bounding box center [143, 36] width 13 height 13
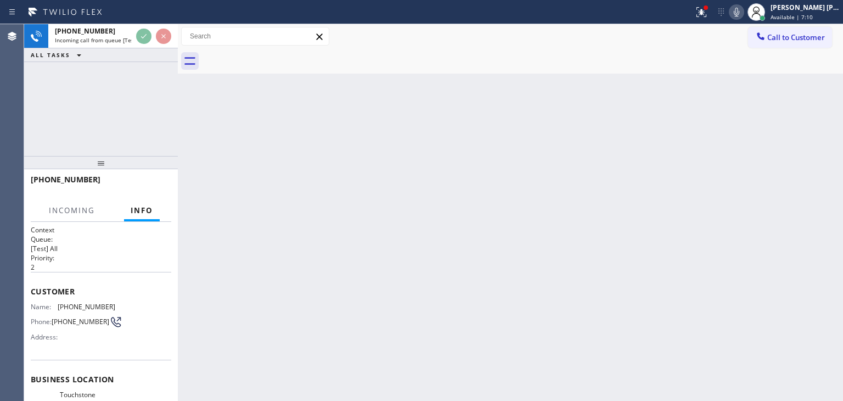
scroll to position [55, 0]
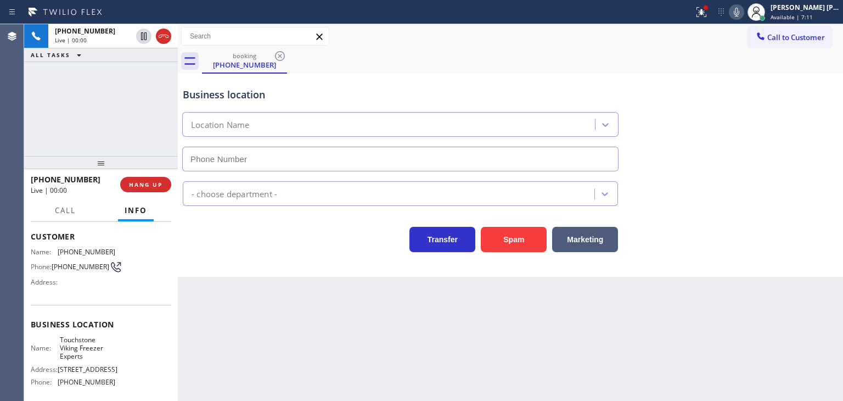
type input "[PHONE_NUMBER]"
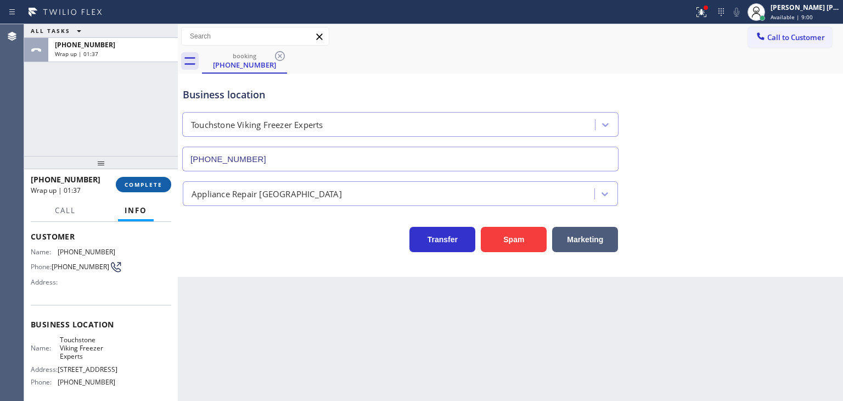
click at [163, 189] on button "COMPLETE" at bounding box center [143, 184] width 55 height 15
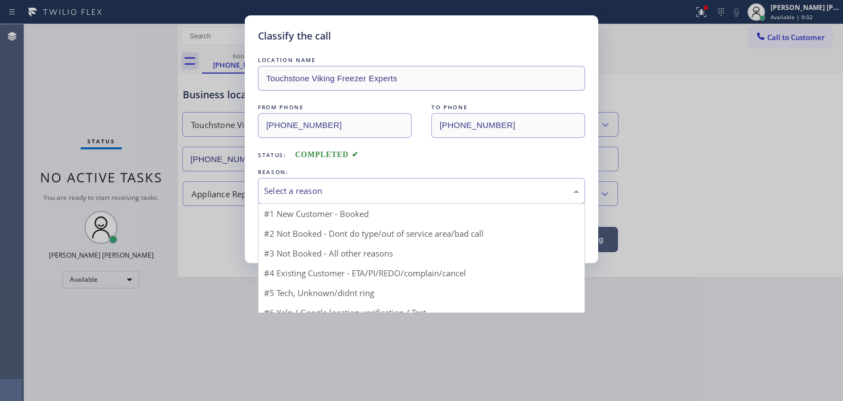
click at [299, 191] on div "Select a reason" at bounding box center [421, 190] width 315 height 13
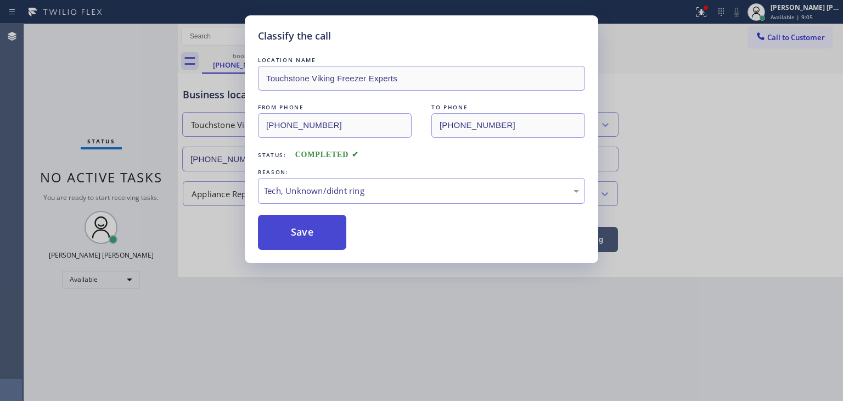
click at [307, 222] on button "Save" at bounding box center [302, 232] width 88 height 35
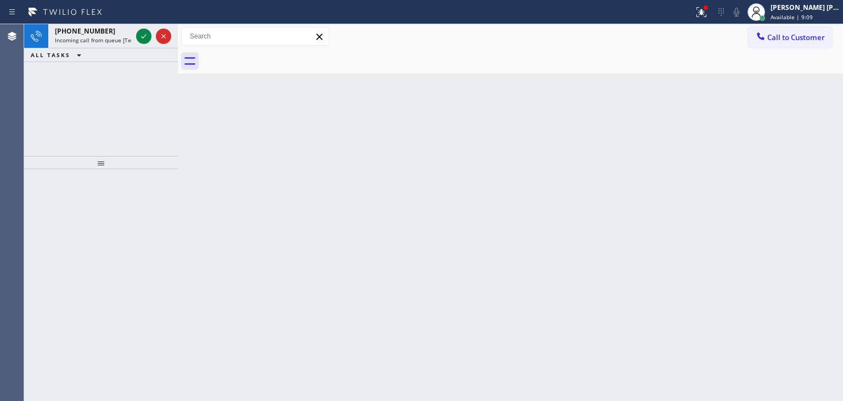
drag, startPoint x: 143, startPoint y: 36, endPoint x: 141, endPoint y: 95, distance: 59.3
click at [143, 36] on icon at bounding box center [143, 36] width 13 height 13
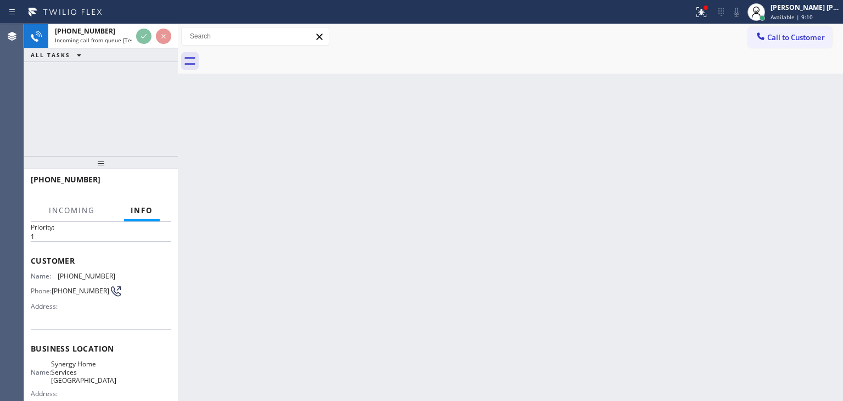
scroll to position [55, 0]
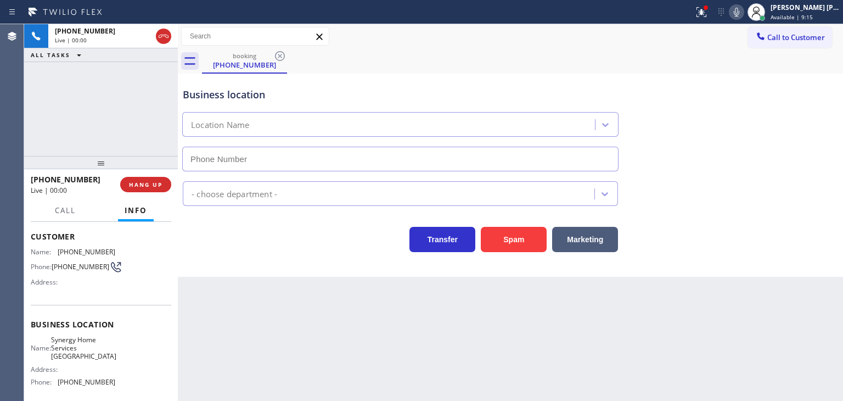
type input "[PHONE_NUMBER]"
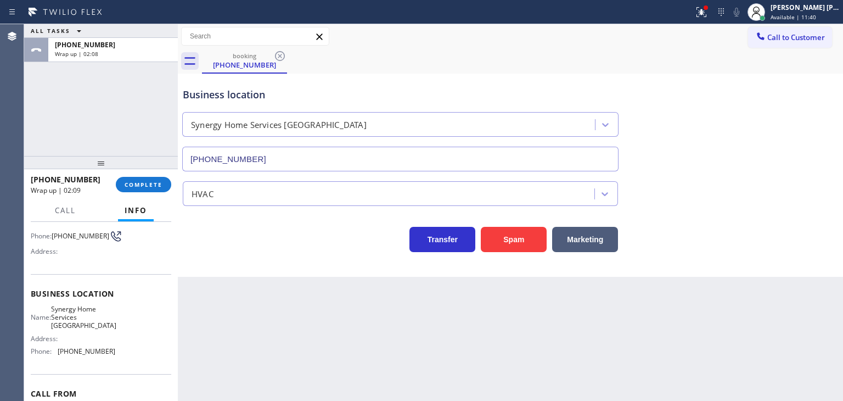
scroll to position [110, 0]
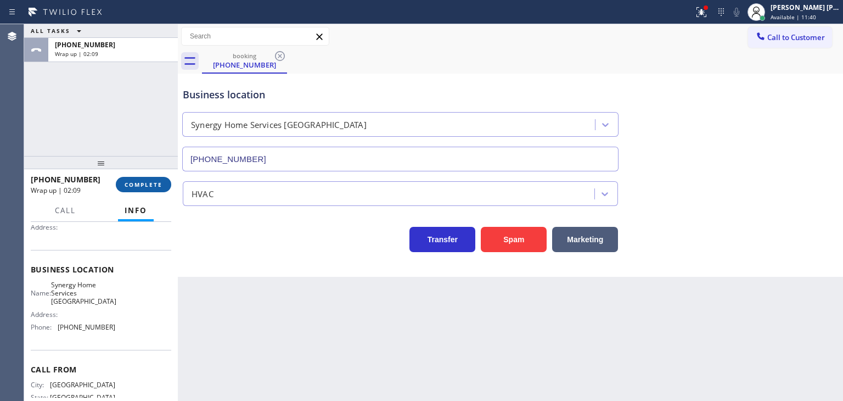
click at [138, 188] on button "COMPLETE" at bounding box center [143, 184] width 55 height 15
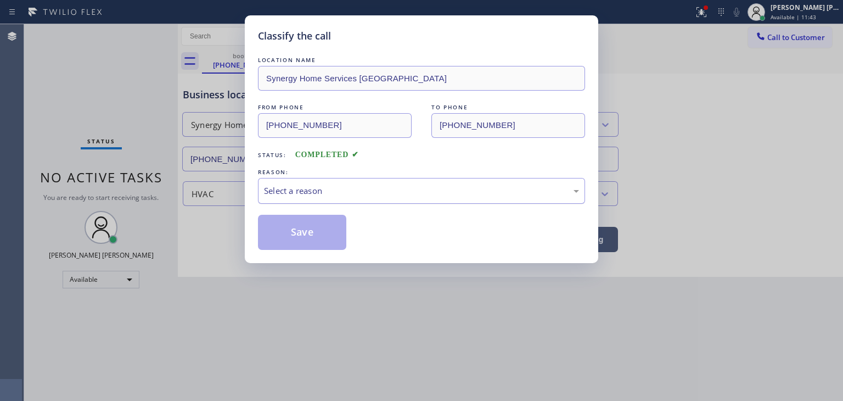
click at [293, 192] on div "Select a reason" at bounding box center [421, 190] width 315 height 13
click at [307, 231] on button "Save" at bounding box center [302, 232] width 88 height 35
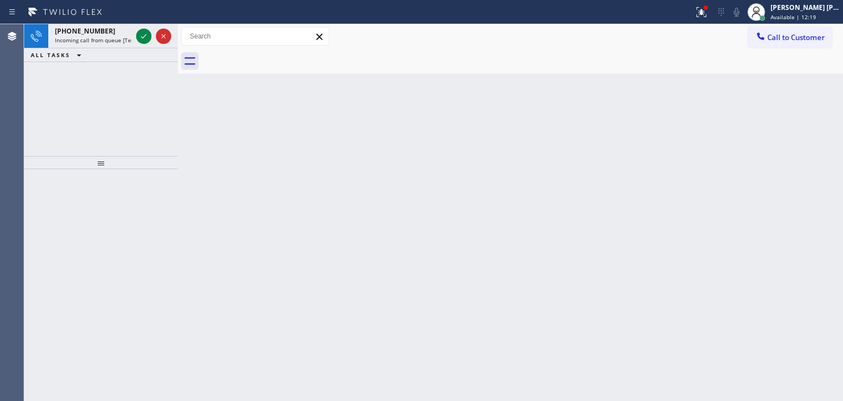
drag, startPoint x: 141, startPoint y: 38, endPoint x: 141, endPoint y: 54, distance: 15.9
click at [141, 38] on icon at bounding box center [143, 36] width 13 height 13
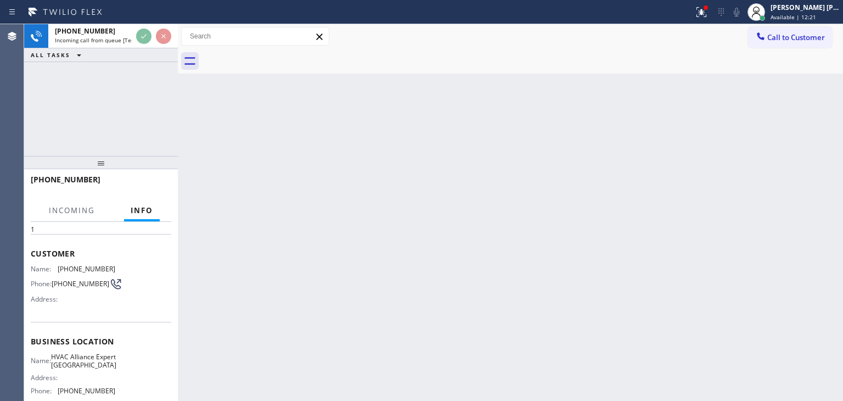
scroll to position [55, 0]
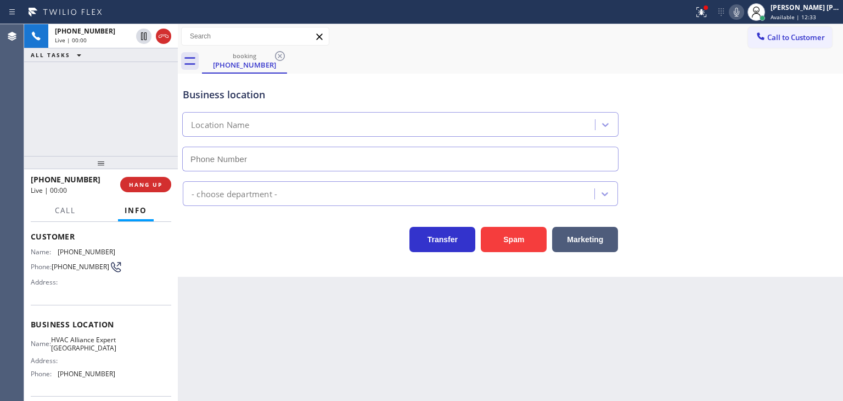
type input "[PHONE_NUMBER]"
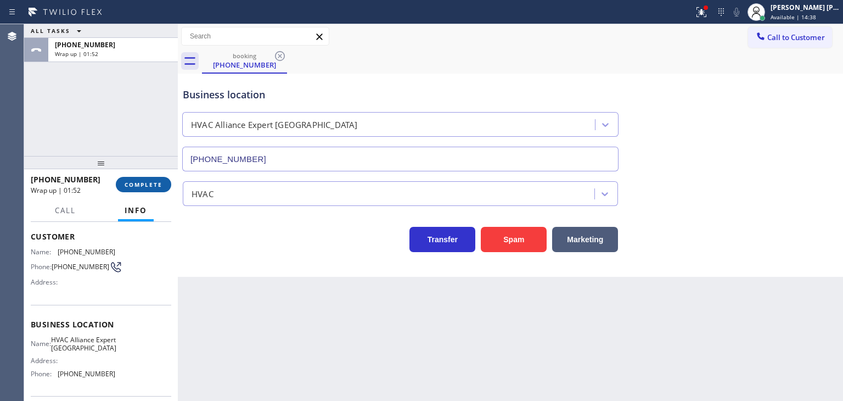
click at [150, 187] on span "COMPLETE" at bounding box center [144, 185] width 38 height 8
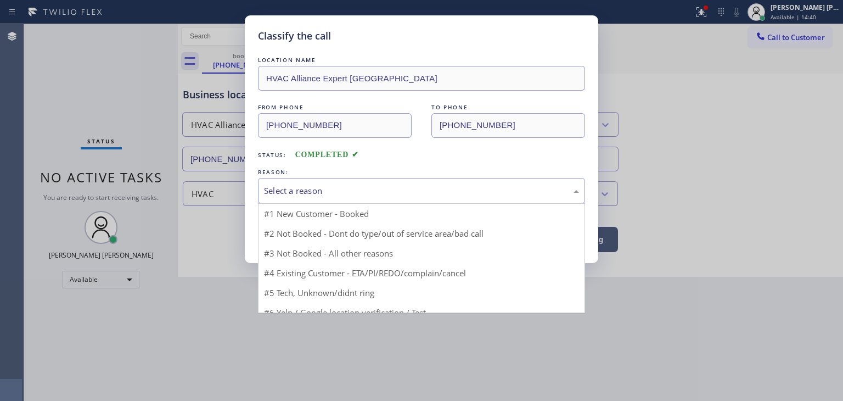
click at [319, 193] on div "Select a reason" at bounding box center [421, 190] width 315 height 13
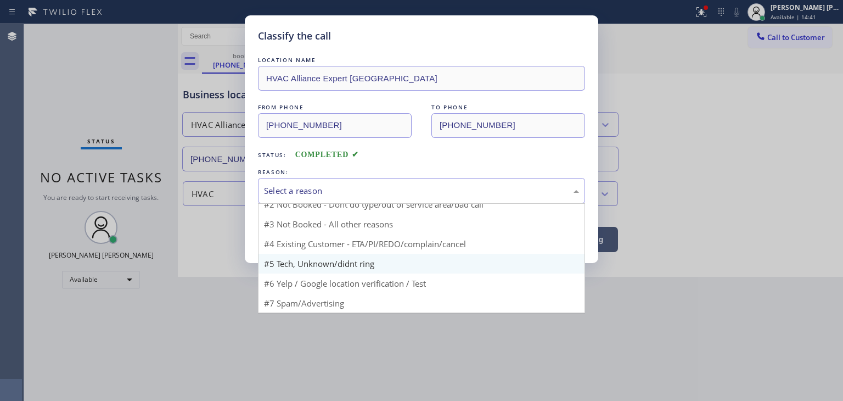
scroll to position [9, 0]
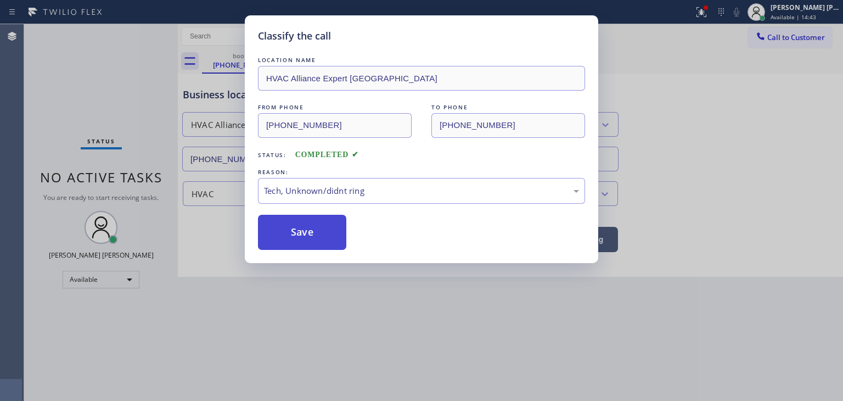
click at [309, 227] on button "Save" at bounding box center [302, 232] width 88 height 35
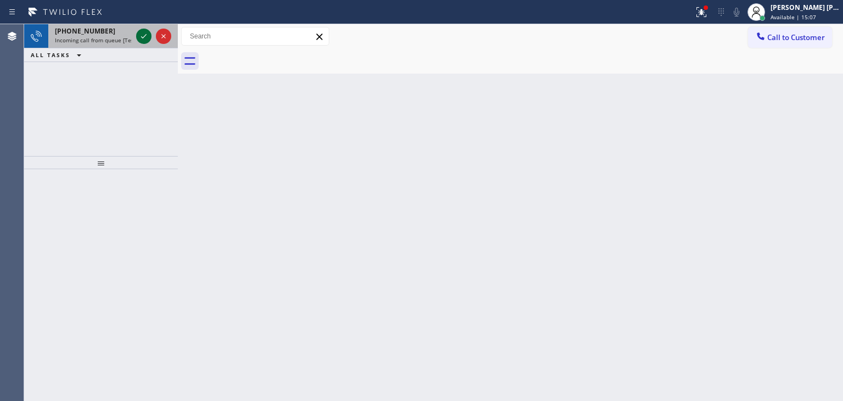
click at [141, 36] on icon at bounding box center [143, 36] width 13 height 13
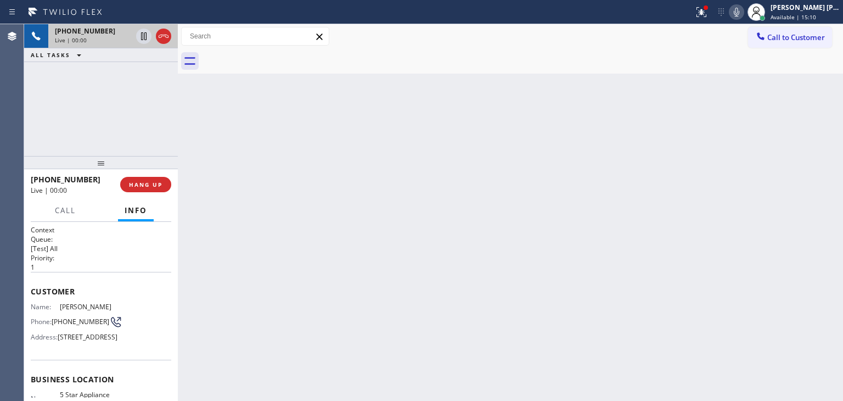
scroll to position [55, 0]
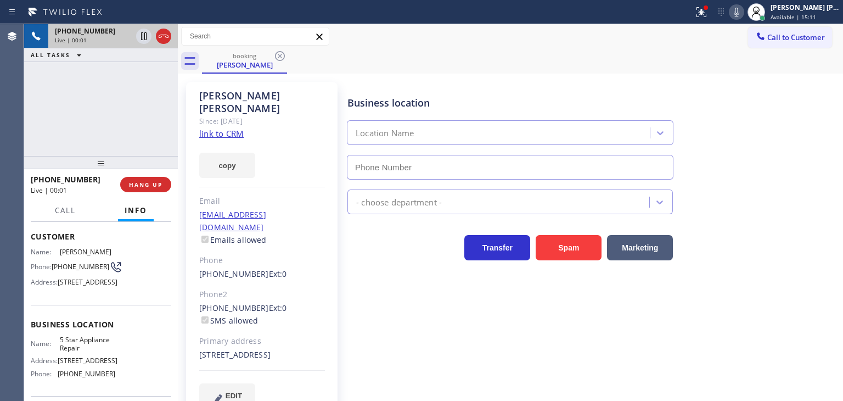
type input "[PHONE_NUMBER]"
click at [231, 128] on link "link to CRM" at bounding box center [221, 133] width 44 height 11
click at [70, 208] on span "Call" at bounding box center [65, 210] width 21 height 10
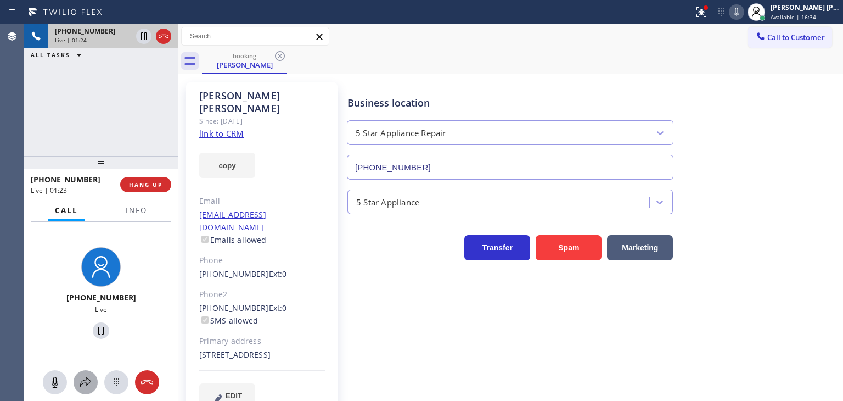
click at [87, 383] on icon at bounding box center [85, 382] width 13 height 13
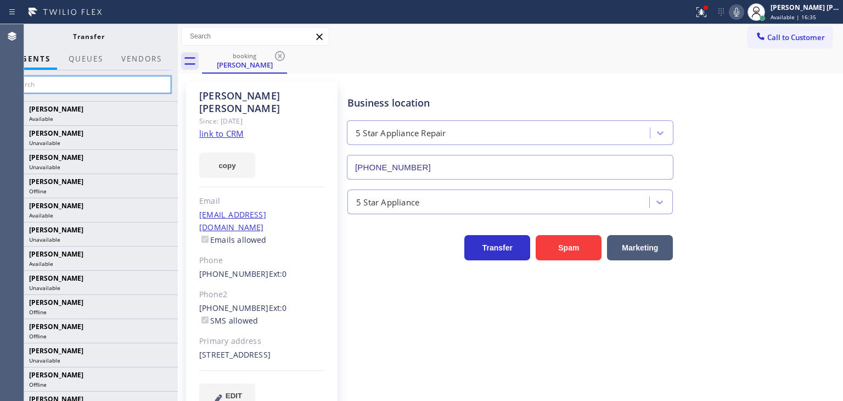
click at [105, 79] on input "text" at bounding box center [88, 85] width 165 height 18
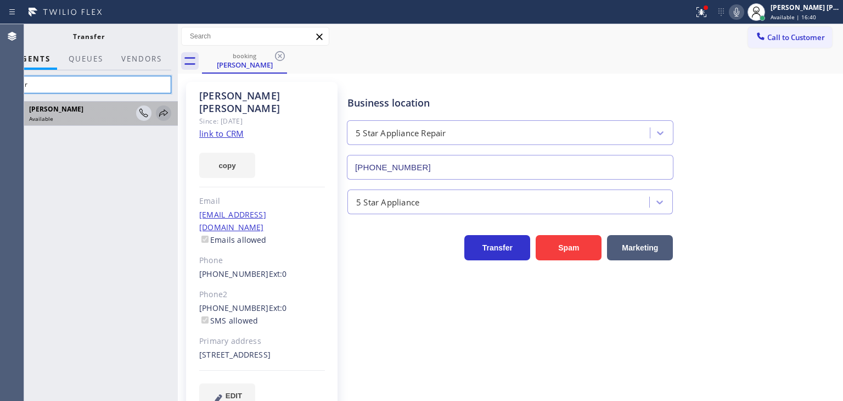
type input "amir"
click at [166, 110] on icon at bounding box center [163, 113] width 13 height 13
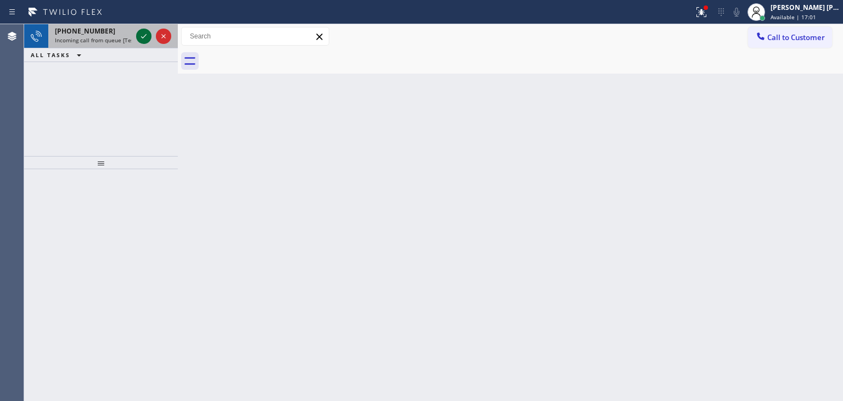
click at [145, 39] on icon at bounding box center [143, 36] width 13 height 13
click at [143, 40] on icon at bounding box center [143, 36] width 13 height 13
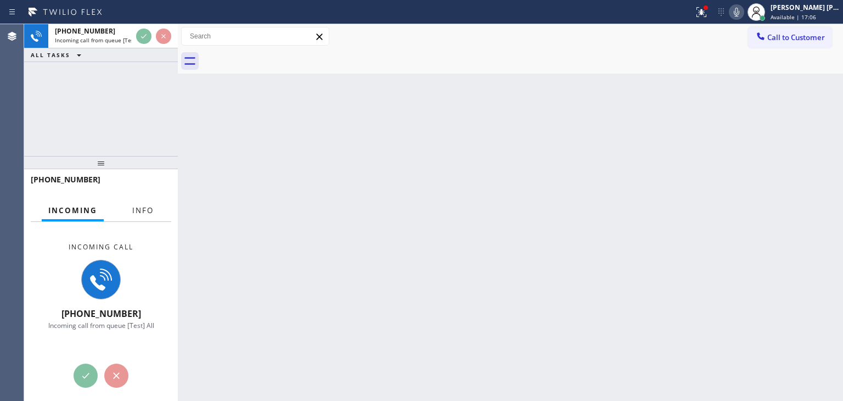
click at [143, 214] on span "Info" at bounding box center [142, 210] width 21 height 10
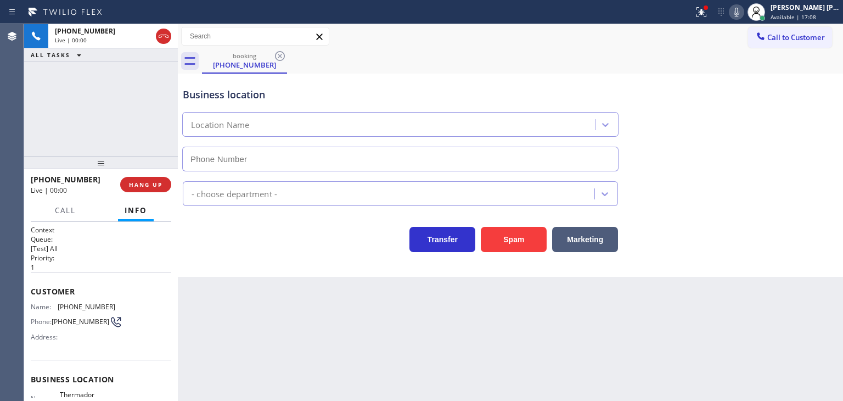
scroll to position [110, 0]
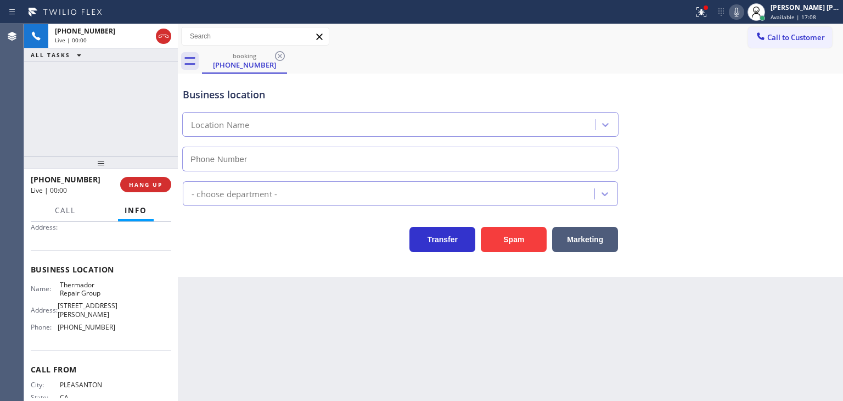
type input "[PHONE_NUMBER]"
click at [743, 18] on icon at bounding box center [736, 11] width 13 height 13
click at [743, 12] on icon at bounding box center [736, 11] width 13 height 13
click at [743, 18] on icon at bounding box center [736, 11] width 13 height 13
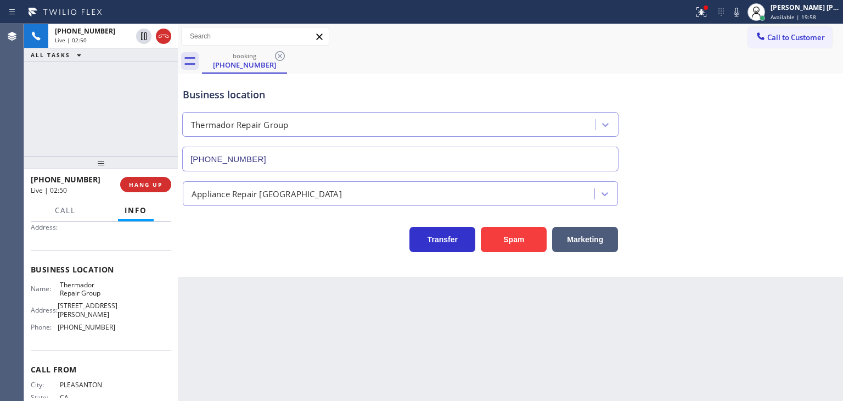
click at [743, 12] on icon at bounding box center [736, 11] width 13 height 13
click at [743, 14] on icon at bounding box center [736, 11] width 13 height 13
drag, startPoint x: 90, startPoint y: 182, endPoint x: 40, endPoint y: 183, distance: 50.5
click at [40, 183] on div "[PHONE_NUMBER]" at bounding box center [72, 179] width 82 height 10
click at [743, 13] on icon at bounding box center [736, 11] width 13 height 13
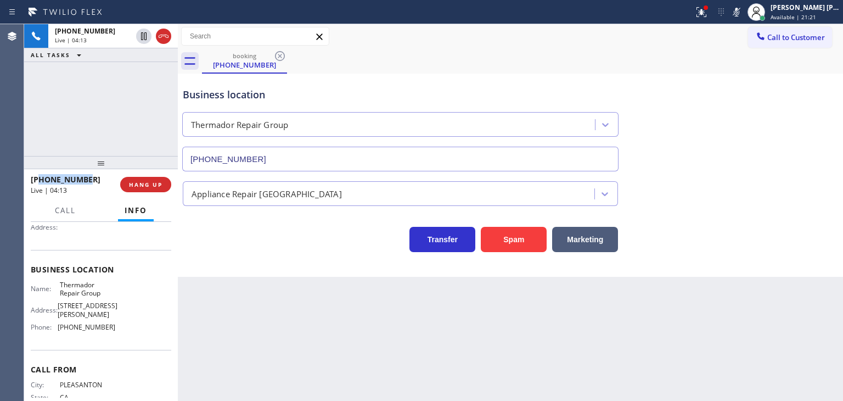
click at [740, 13] on icon at bounding box center [736, 12] width 5 height 9
drag, startPoint x: 117, startPoint y: 326, endPoint x: 59, endPoint y: 325, distance: 57.7
click at [59, 325] on div "Name: Thermador Repair Group Address: [STREET_ADDRESS][PERSON_NAME] Phone: [PHO…" at bounding box center [101, 308] width 141 height 55
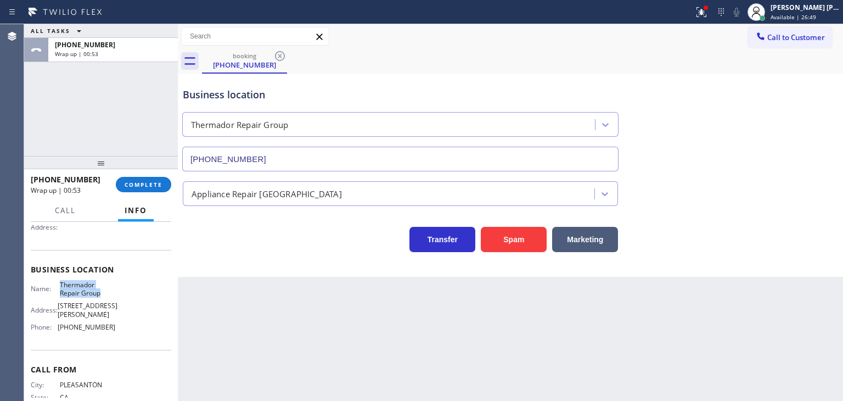
drag, startPoint x: 104, startPoint y: 292, endPoint x: 59, endPoint y: 286, distance: 44.9
click at [60, 286] on span "Thermador Repair Group" at bounding box center [87, 289] width 55 height 17
drag, startPoint x: 94, startPoint y: 178, endPoint x: 41, endPoint y: 183, distance: 52.9
click at [41, 183] on div "[PHONE_NUMBER]" at bounding box center [69, 179] width 77 height 10
click at [147, 177] on button "COMPLETE" at bounding box center [143, 184] width 55 height 15
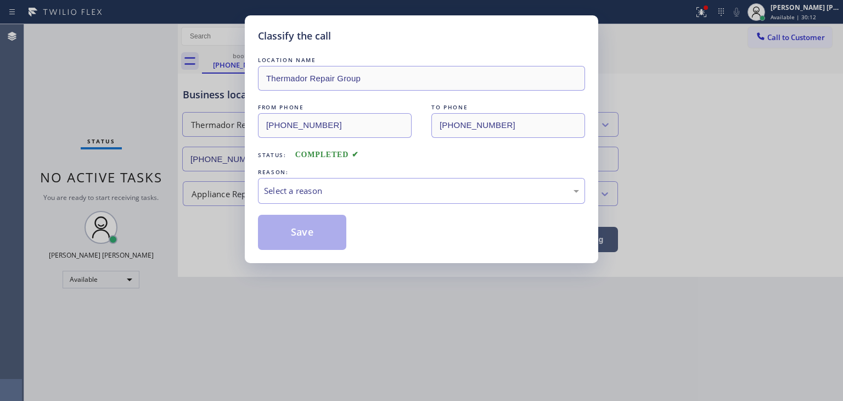
click at [321, 194] on div "Select a reason" at bounding box center [421, 190] width 315 height 13
click at [313, 228] on button "Save" at bounding box center [302, 232] width 88 height 35
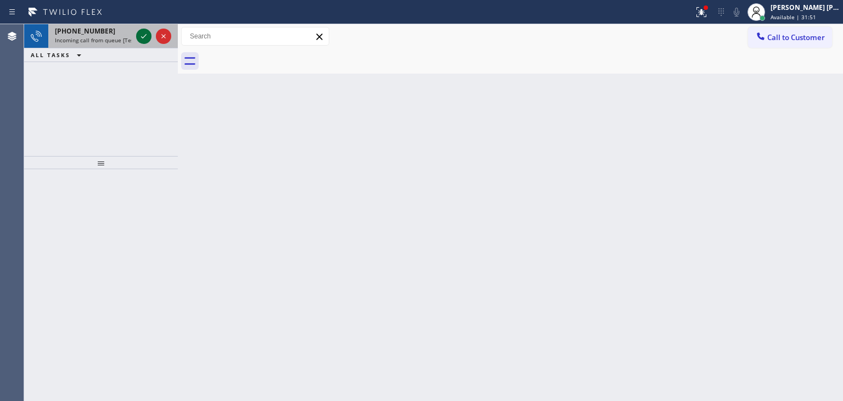
click at [147, 34] on icon at bounding box center [143, 36] width 13 height 13
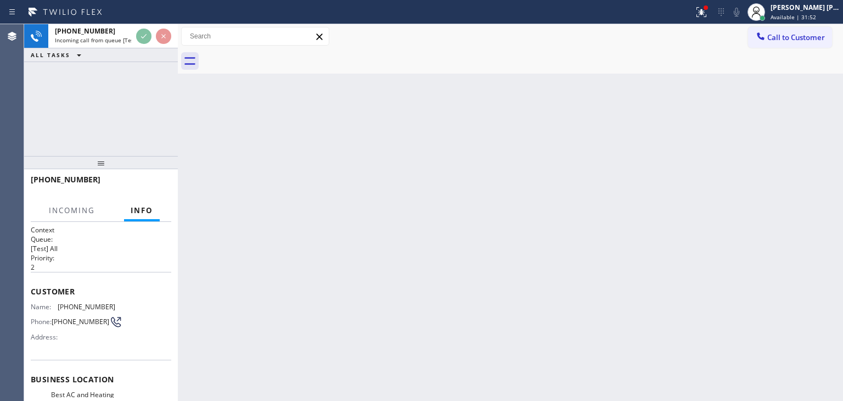
scroll to position [55, 0]
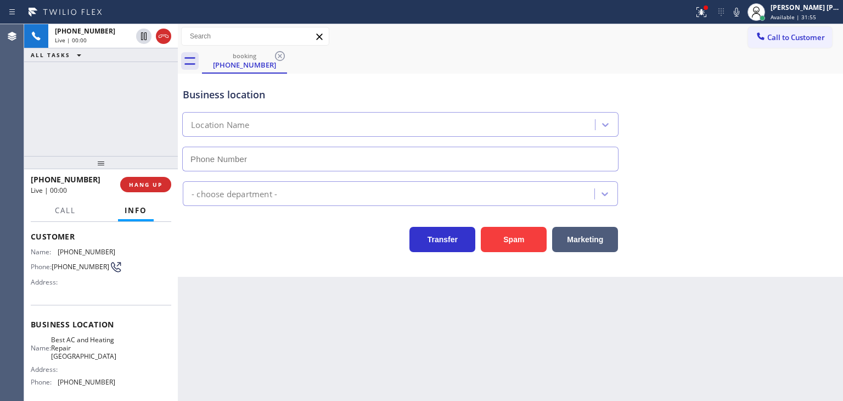
type input "[PHONE_NUMBER]"
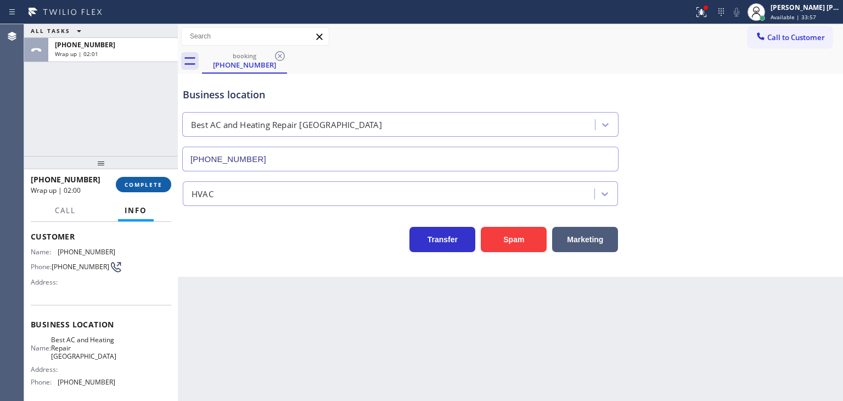
click at [149, 189] on button "COMPLETE" at bounding box center [143, 184] width 55 height 15
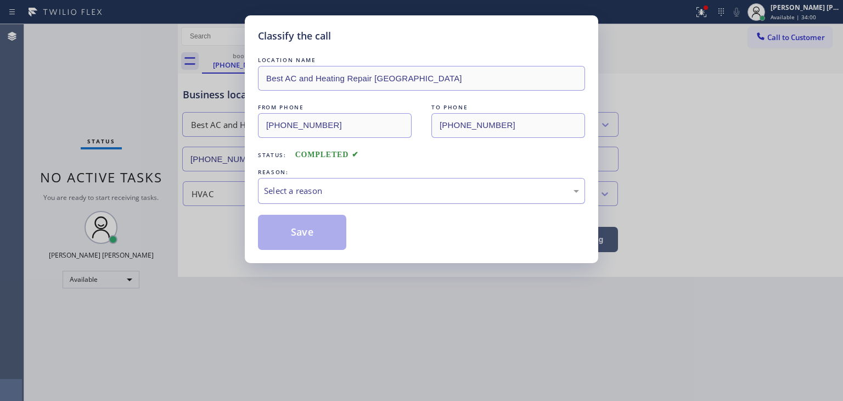
click at [346, 185] on div "Select a reason" at bounding box center [421, 190] width 315 height 13
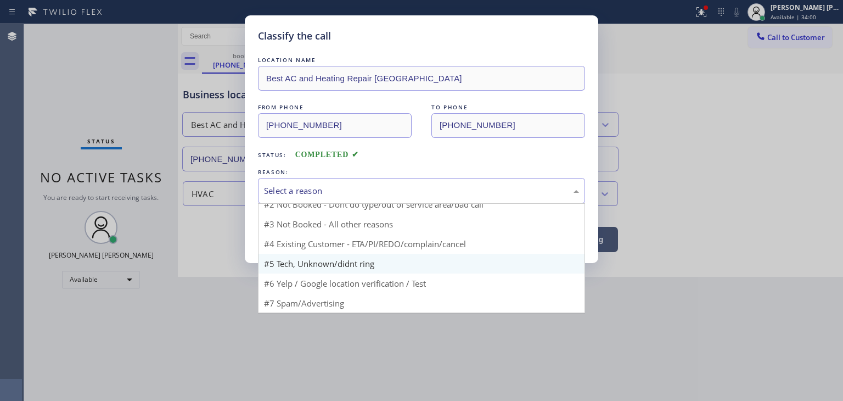
scroll to position [9, 0]
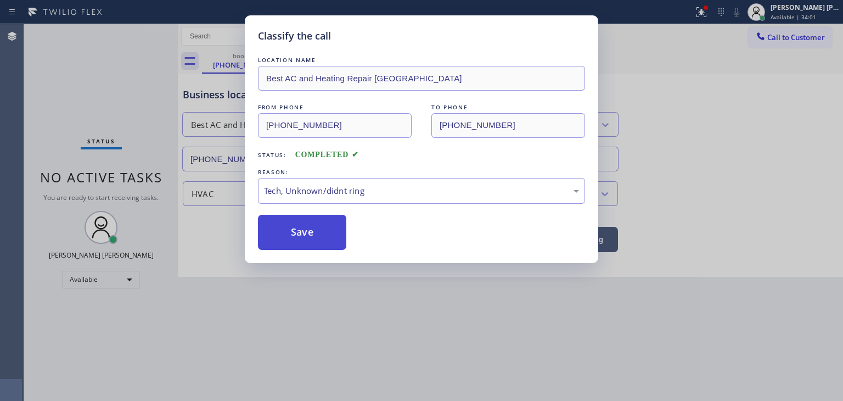
click at [307, 234] on button "Save" at bounding box center [302, 232] width 88 height 35
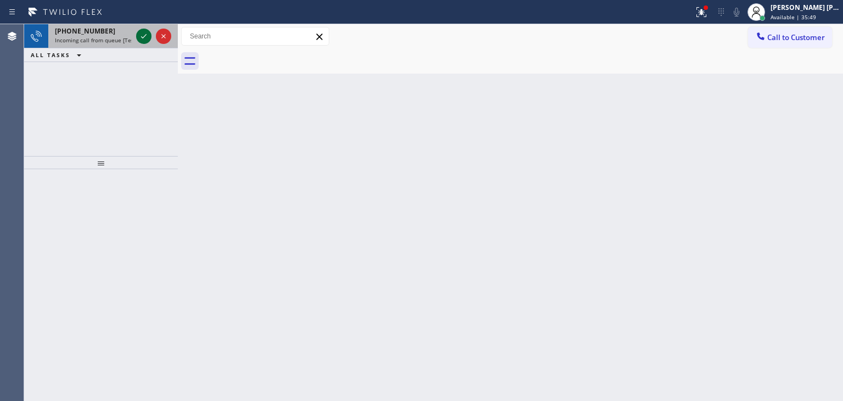
click at [148, 33] on icon at bounding box center [143, 36] width 13 height 13
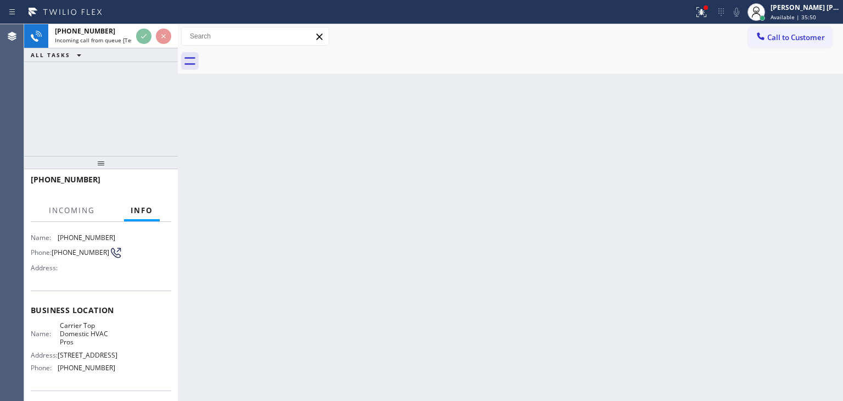
scroll to position [110, 0]
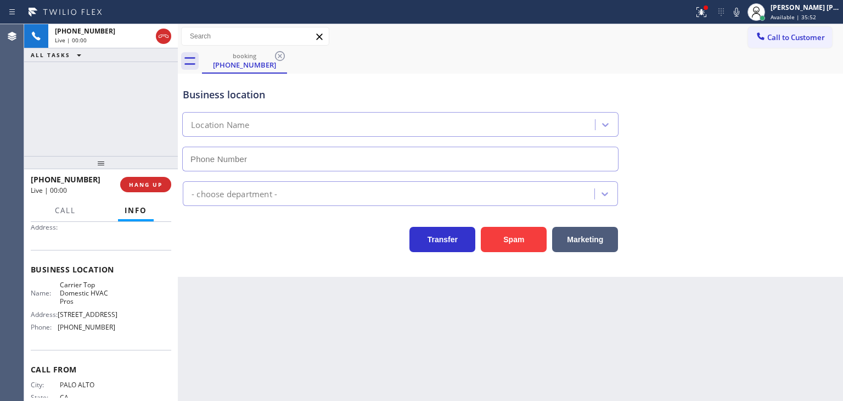
type input "[PHONE_NUMBER]"
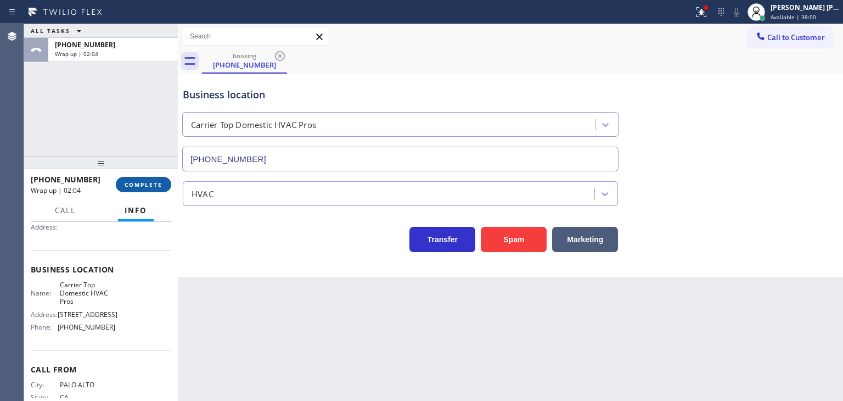
click at [155, 187] on span "COMPLETE" at bounding box center [144, 185] width 38 height 8
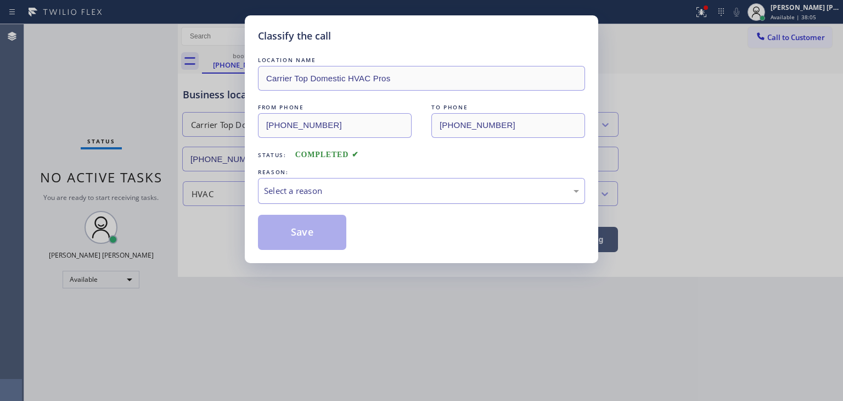
click at [329, 184] on div "Select a reason" at bounding box center [421, 190] width 315 height 13
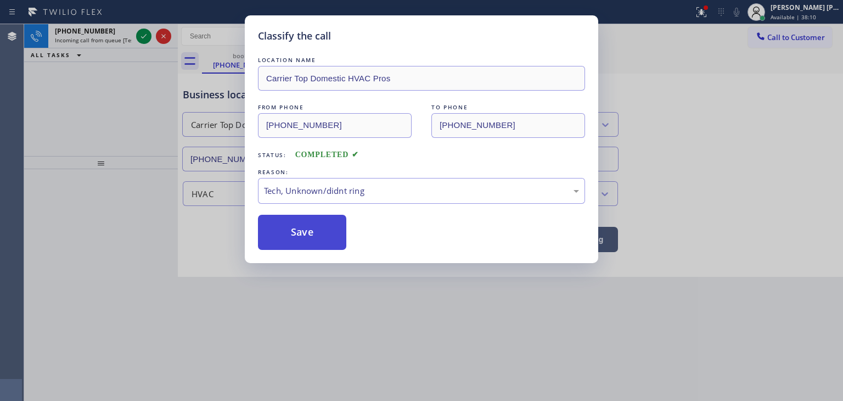
click at [311, 234] on button "Save" at bounding box center [302, 232] width 88 height 35
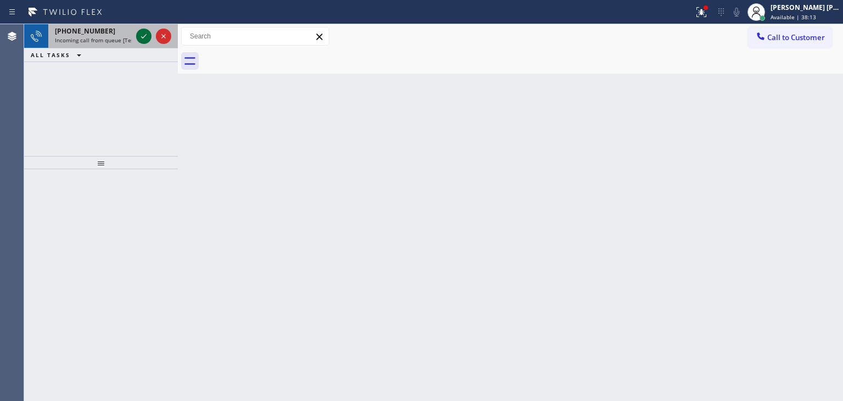
click at [142, 33] on icon at bounding box center [143, 36] width 13 height 13
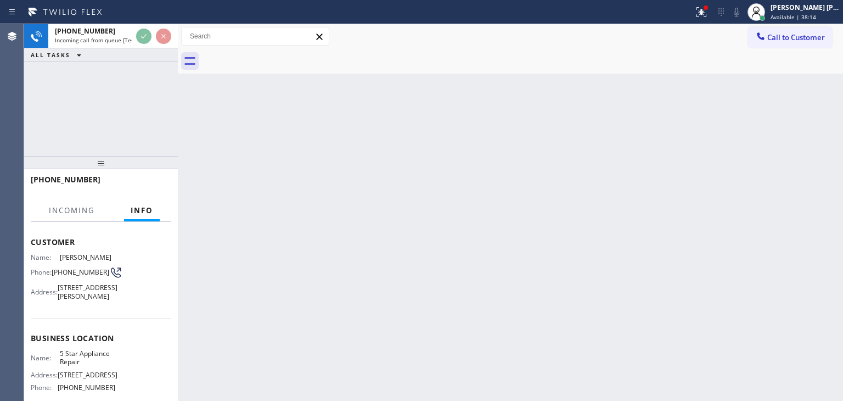
scroll to position [55, 0]
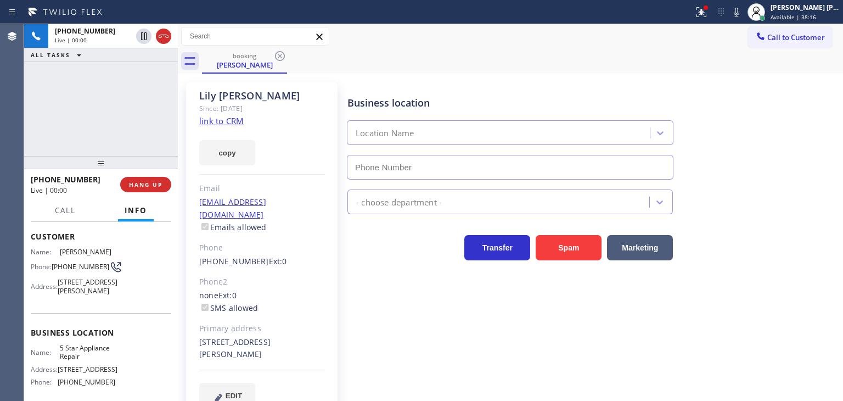
type input "[PHONE_NUMBER]"
click at [745, 15] on div at bounding box center [736, 11] width 15 height 13
click at [225, 124] on link "link to CRM" at bounding box center [221, 120] width 44 height 11
click at [743, 14] on icon at bounding box center [736, 11] width 13 height 13
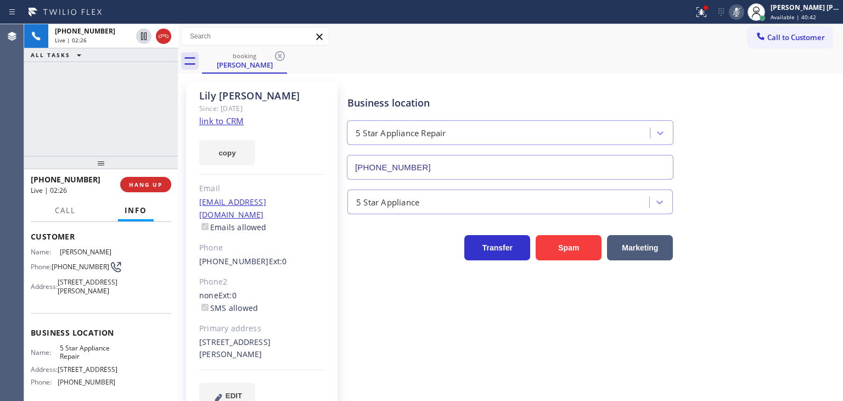
click at [741, 14] on rect at bounding box center [737, 11] width 8 height 8
click at [150, 186] on span "HANG UP" at bounding box center [145, 185] width 33 height 8
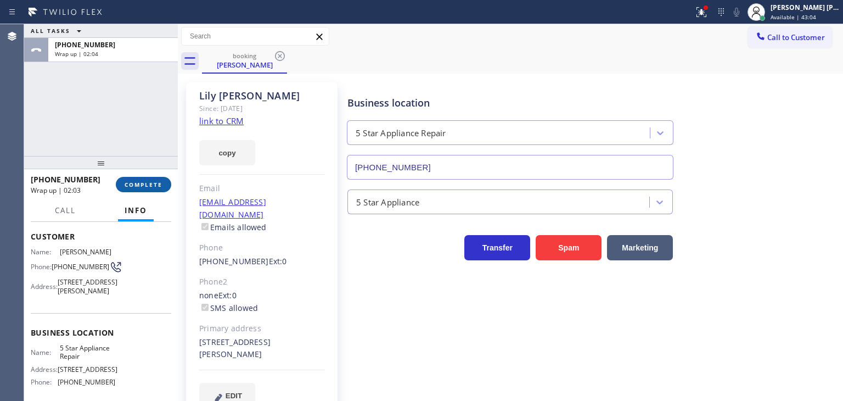
click at [148, 181] on span "COMPLETE" at bounding box center [144, 185] width 38 height 8
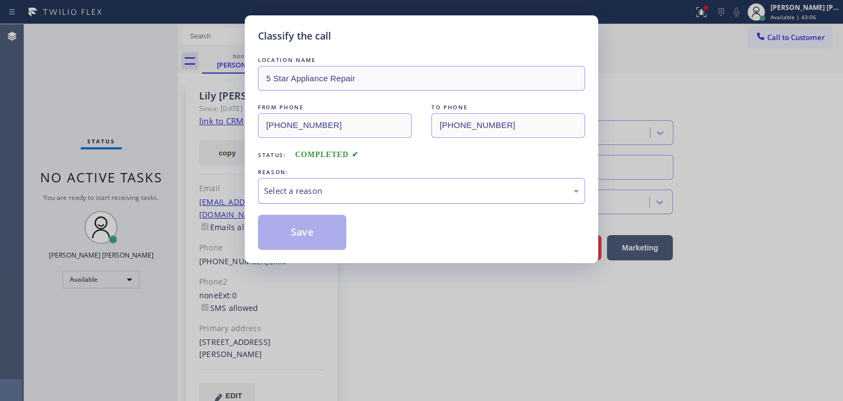
click at [311, 197] on div "Select a reason" at bounding box center [421, 191] width 327 height 26
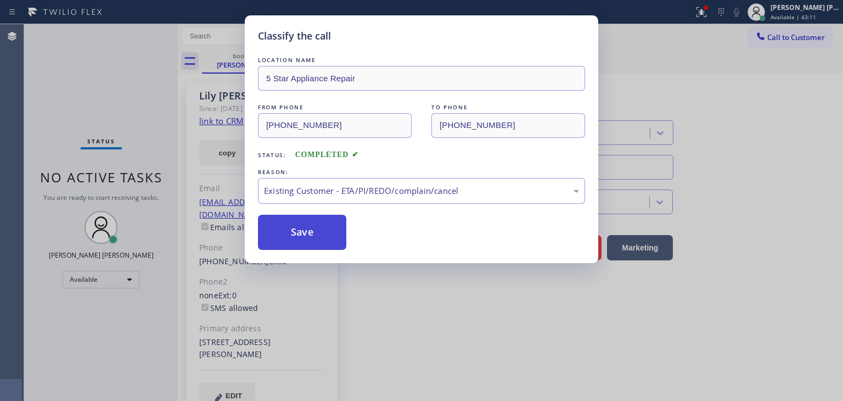
click at [307, 236] on button "Save" at bounding box center [302, 232] width 88 height 35
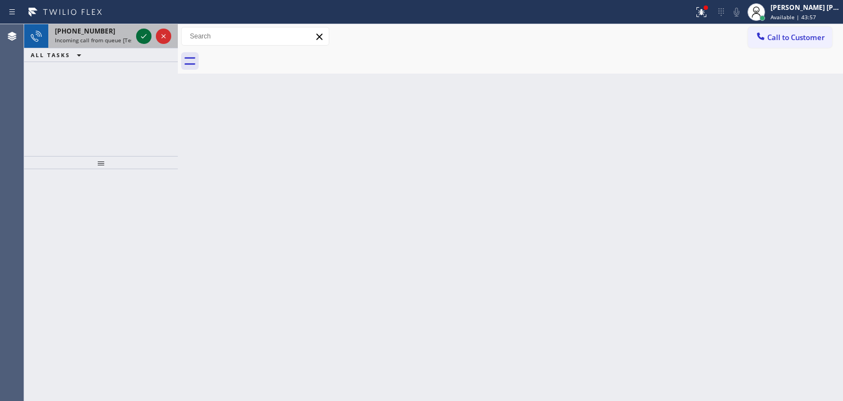
click at [144, 32] on icon at bounding box center [143, 36] width 13 height 13
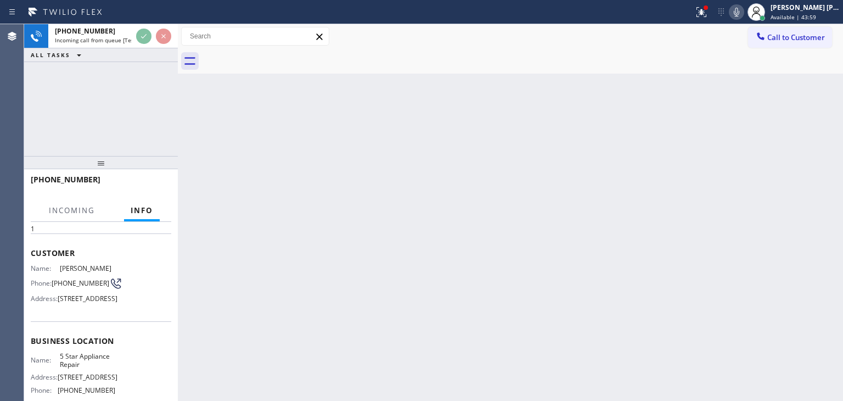
scroll to position [55, 0]
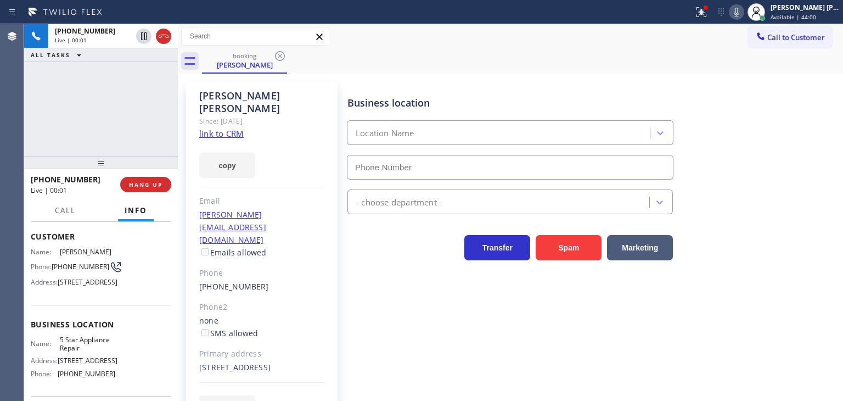
type input "[PHONE_NUMBER]"
click at [228, 128] on link "link to CRM" at bounding box center [221, 133] width 44 height 11
click at [743, 13] on icon at bounding box center [736, 11] width 13 height 13
click at [743, 12] on icon at bounding box center [736, 11] width 13 height 13
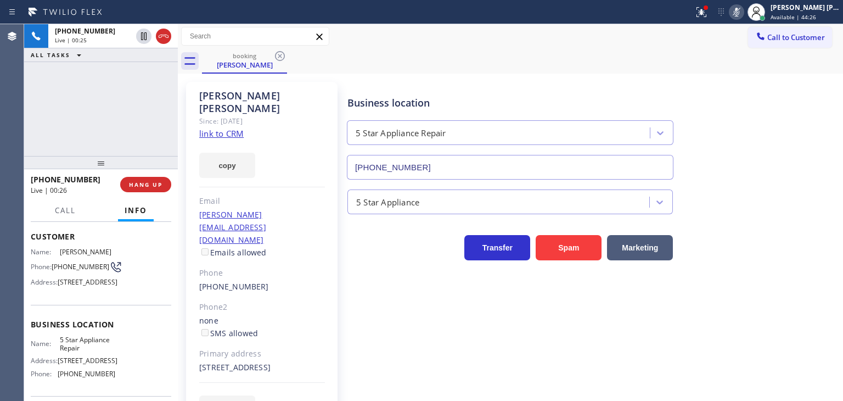
click at [743, 16] on icon at bounding box center [736, 11] width 13 height 13
click at [740, 13] on icon at bounding box center [736, 12] width 5 height 9
click at [740, 15] on icon at bounding box center [736, 12] width 5 height 9
click at [224, 128] on link "link to CRM" at bounding box center [221, 133] width 44 height 11
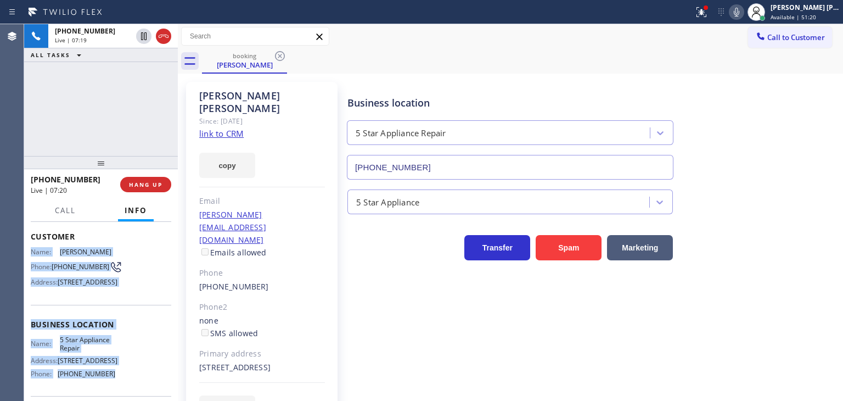
drag, startPoint x: 115, startPoint y: 355, endPoint x: 28, endPoint y: 253, distance: 134.4
click at [28, 253] on div "Context Queue: [Test] All Priority: 1 Customer Name: [PERSON_NAME] Phone: [PHON…" at bounding box center [101, 311] width 154 height 179
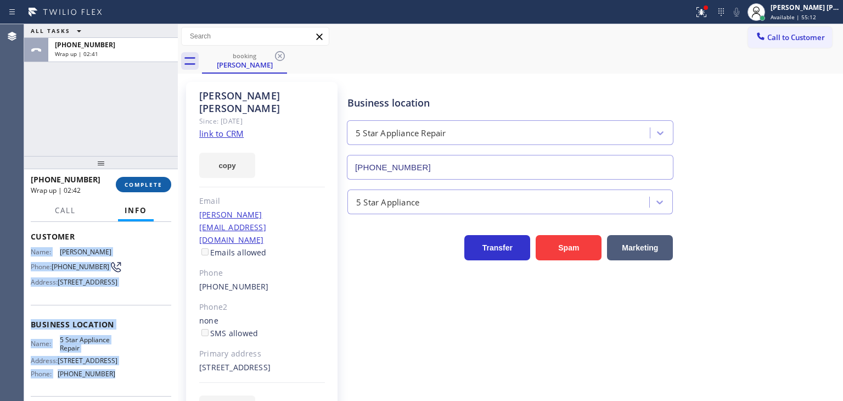
click at [147, 184] on span "COMPLETE" at bounding box center [144, 185] width 38 height 8
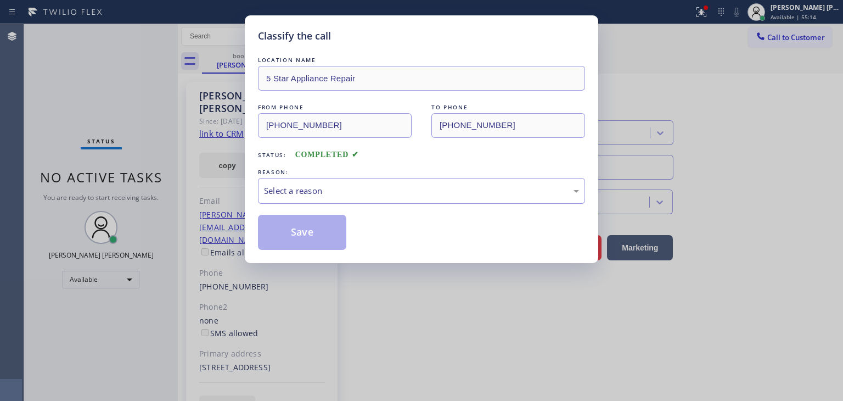
click at [311, 184] on div "Select a reason" at bounding box center [421, 190] width 315 height 13
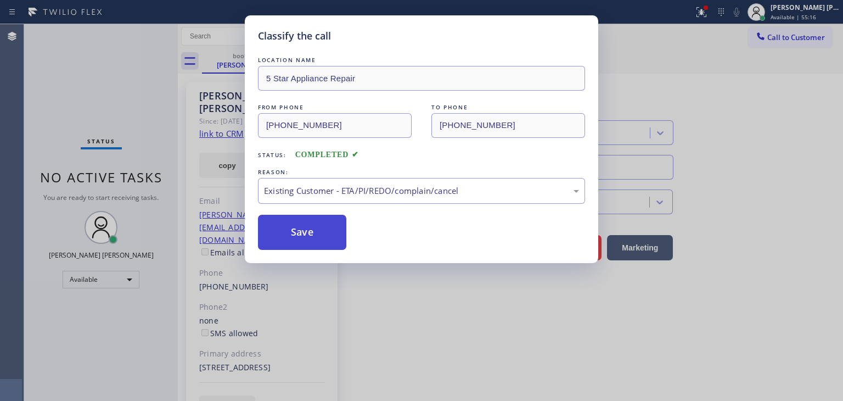
click at [309, 233] on button "Save" at bounding box center [302, 232] width 88 height 35
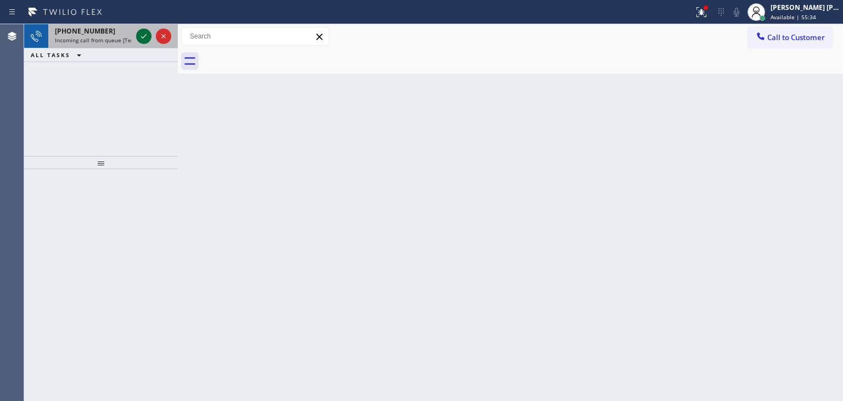
click at [146, 38] on icon at bounding box center [143, 36] width 13 height 13
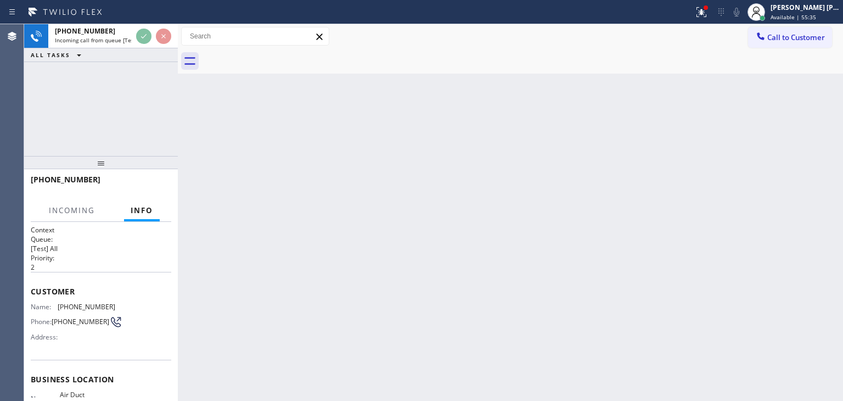
scroll to position [110, 0]
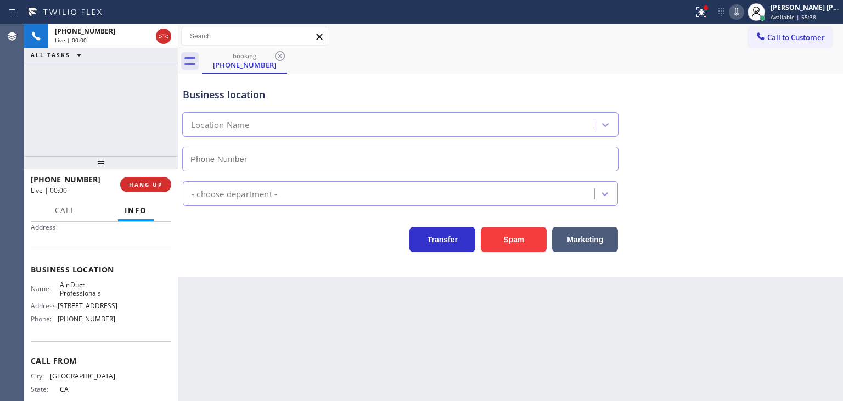
type input "[PHONE_NUMBER]"
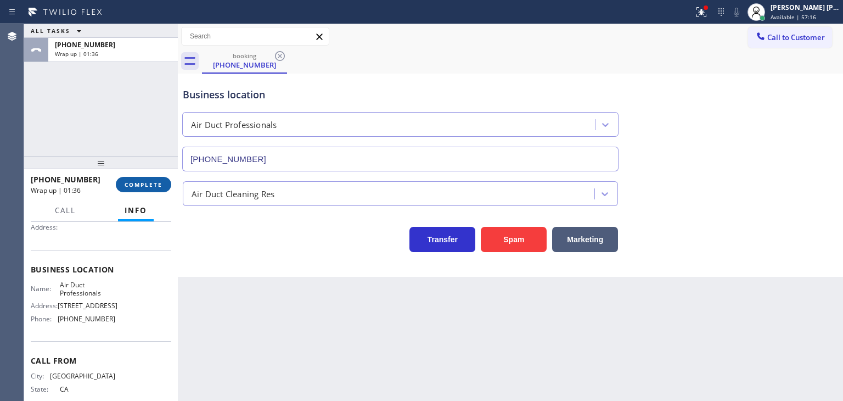
click at [138, 187] on span "COMPLETE" at bounding box center [144, 185] width 38 height 8
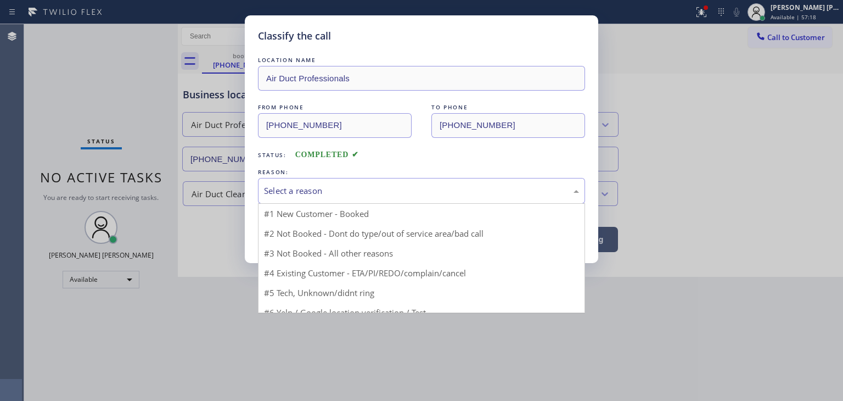
click at [299, 185] on div "Select a reason" at bounding box center [421, 190] width 315 height 13
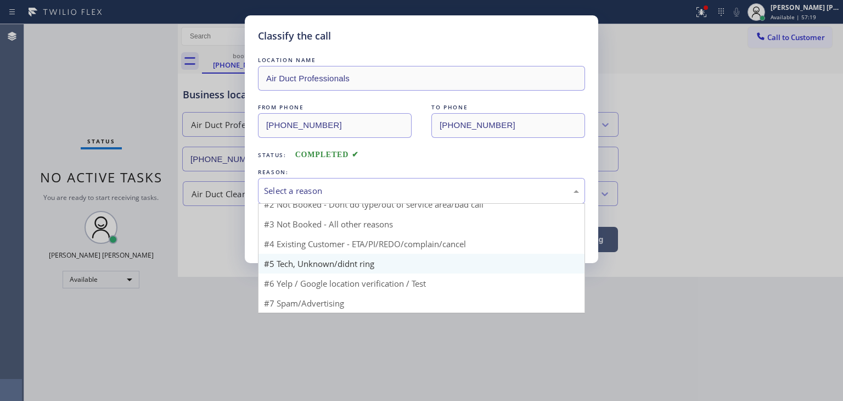
scroll to position [9, 0]
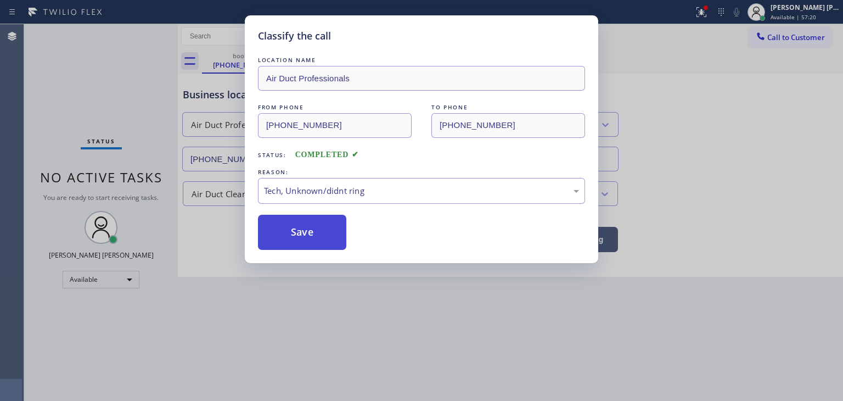
click at [295, 235] on button "Save" at bounding box center [302, 232] width 88 height 35
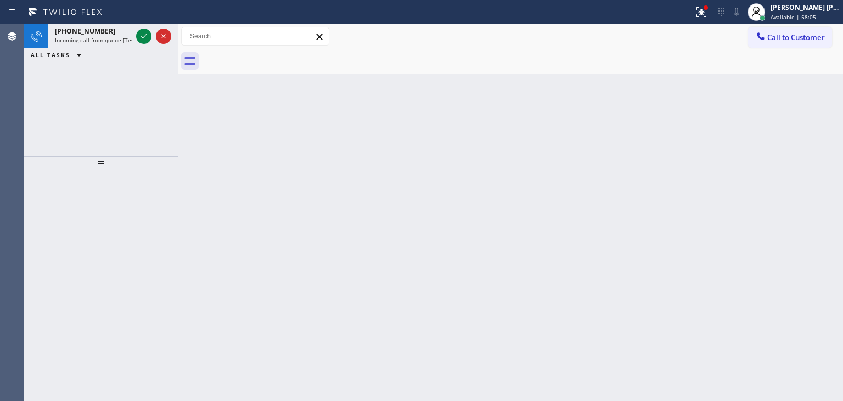
drag, startPoint x: 142, startPoint y: 35, endPoint x: 148, endPoint y: 171, distance: 136.3
click at [142, 35] on icon at bounding box center [143, 36] width 13 height 13
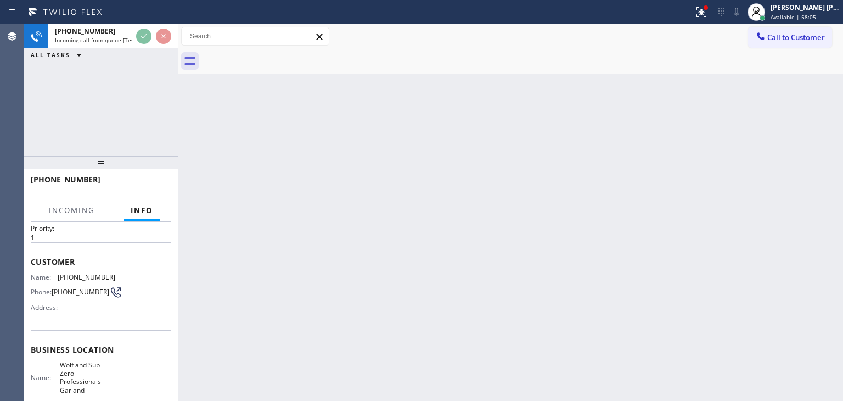
scroll to position [55, 0]
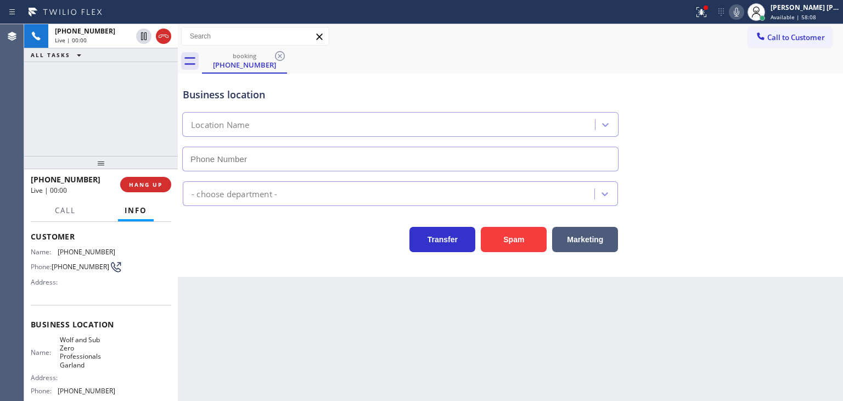
type input "[PHONE_NUMBER]"
click at [743, 15] on icon at bounding box center [736, 11] width 13 height 13
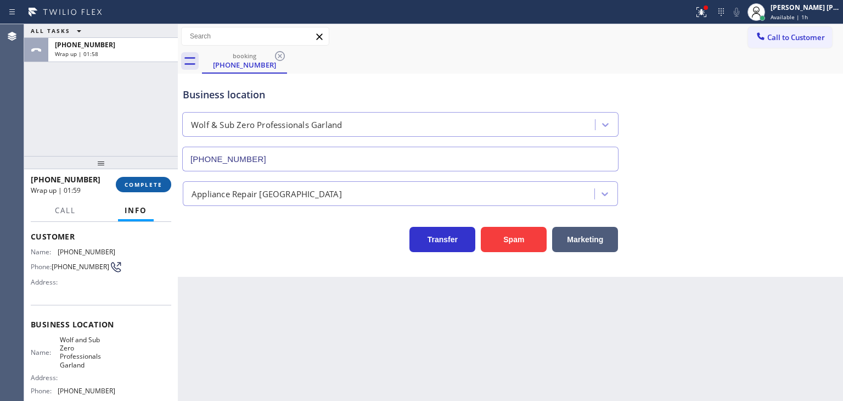
click at [128, 187] on span "COMPLETE" at bounding box center [144, 185] width 38 height 8
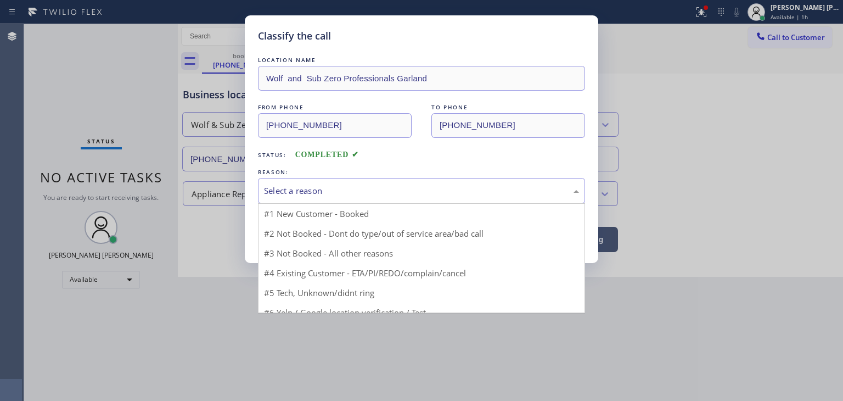
click at [351, 187] on div "Select a reason" at bounding box center [421, 190] width 315 height 13
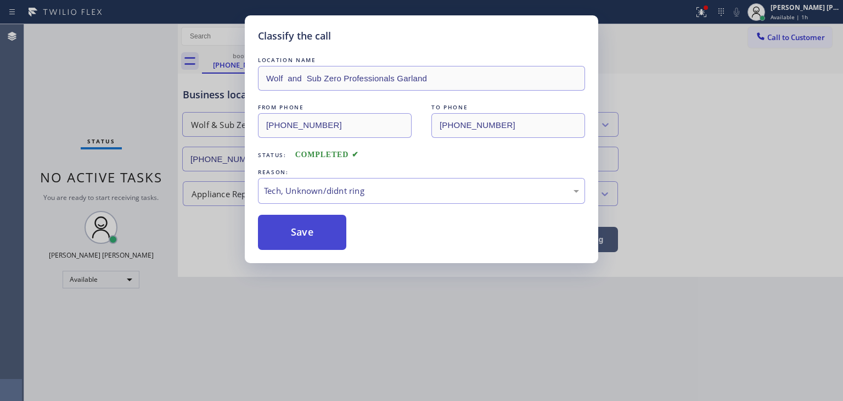
click at [313, 232] on button "Save" at bounding box center [302, 232] width 88 height 35
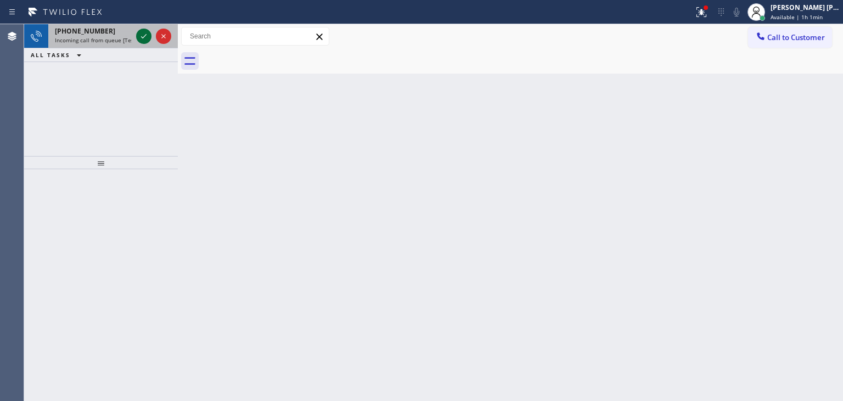
click at [147, 38] on icon at bounding box center [143, 36] width 13 height 13
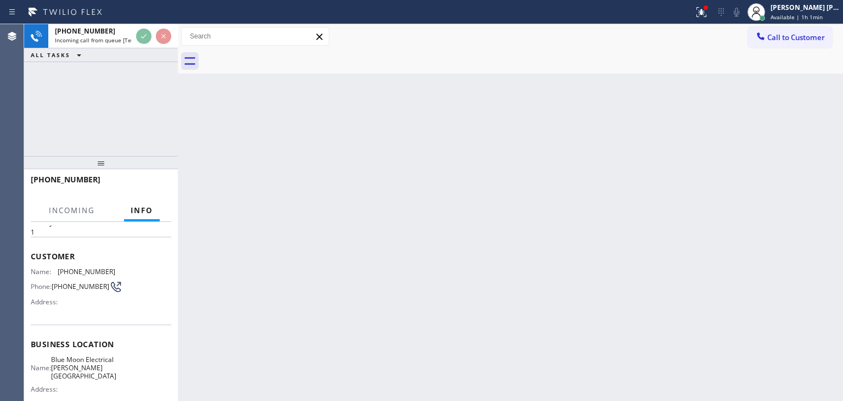
scroll to position [55, 0]
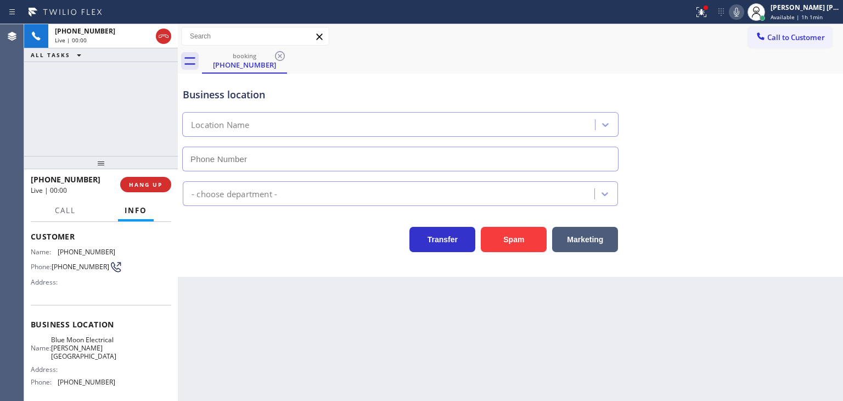
type input "[PHONE_NUMBER]"
click at [743, 10] on icon at bounding box center [736, 11] width 13 height 13
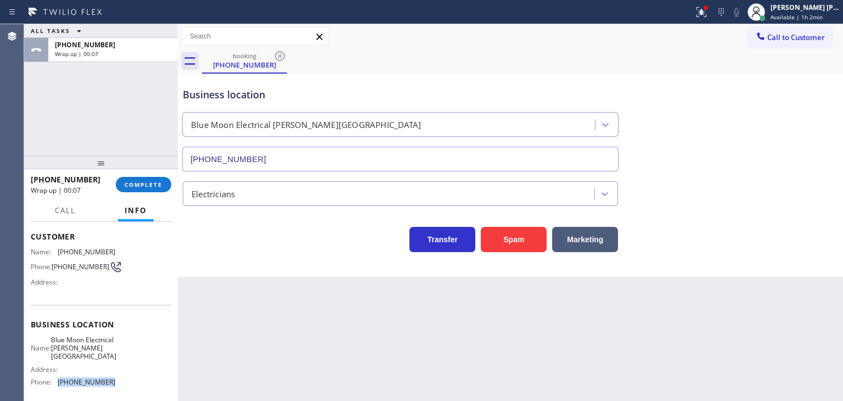
drag, startPoint x: 95, startPoint y: 383, endPoint x: 58, endPoint y: 385, distance: 36.9
click at [58, 385] on div "Name: Blue Moon Electrical [PERSON_NAME][GEOGRAPHIC_DATA] Address: Phone: [PHON…" at bounding box center [101, 362] width 141 height 55
click at [776, 36] on span "Call to Customer" at bounding box center [797, 37] width 58 height 10
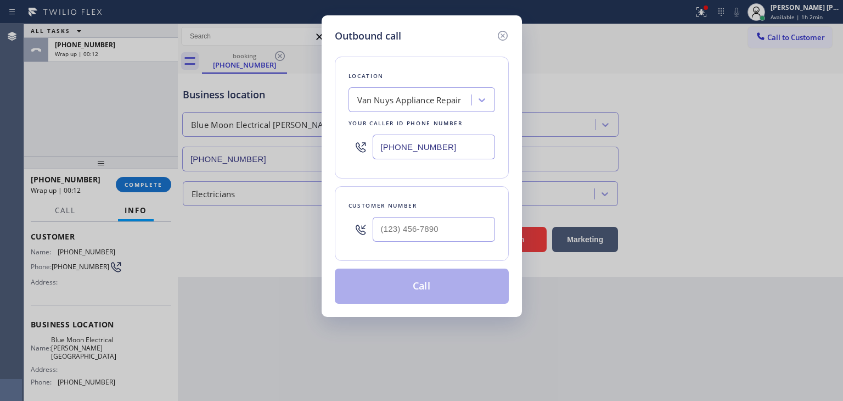
drag, startPoint x: 463, startPoint y: 141, endPoint x: 314, endPoint y: 137, distance: 149.4
click at [314, 137] on div "Outbound call Location Van Nuys Appliance Repair Your caller id phone number [P…" at bounding box center [421, 200] width 843 height 401
paste input "818) 290-8843"
type input "[PHONE_NUMBER]"
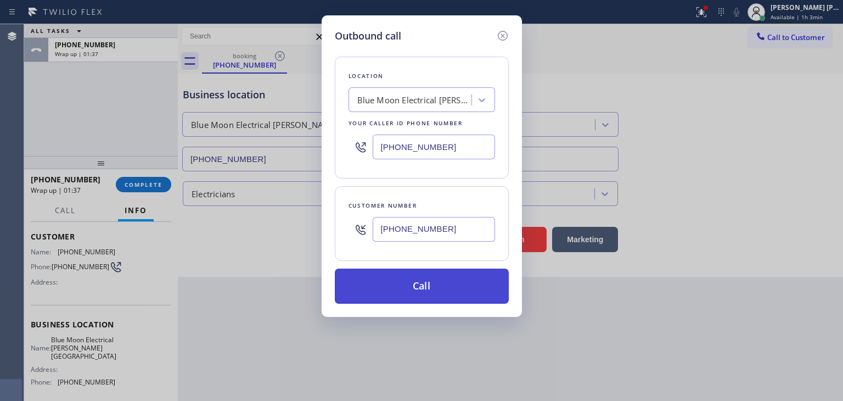
type input "[PHONE_NUMBER]"
click at [429, 283] on button "Call" at bounding box center [422, 286] width 174 height 35
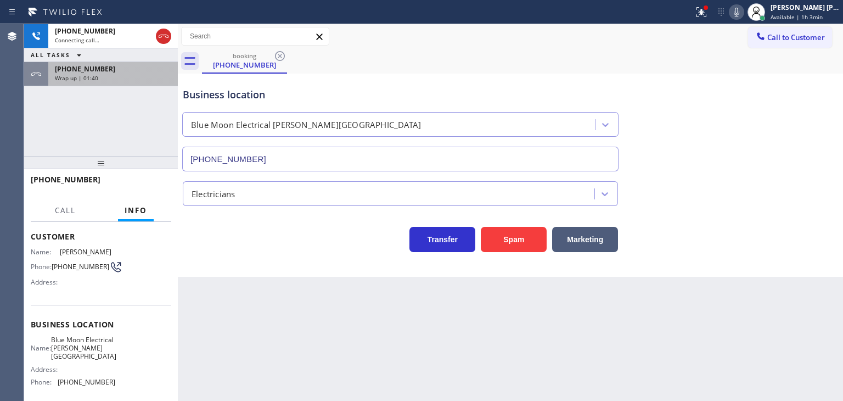
click at [138, 77] on div "Wrap up | 01:40" at bounding box center [113, 78] width 116 height 8
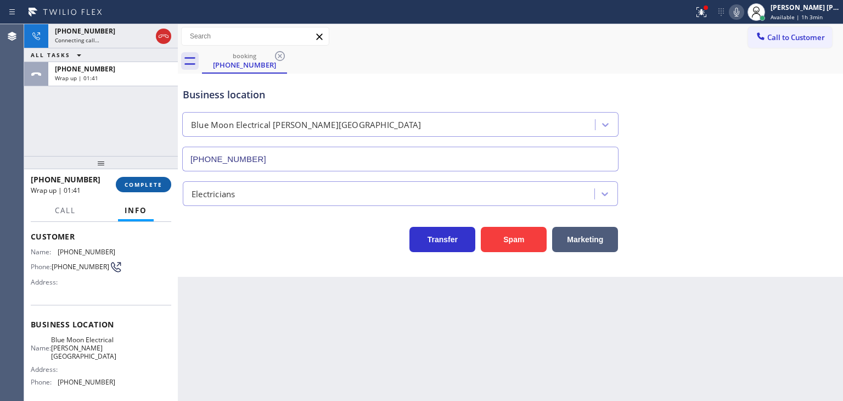
click at [152, 180] on button "COMPLETE" at bounding box center [143, 184] width 55 height 15
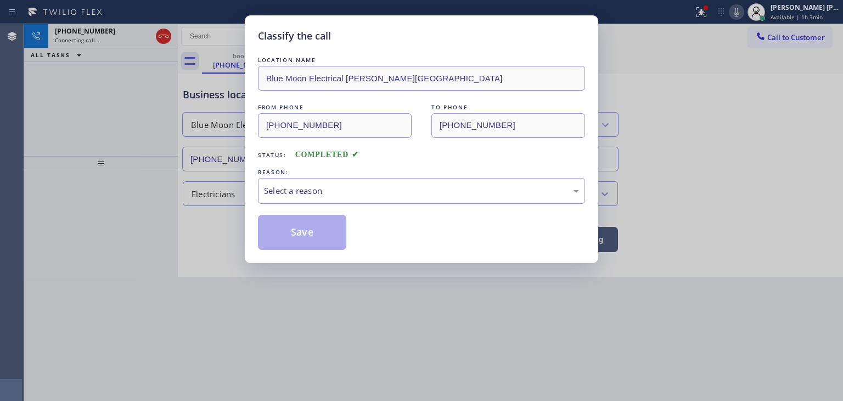
click at [345, 184] on div "Select a reason" at bounding box center [421, 190] width 315 height 13
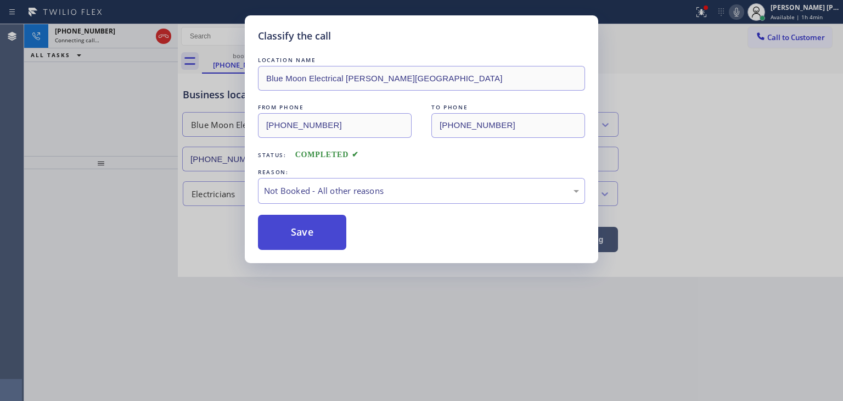
click at [313, 239] on button "Save" at bounding box center [302, 232] width 88 height 35
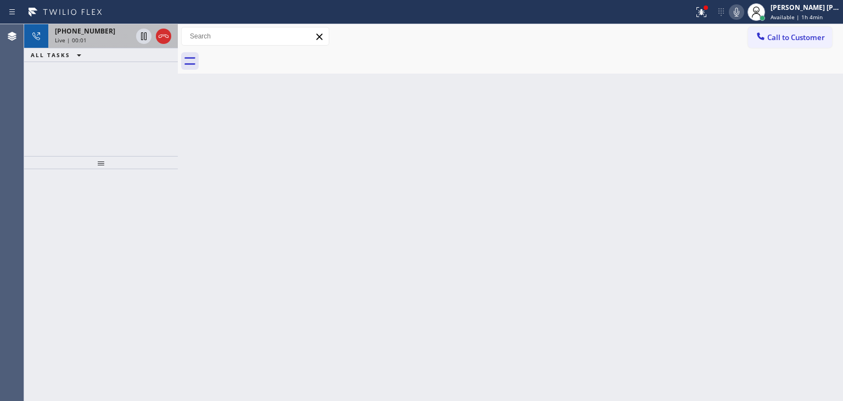
click at [103, 38] on div "Live | 00:01" at bounding box center [93, 40] width 77 height 8
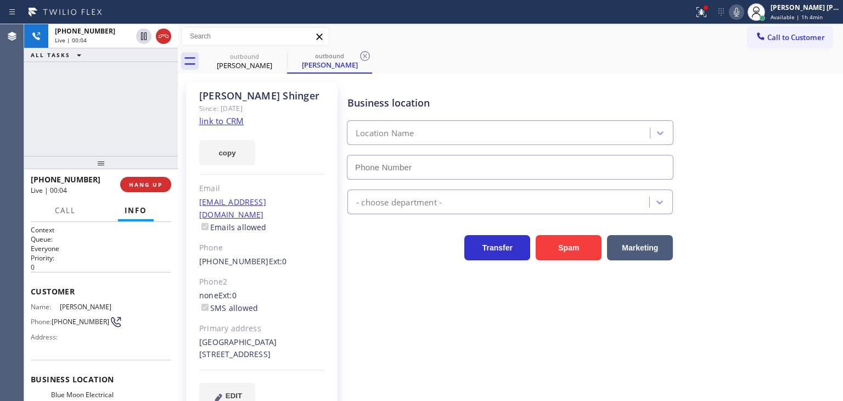
type input "[PHONE_NUMBER]"
click at [225, 117] on link "link to CRM" at bounding box center [221, 120] width 44 height 11
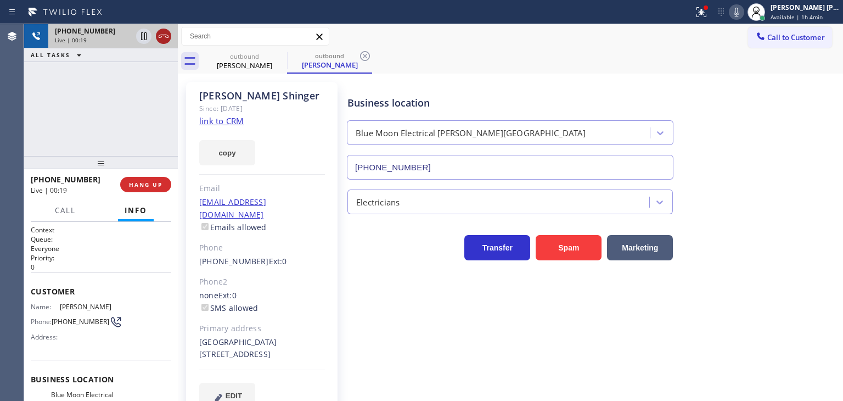
click at [165, 38] on icon at bounding box center [163, 36] width 13 height 13
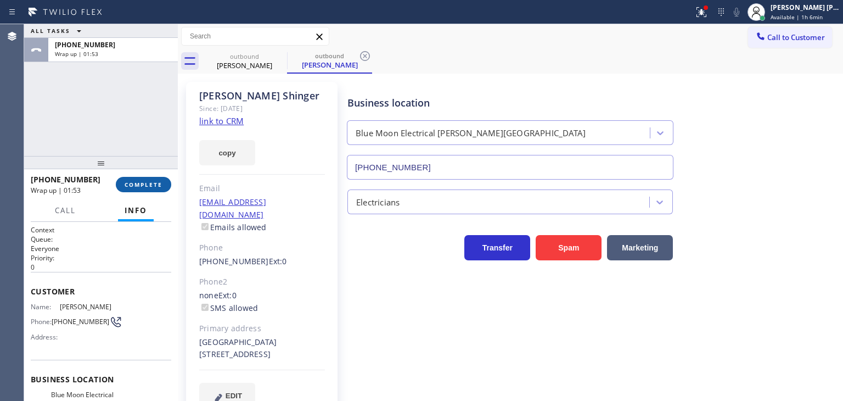
click at [149, 185] on span "COMPLETE" at bounding box center [144, 185] width 38 height 8
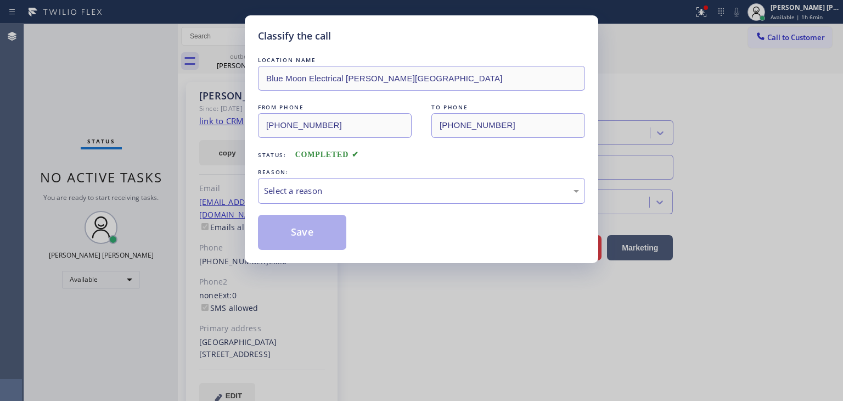
click at [298, 193] on div "Select a reason" at bounding box center [421, 190] width 315 height 13
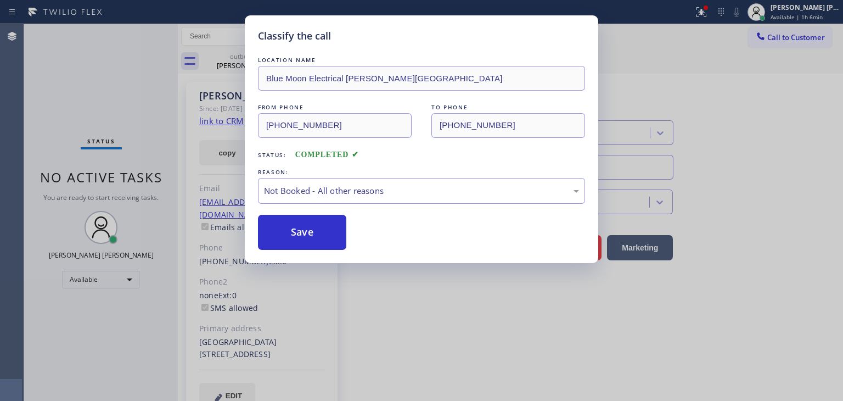
click at [314, 228] on button "Save" at bounding box center [302, 232] width 88 height 35
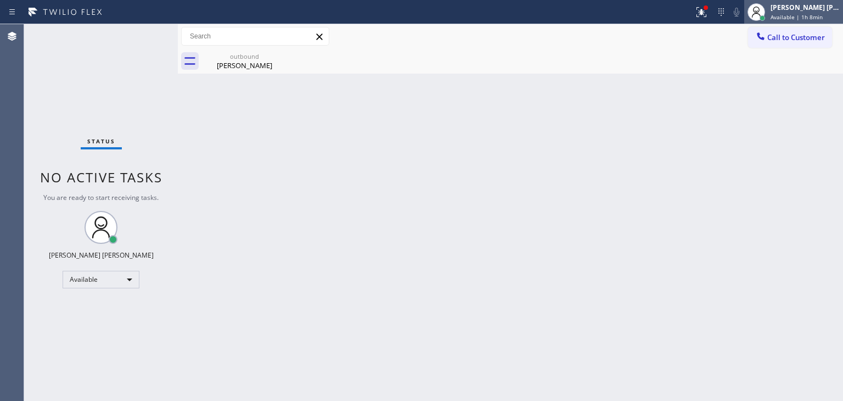
click at [818, 10] on div "[PERSON_NAME] [PERSON_NAME]" at bounding box center [805, 7] width 69 height 9
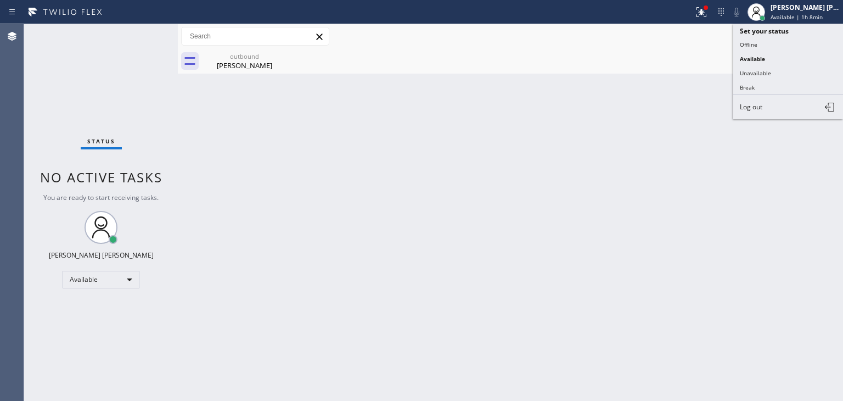
click at [764, 44] on button "Offline" at bounding box center [789, 44] width 110 height 14
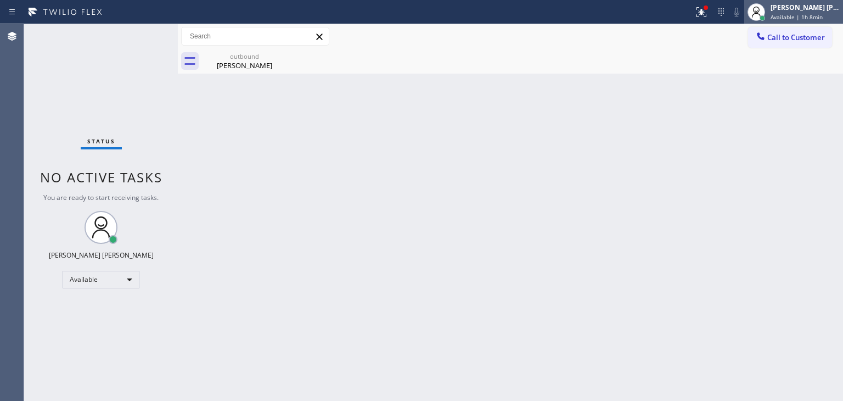
click at [799, 17] on span "Available | 1h 8min" at bounding box center [797, 17] width 52 height 8
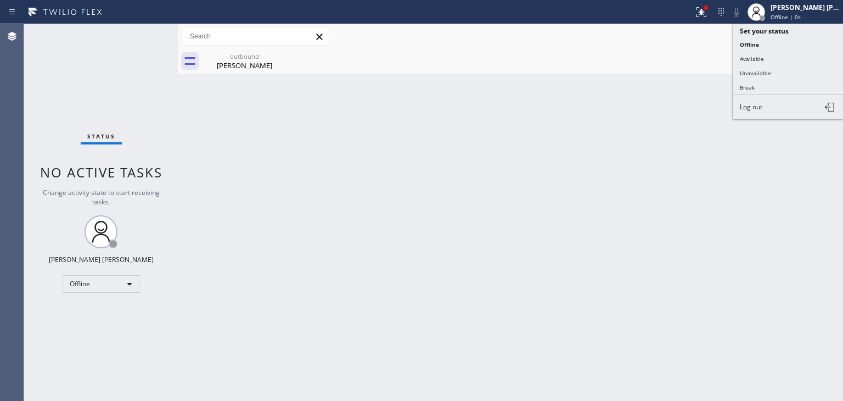
click at [752, 104] on span "Log out" at bounding box center [751, 106] width 23 height 9
